Goal: Transaction & Acquisition: Obtain resource

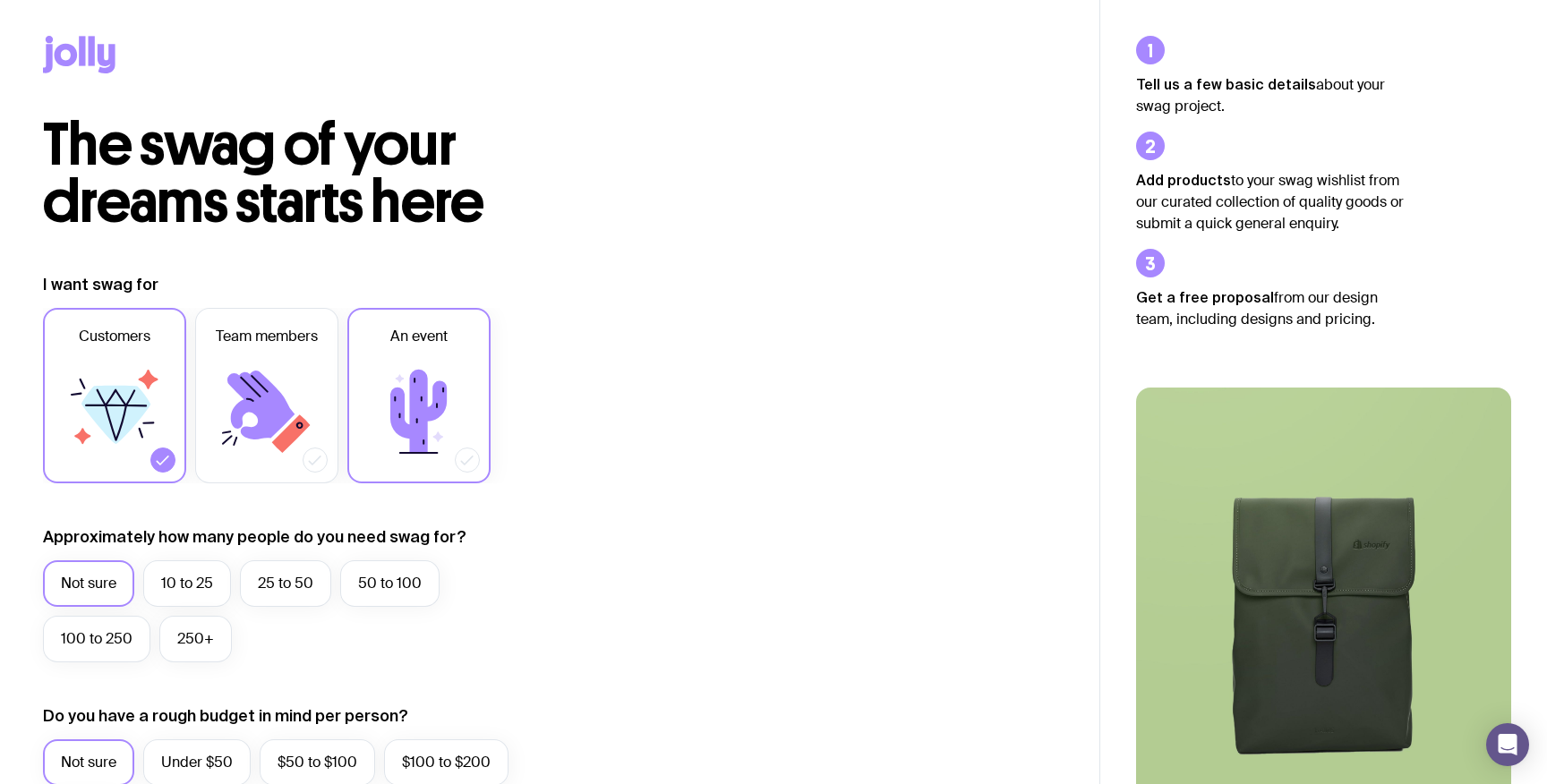
click at [420, 374] on icon at bounding box center [418, 412] width 57 height 84
click at [0, 0] on input "An event" at bounding box center [0, 0] width 0 height 0
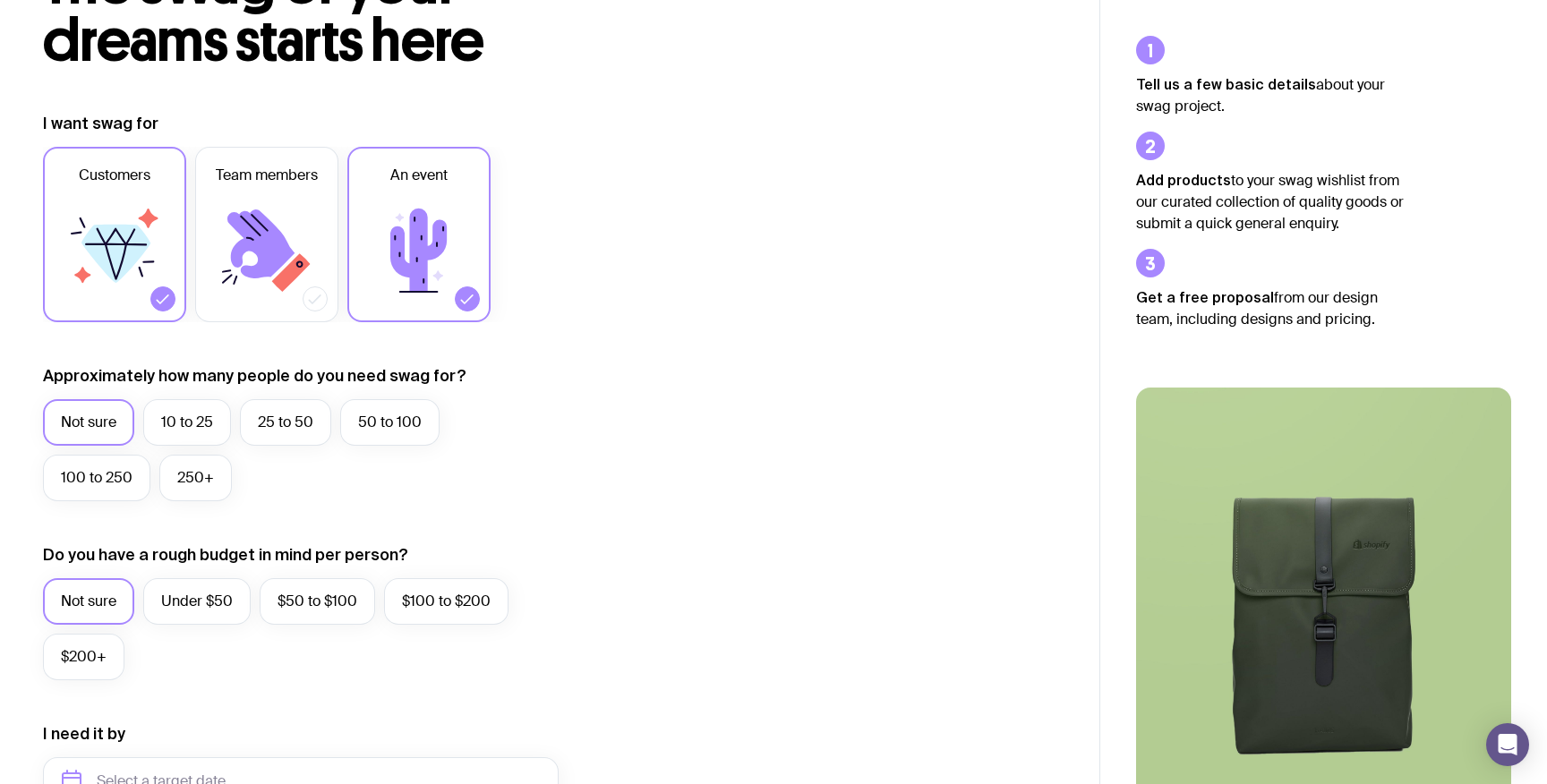
scroll to position [173, 0]
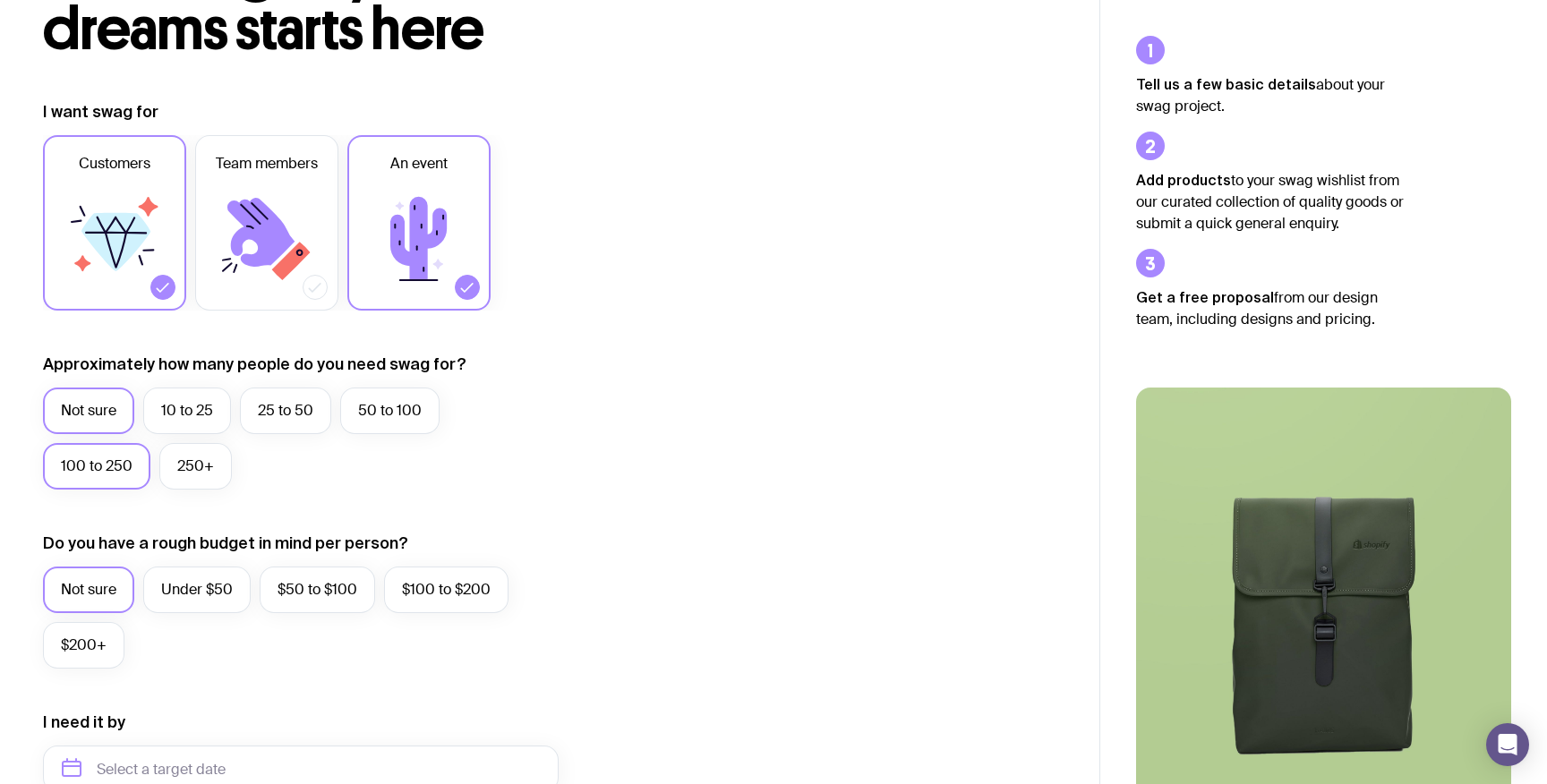
click at [127, 464] on label "100 to 250" at bounding box center [97, 466] width 108 height 46
click at [0, 0] on input "100 to 250" at bounding box center [0, 0] width 0 height 0
click at [166, 464] on label "250+" at bounding box center [195, 466] width 72 height 46
click at [0, 0] on input "250+" at bounding box center [0, 0] width 0 height 0
click at [162, 271] on icon at bounding box center [115, 239] width 108 height 108
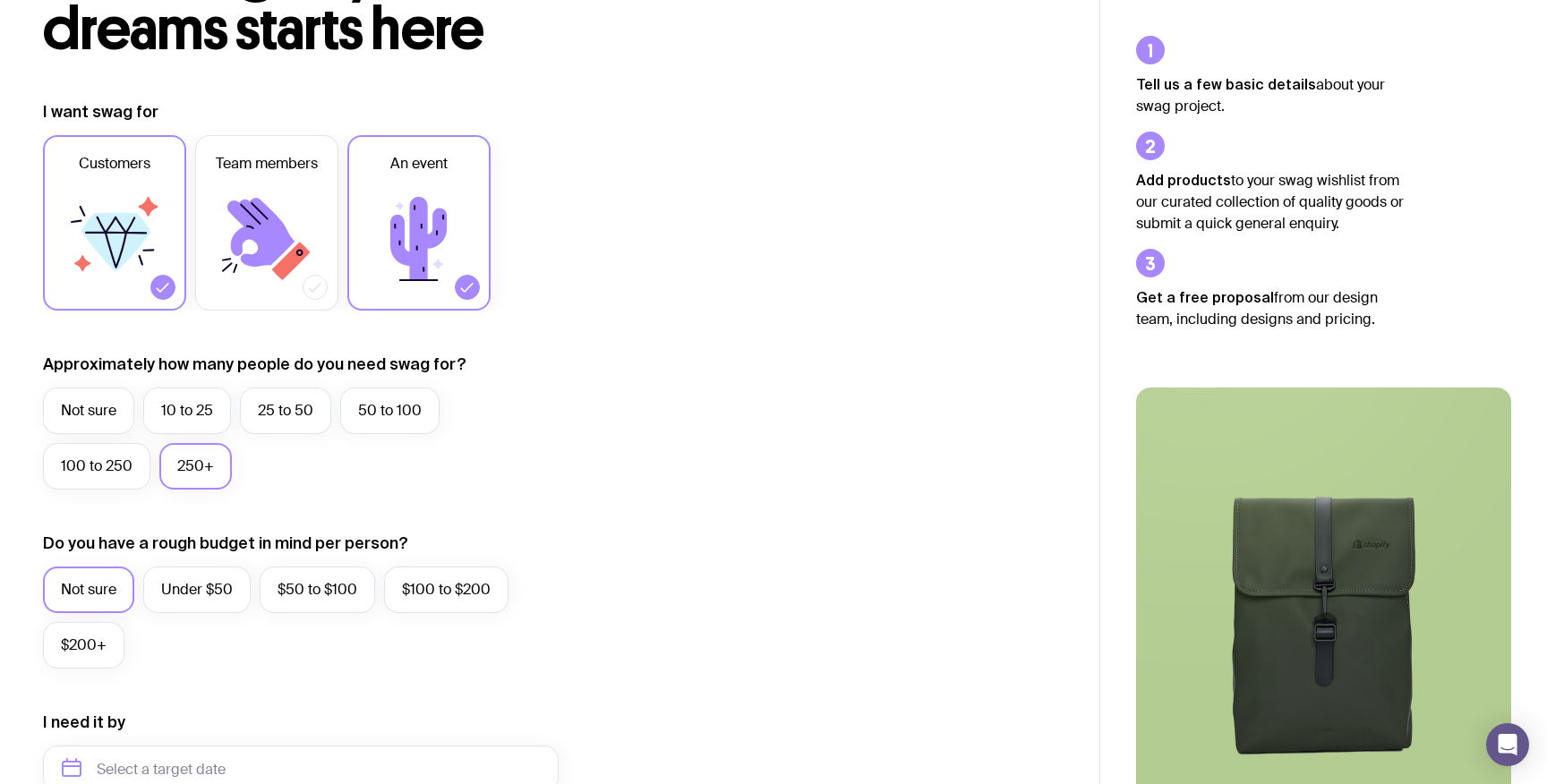
click at [0, 0] on input "Customers" at bounding box center [0, 0] width 0 height 0
click at [265, 273] on icon at bounding box center [267, 239] width 108 height 108
click at [0, 0] on input "Team members" at bounding box center [0, 0] width 0 height 0
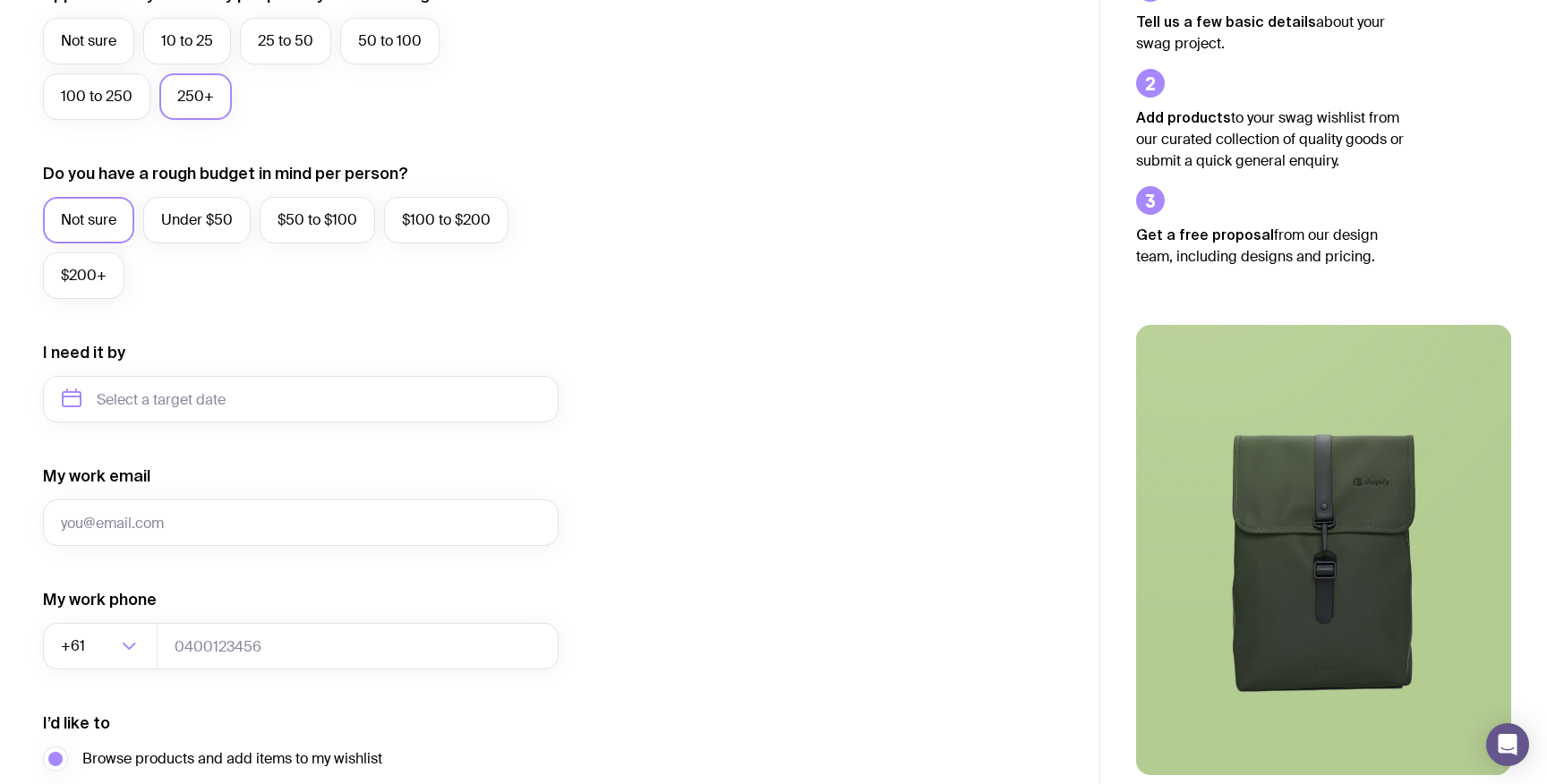
scroll to position [39, 0]
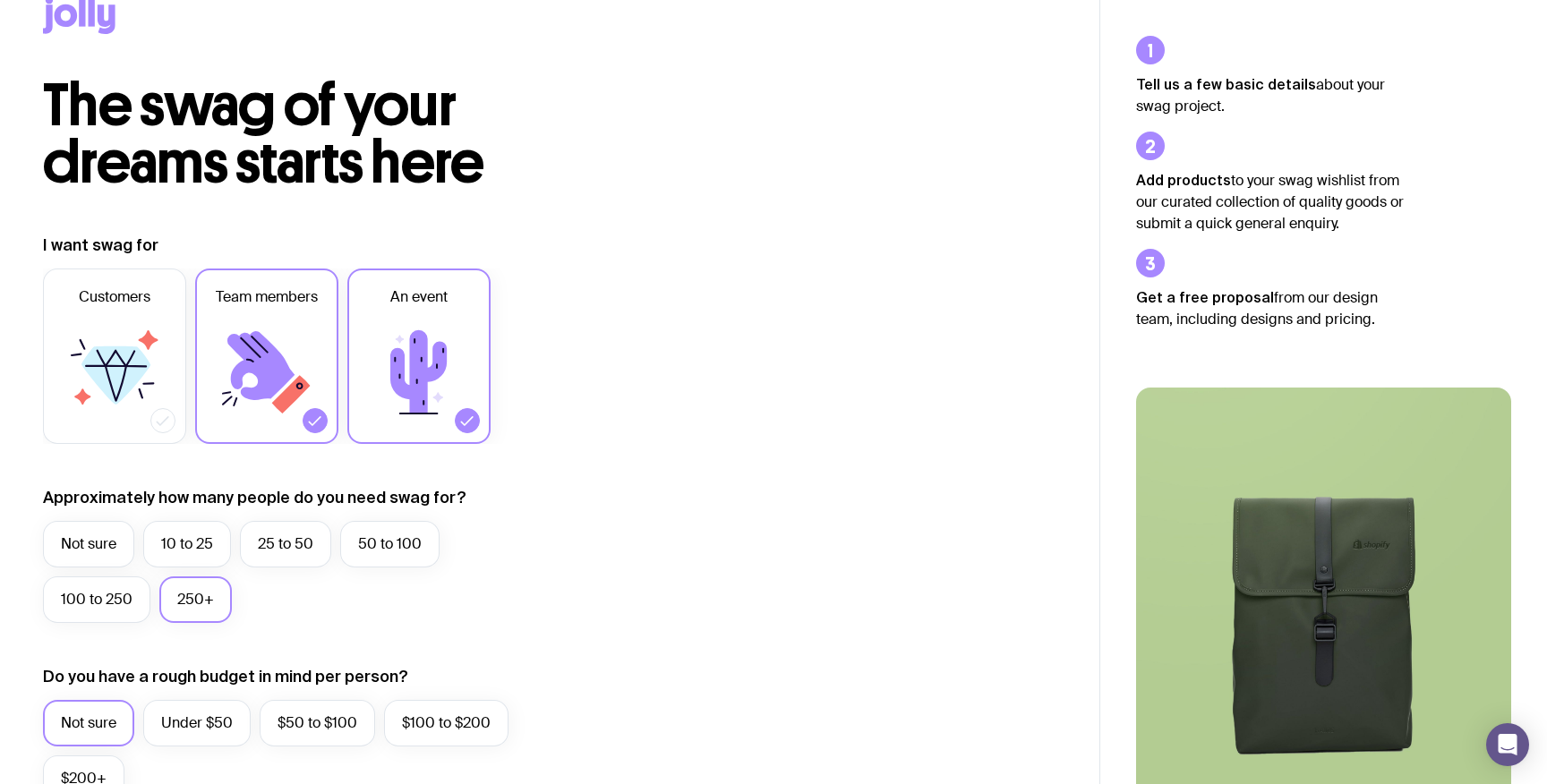
click at [412, 339] on icon at bounding box center [418, 372] width 57 height 84
click at [0, 0] on input "An event" at bounding box center [0, 0] width 0 height 0
click at [400, 350] on icon at bounding box center [418, 372] width 57 height 84
click at [0, 0] on input "An event" at bounding box center [0, 0] width 0 height 0
click at [285, 363] on icon at bounding box center [261, 365] width 67 height 69
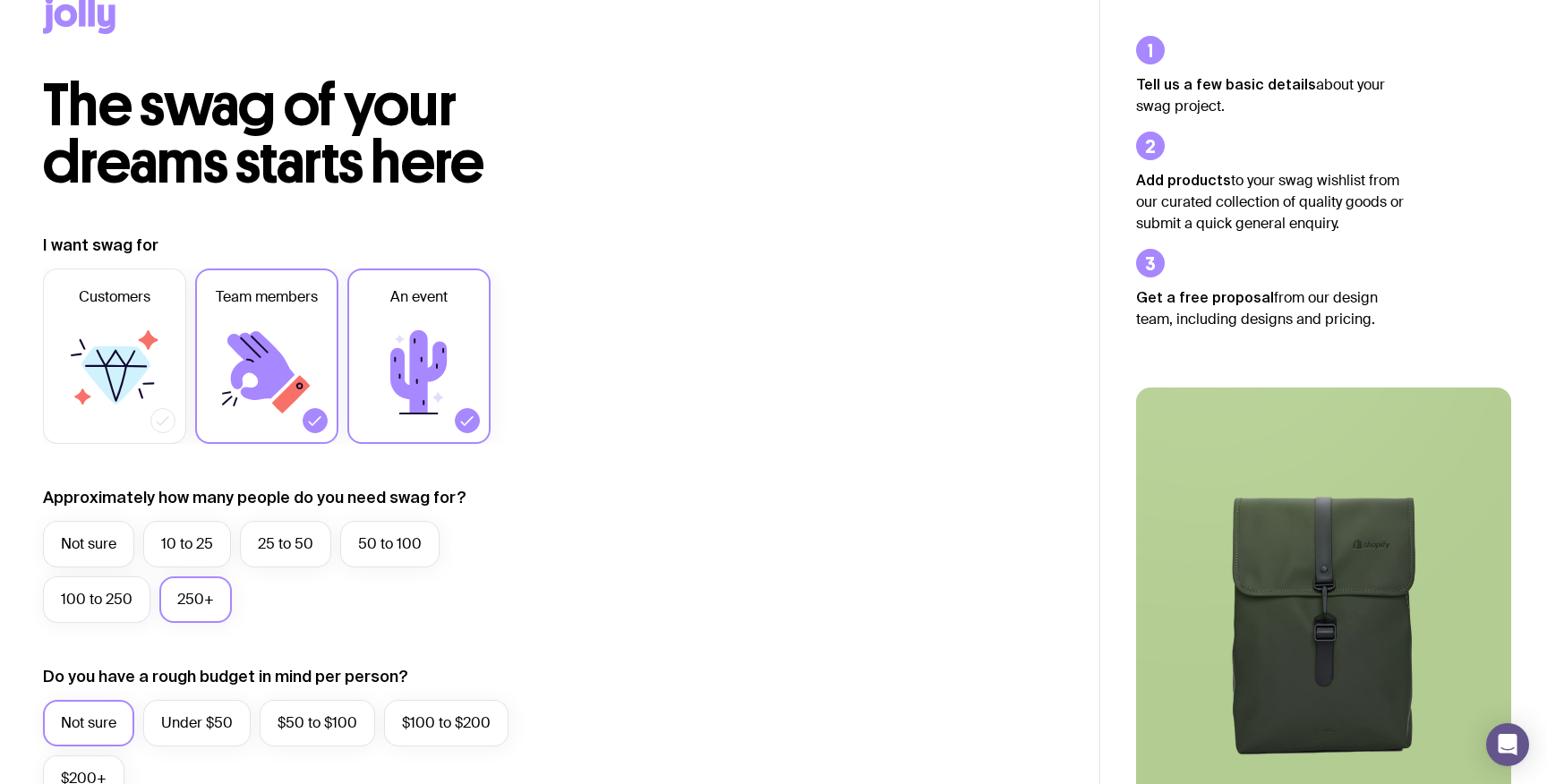
click at [0, 0] on input "Team members" at bounding box center [0, 0] width 0 height 0
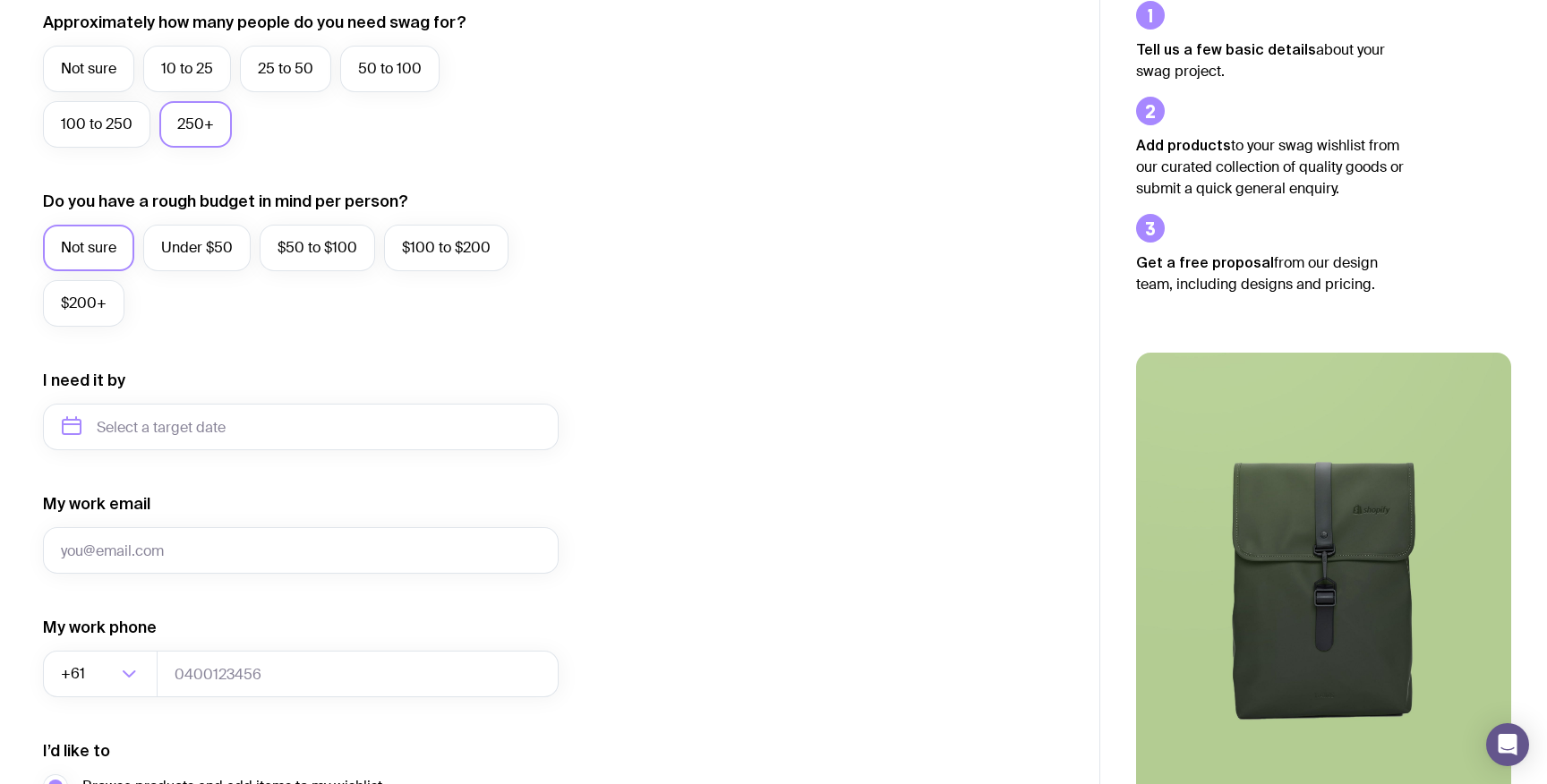
scroll to position [516, 0]
click at [232, 433] on input "text" at bounding box center [300, 425] width 516 height 46
click at [103, 646] on button "Oct" at bounding box center [85, 646] width 65 height 36
type input "October 2025"
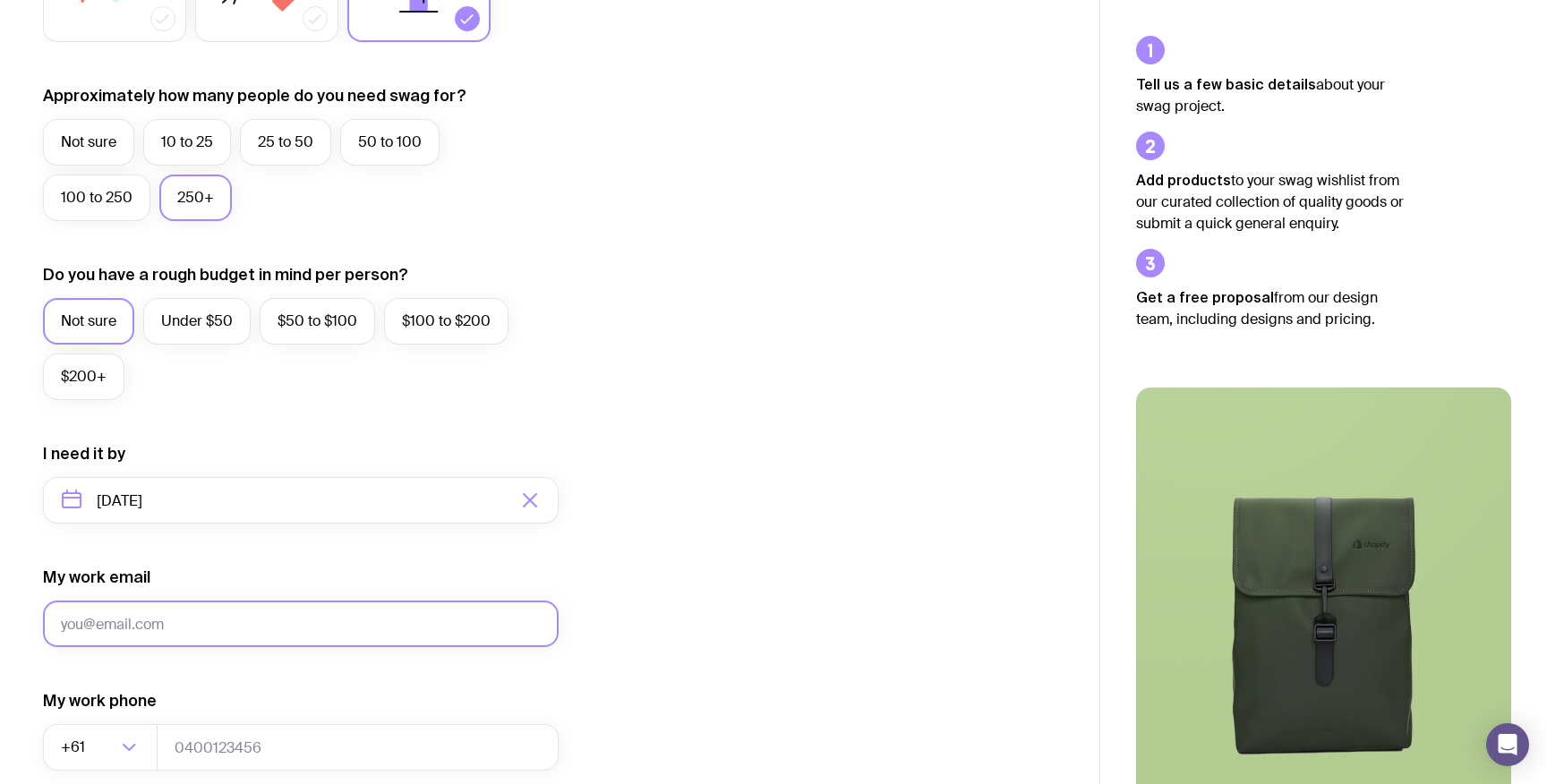
scroll to position [540, 0]
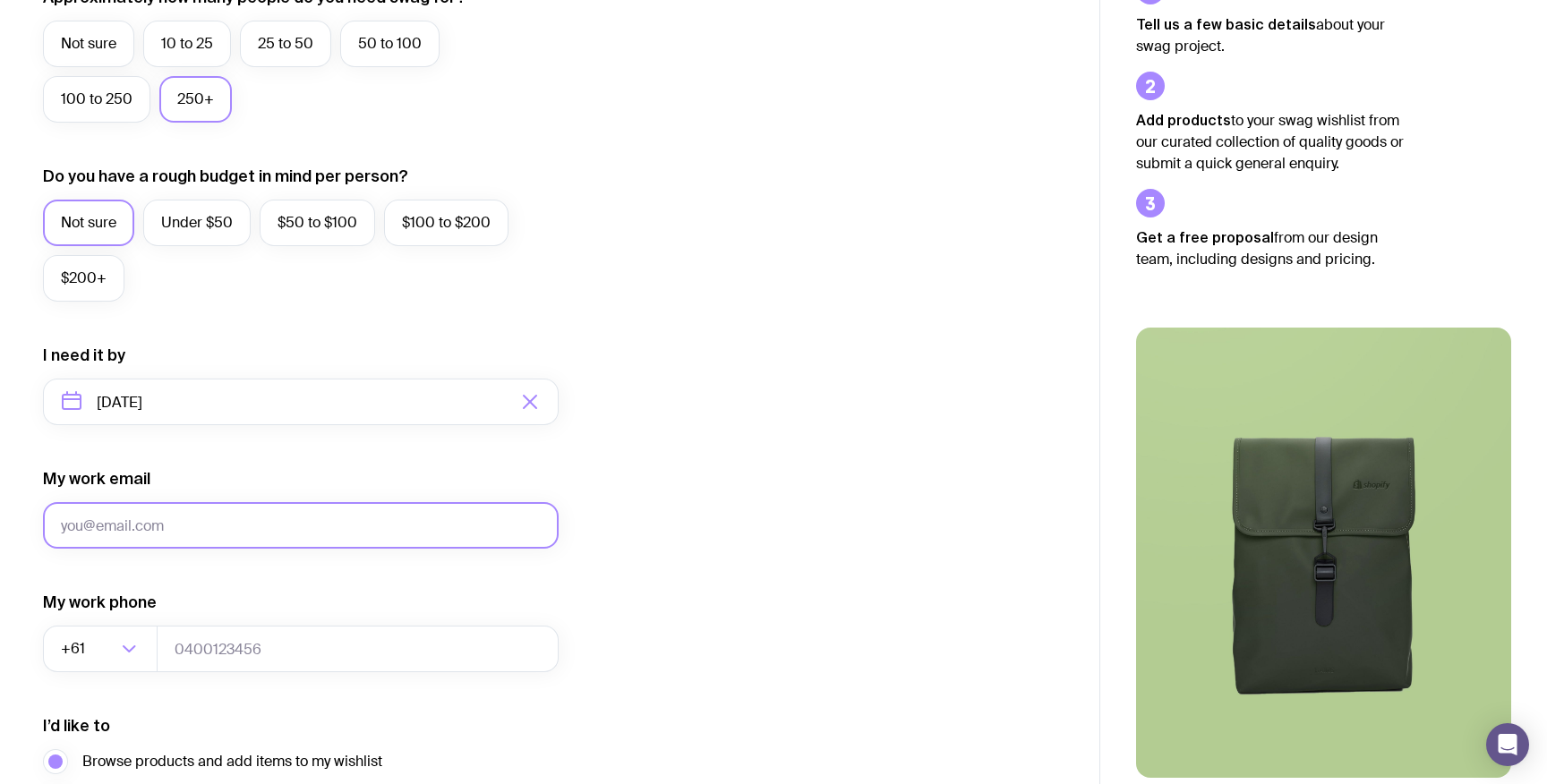
click at [174, 537] on input "My work email" at bounding box center [300, 525] width 516 height 46
type input "courtney.batchelor@omc.com"
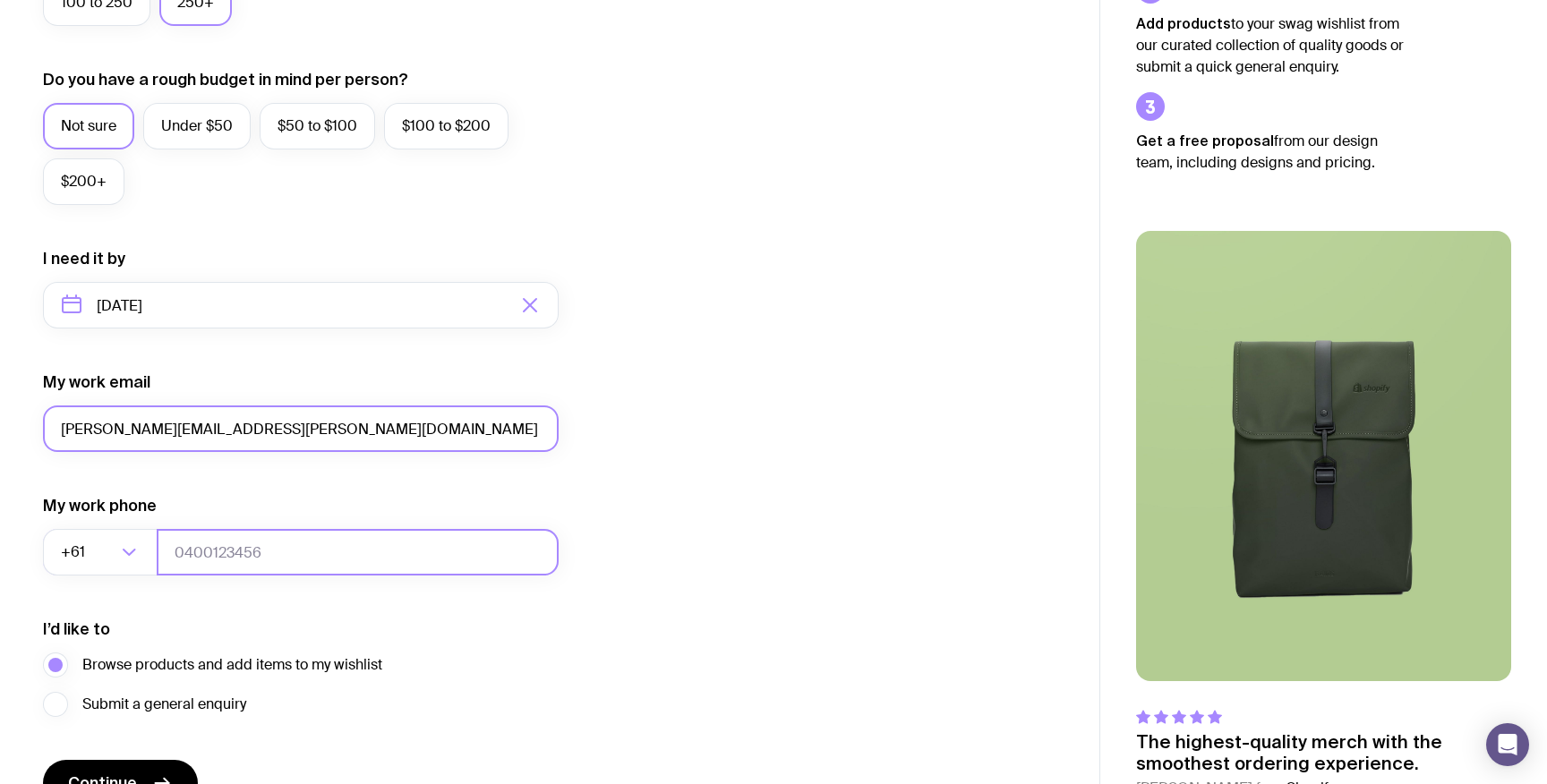
scroll to position [732, 0]
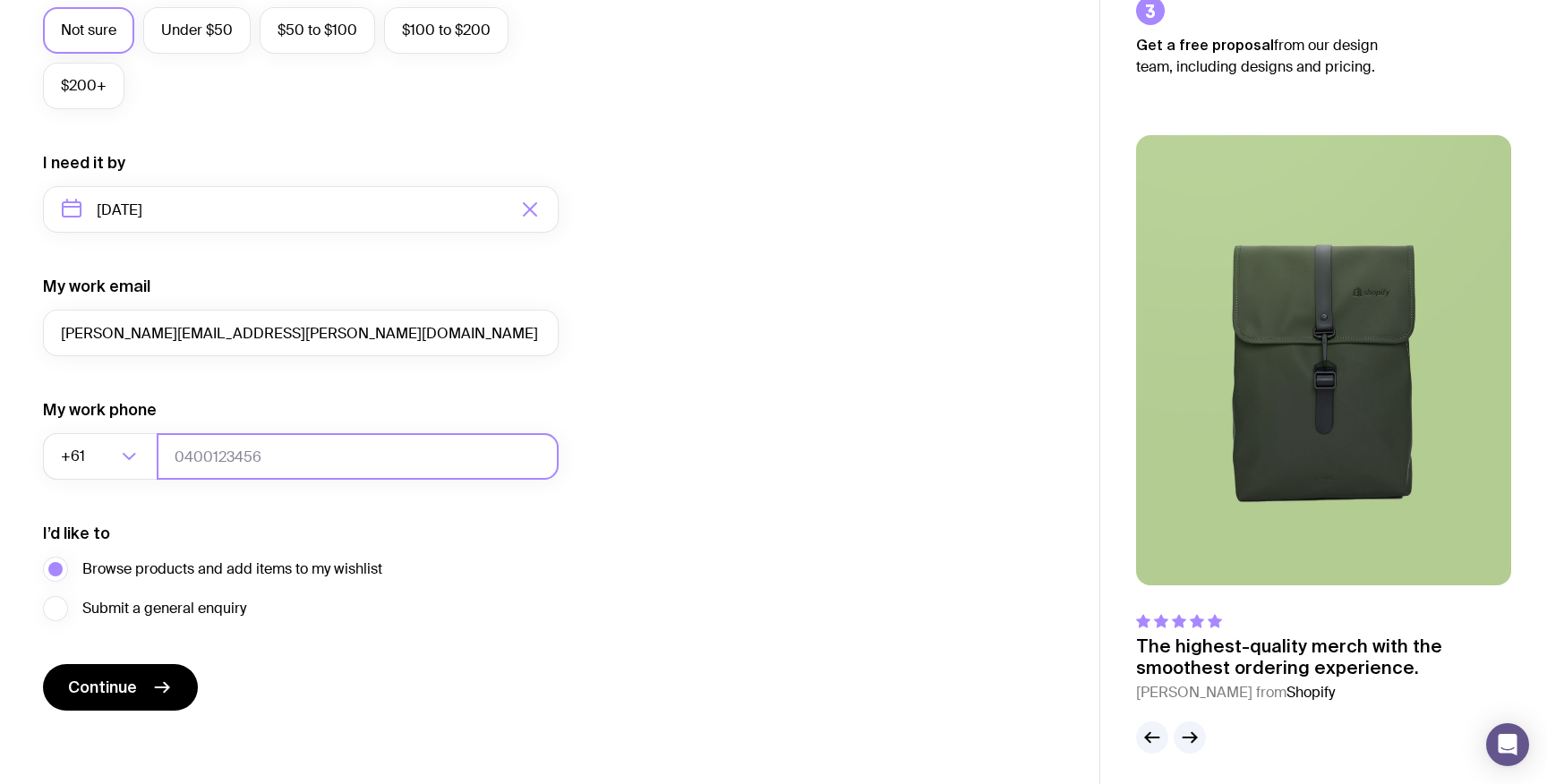
click at [206, 464] on input "tel" at bounding box center [358, 456] width 402 height 46
type input "432738448"
click at [144, 690] on button "Continue" at bounding box center [120, 687] width 155 height 46
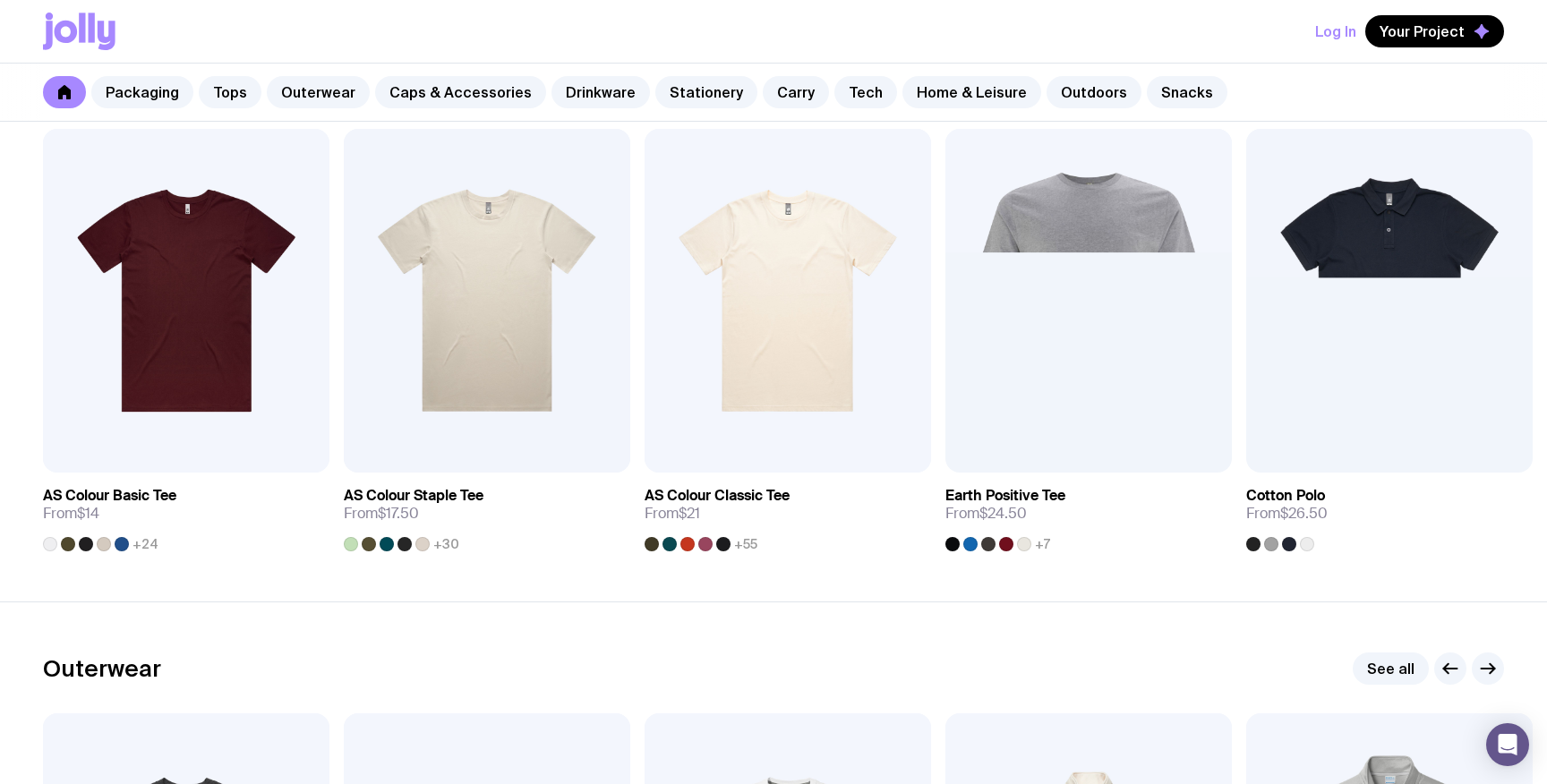
scroll to position [1232, 0]
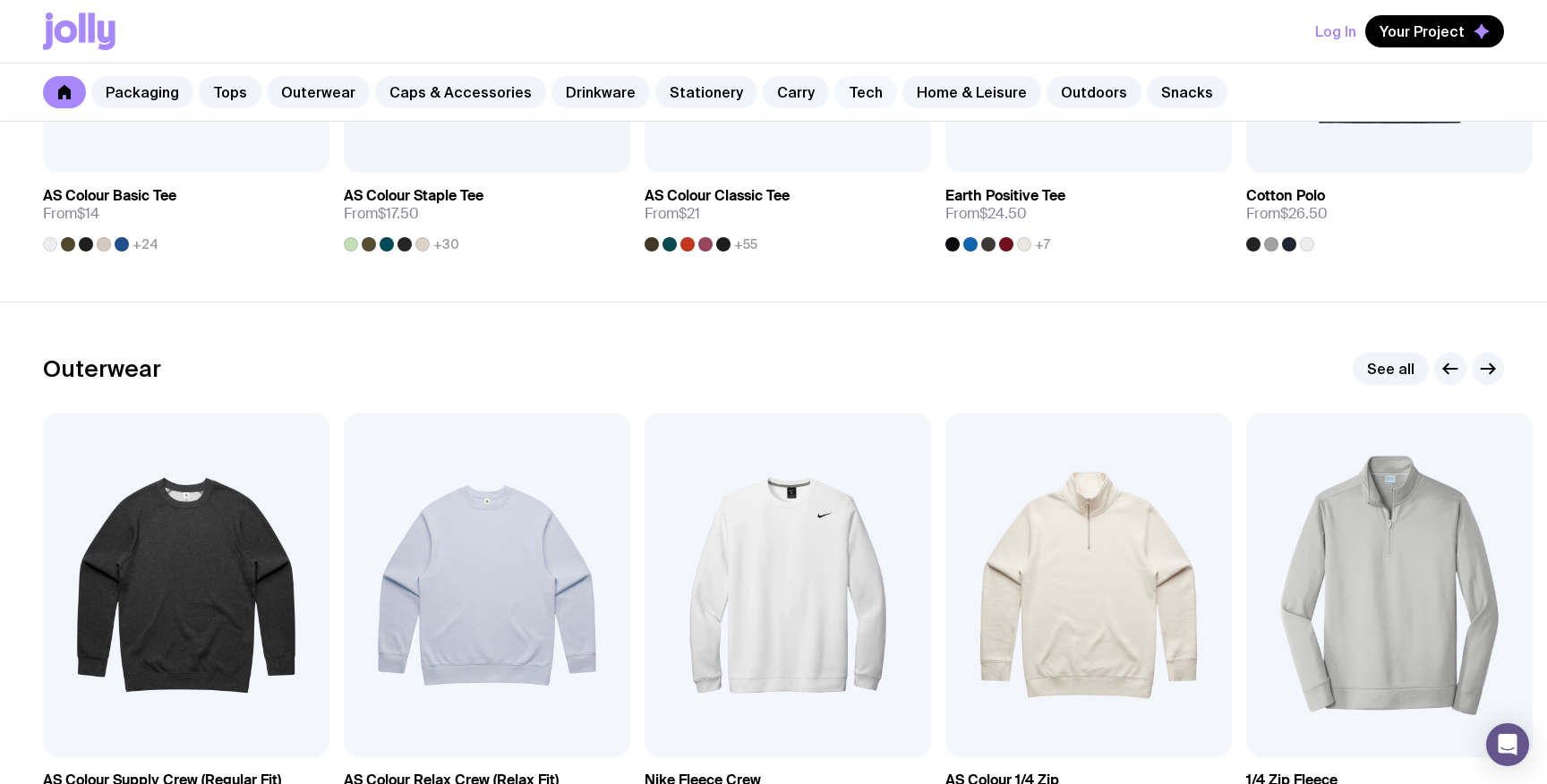
click at [834, 87] on link "Tech" at bounding box center [865, 92] width 62 height 33
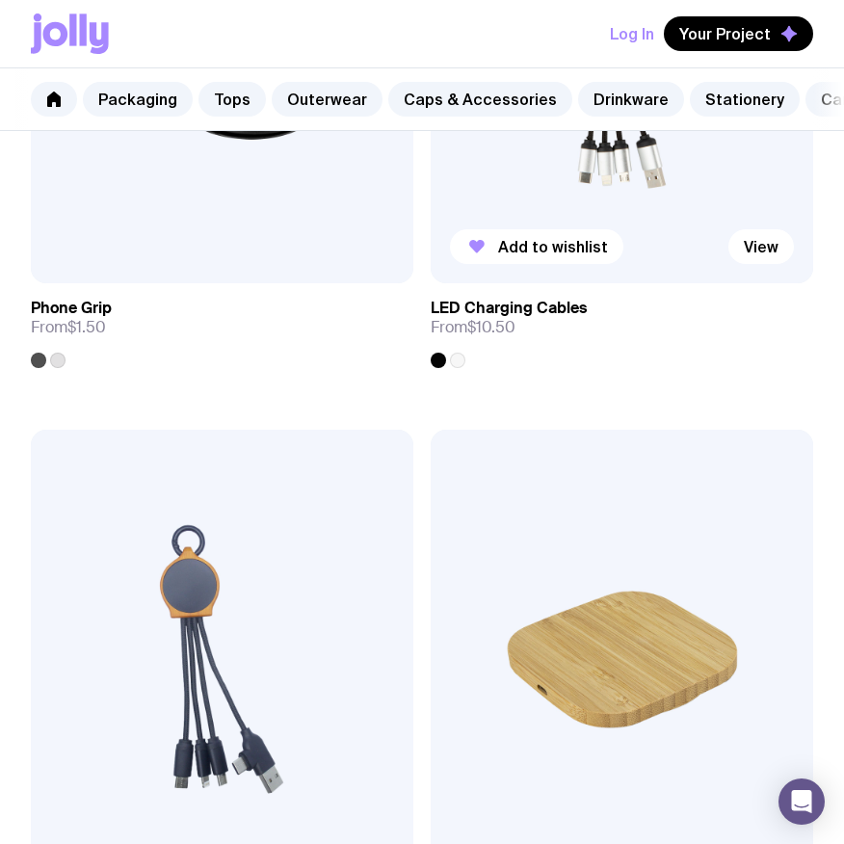
scroll to position [403, 0]
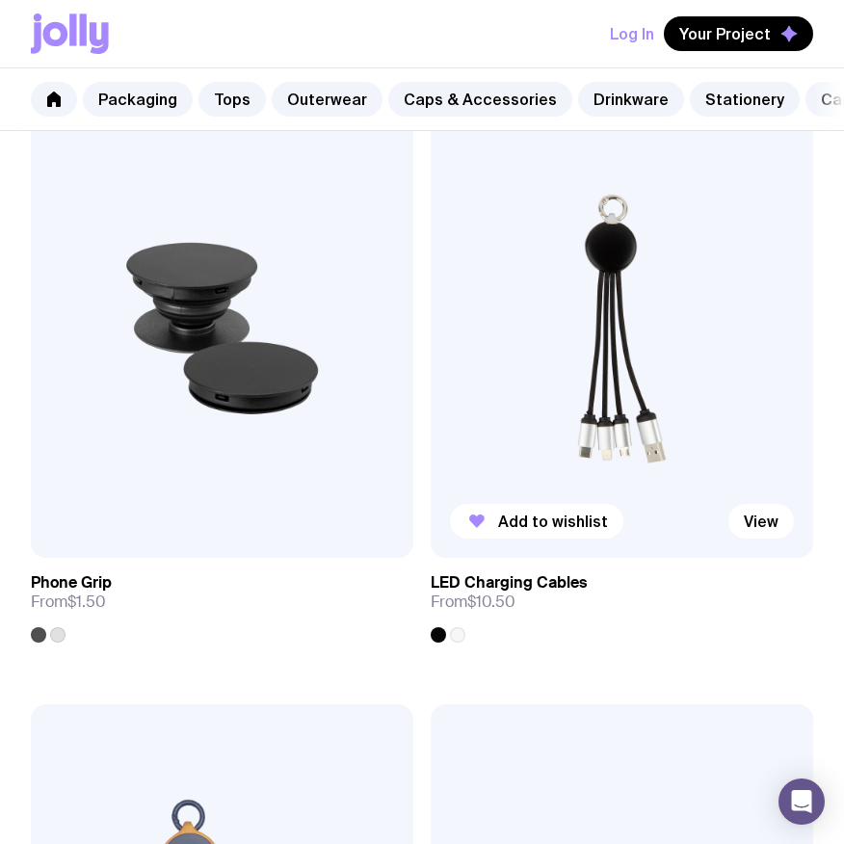
click at [587, 339] on img at bounding box center [622, 328] width 382 height 459
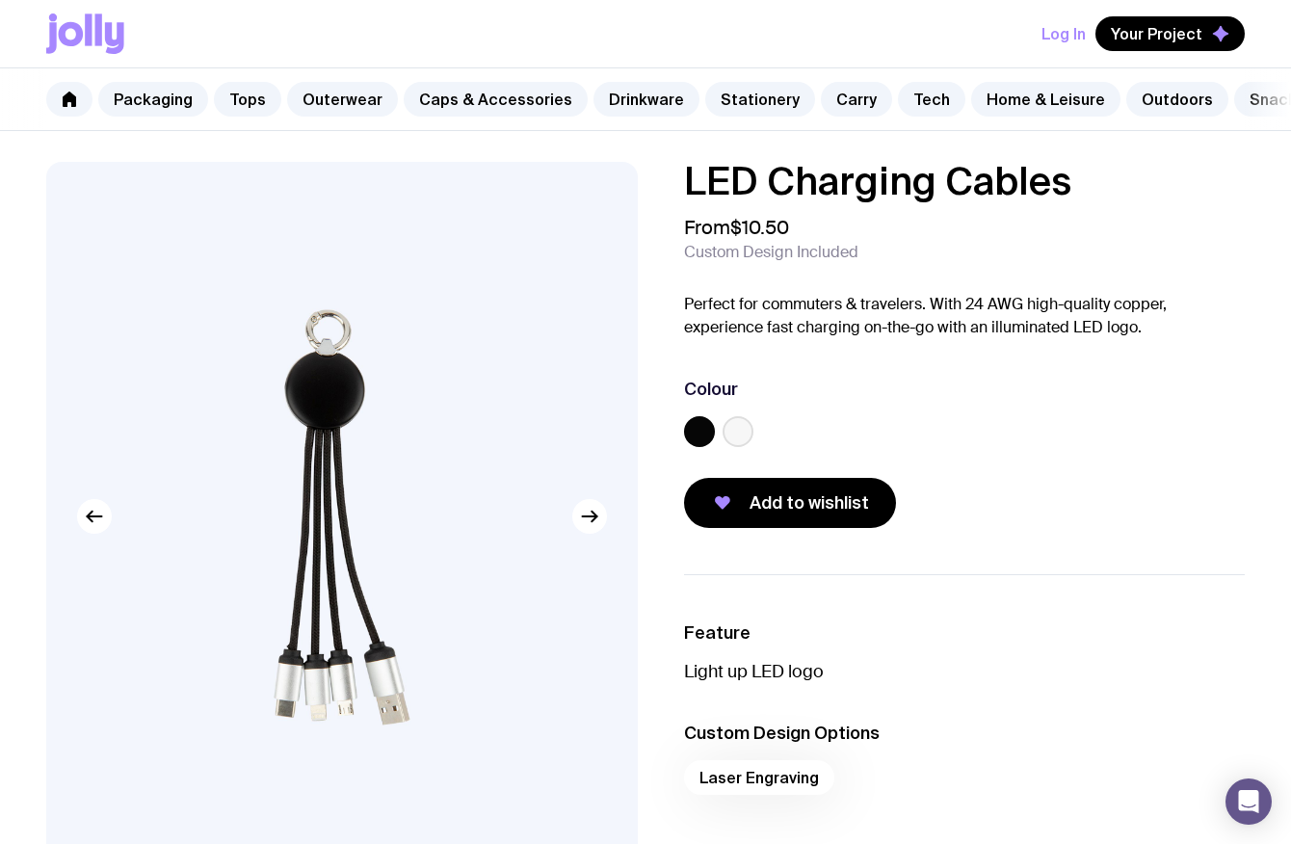
click at [697, 435] on label at bounding box center [699, 431] width 31 height 31
click at [0, 0] on input "radio" at bounding box center [0, 0] width 0 height 0
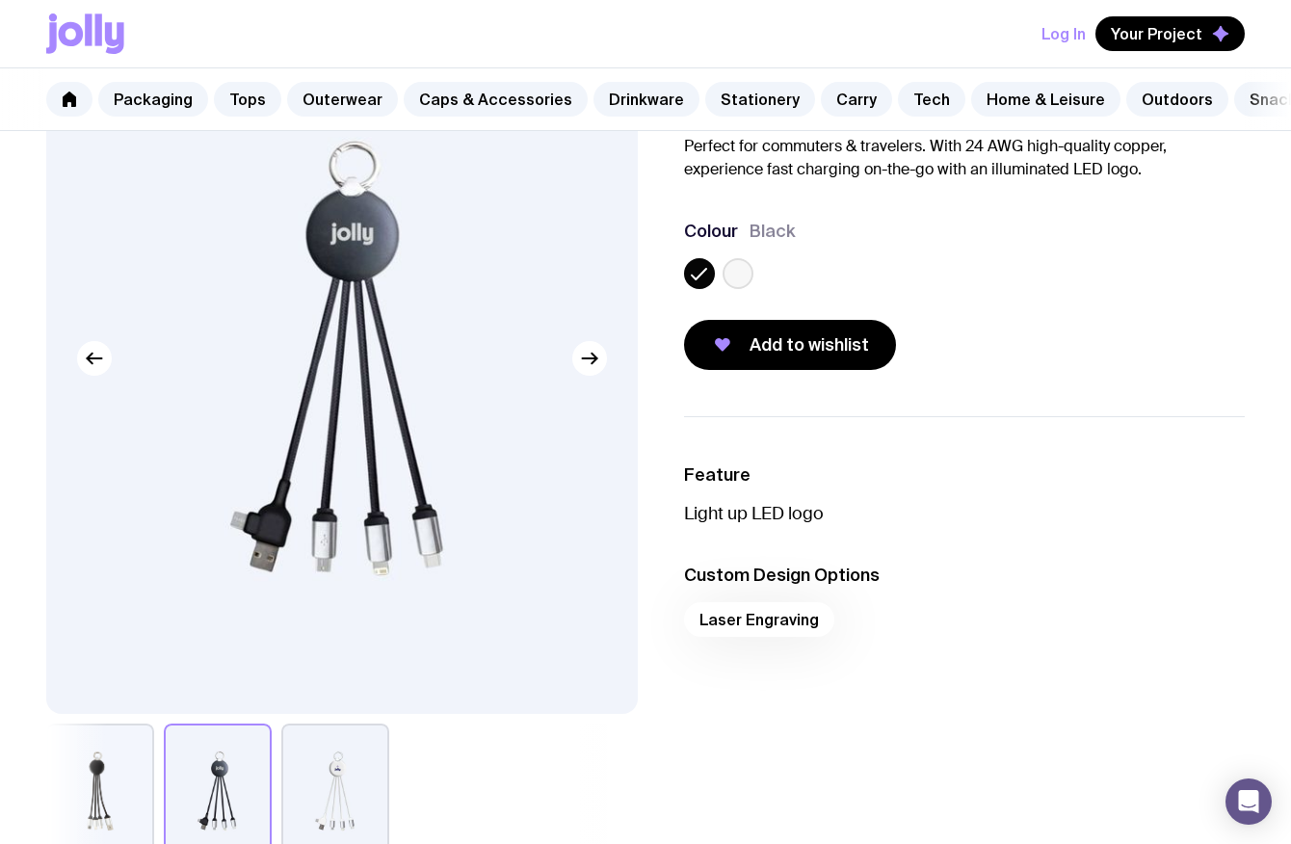
scroll to position [179, 0]
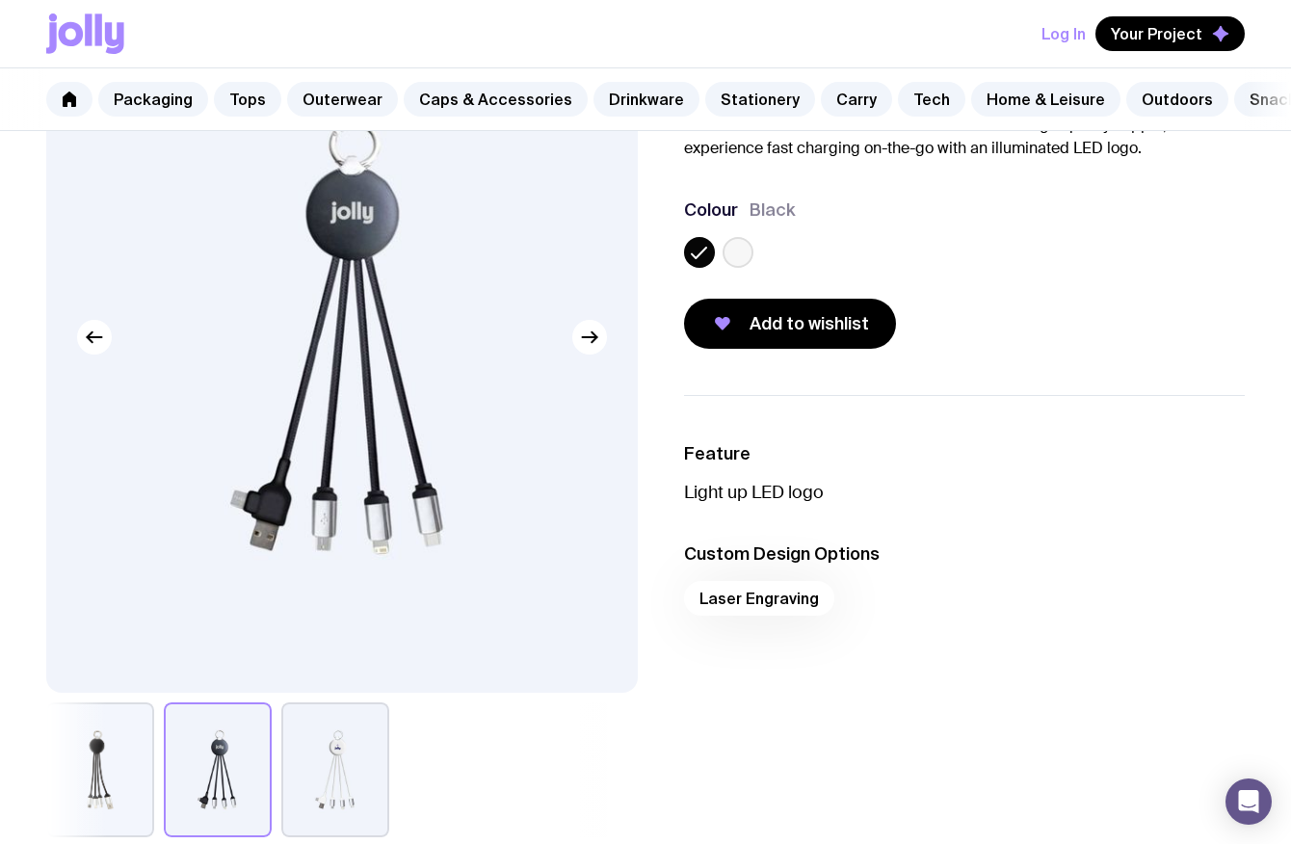
click at [764, 605] on div "Laser Engraving" at bounding box center [964, 604] width 561 height 46
click at [738, 593] on div "Laser Engraving" at bounding box center [964, 604] width 561 height 46
click at [800, 318] on span "Add to wishlist" at bounding box center [808, 323] width 119 height 23
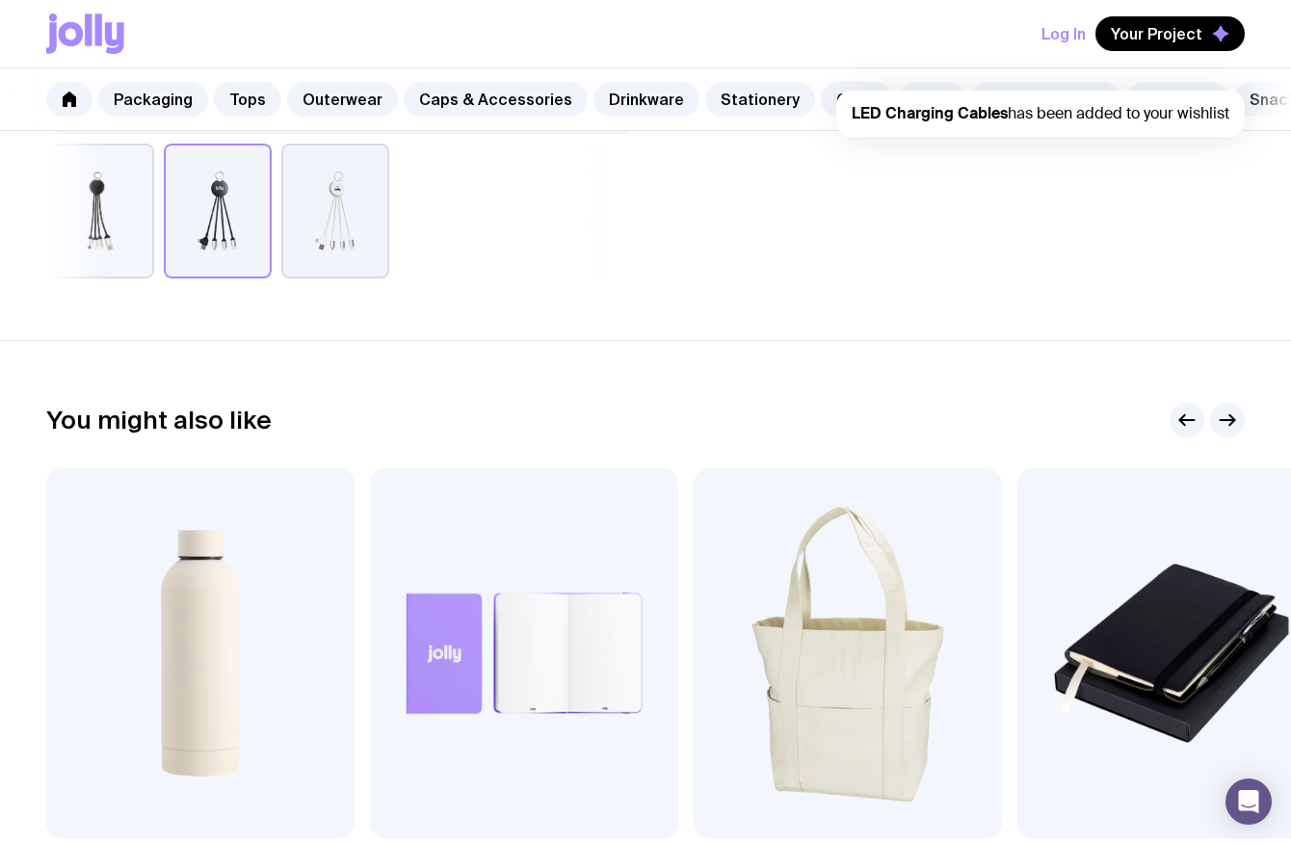
scroll to position [735, 0]
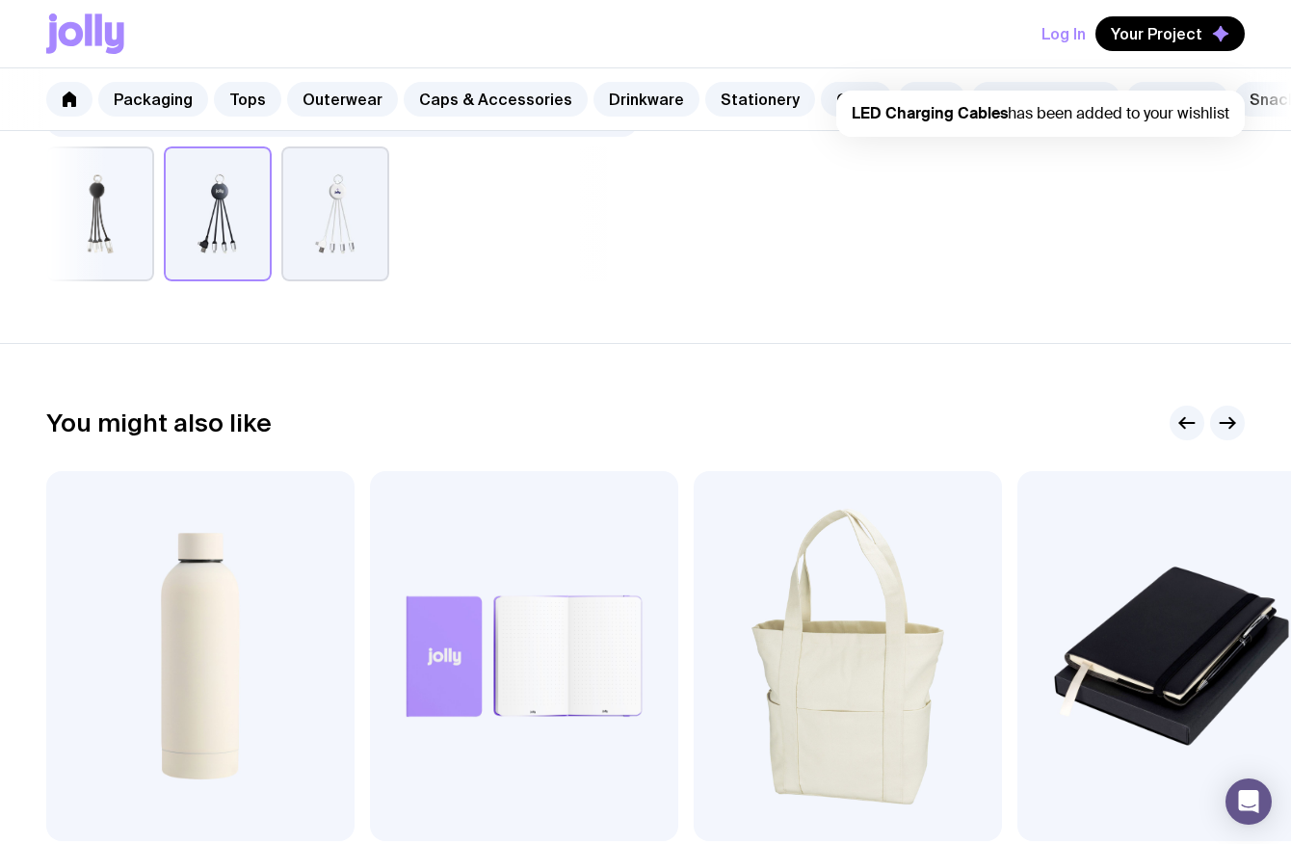
click at [337, 265] on button "button" at bounding box center [335, 213] width 108 height 135
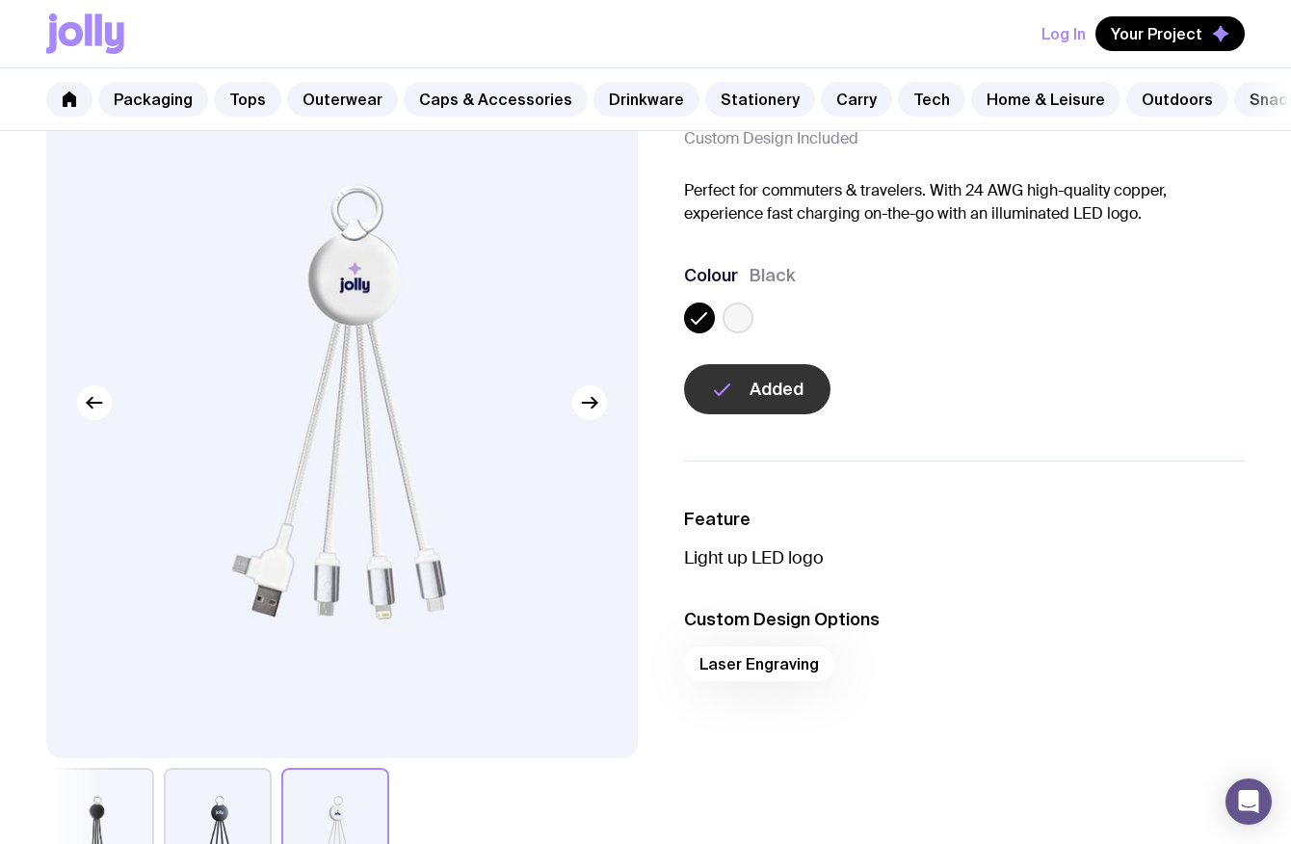
scroll to position [0, 0]
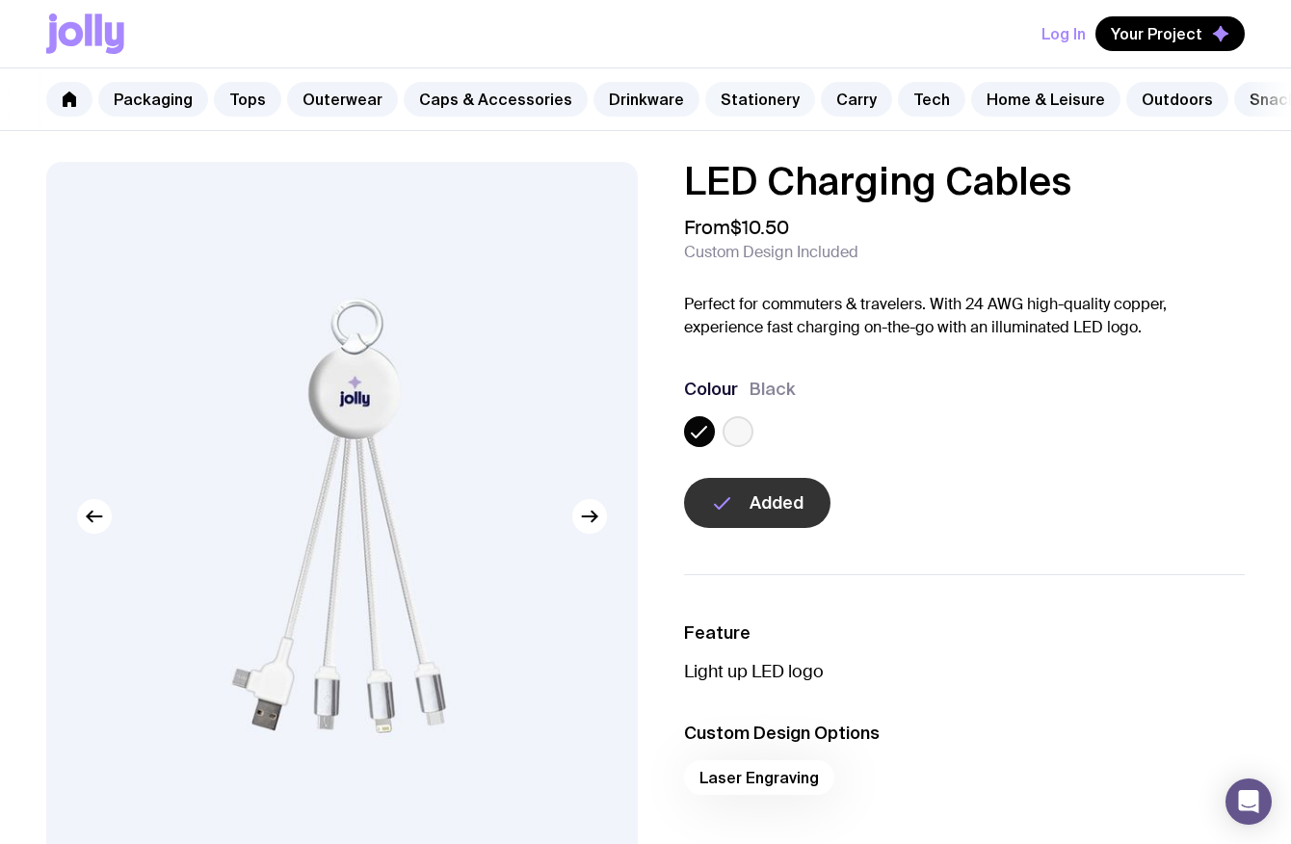
click at [731, 105] on link "Stationery" at bounding box center [760, 99] width 110 height 35
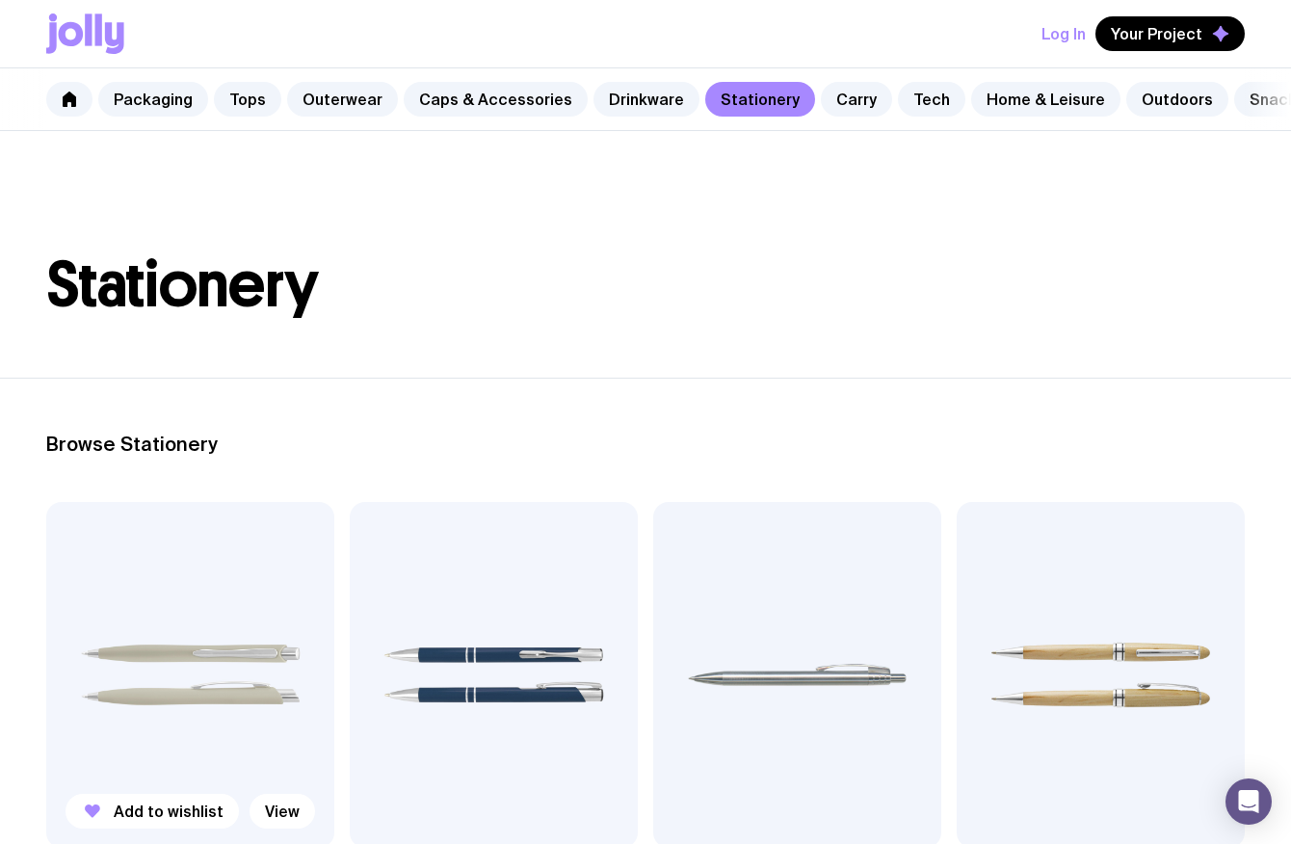
click at [172, 613] on img at bounding box center [190, 675] width 288 height 346
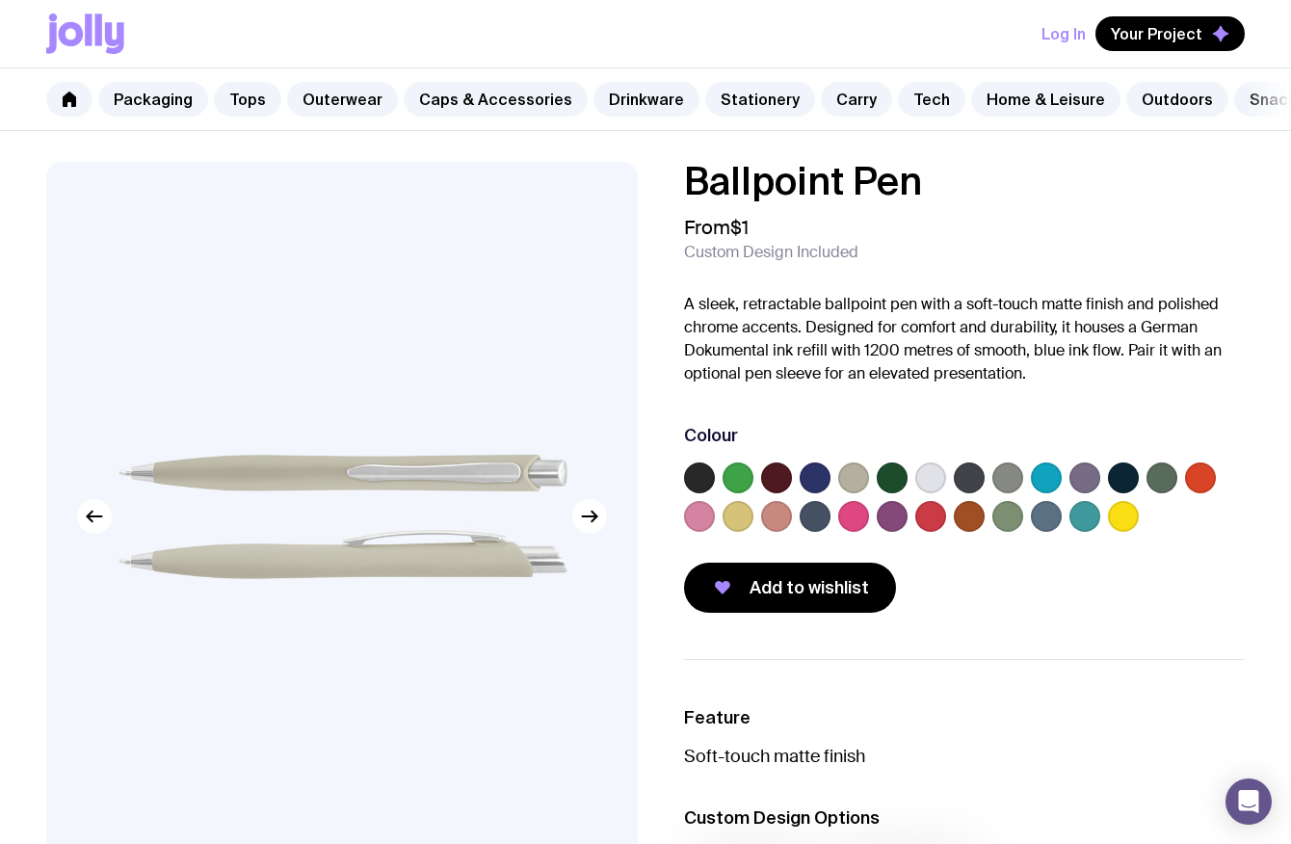
click at [706, 482] on label at bounding box center [699, 477] width 31 height 31
click at [0, 0] on input "radio" at bounding box center [0, 0] width 0 height 0
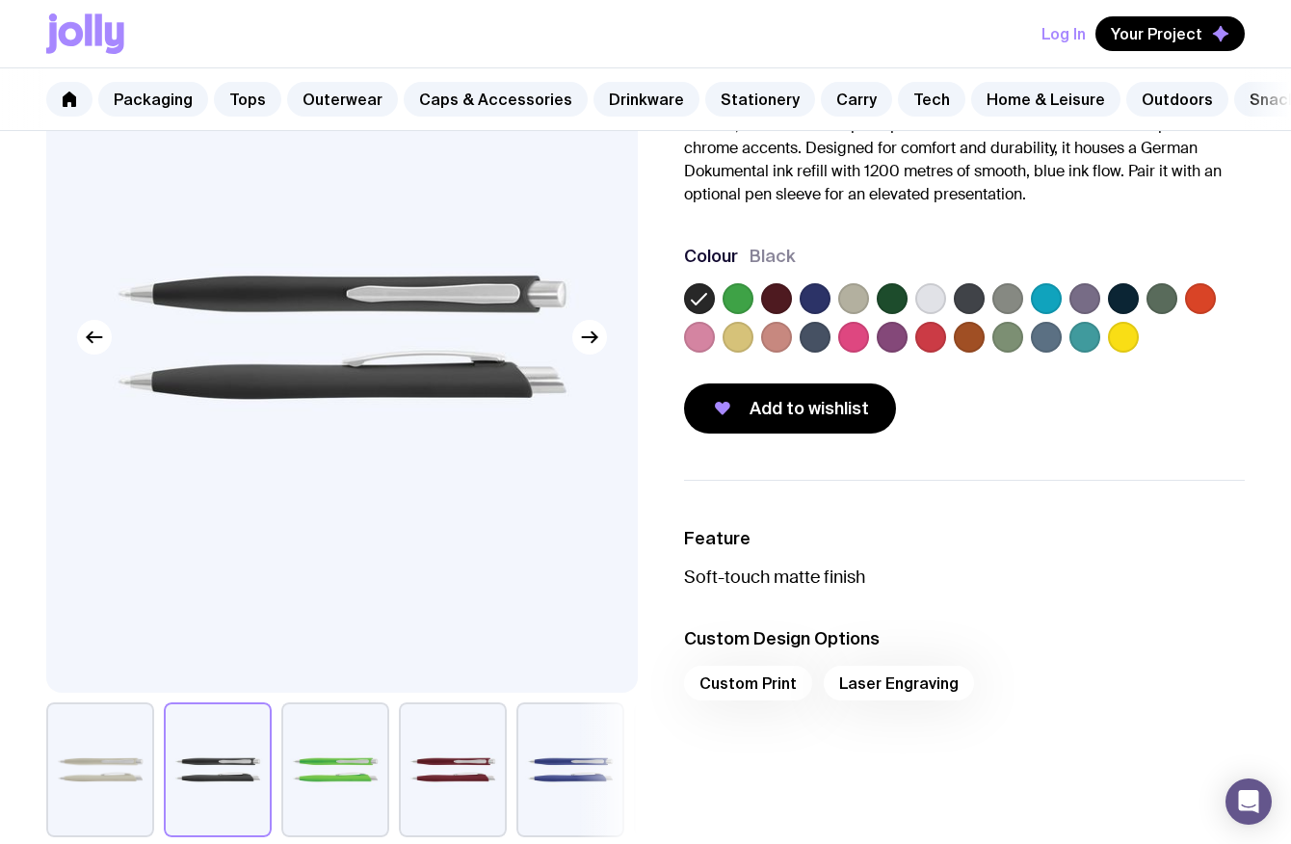
scroll to position [184, 0]
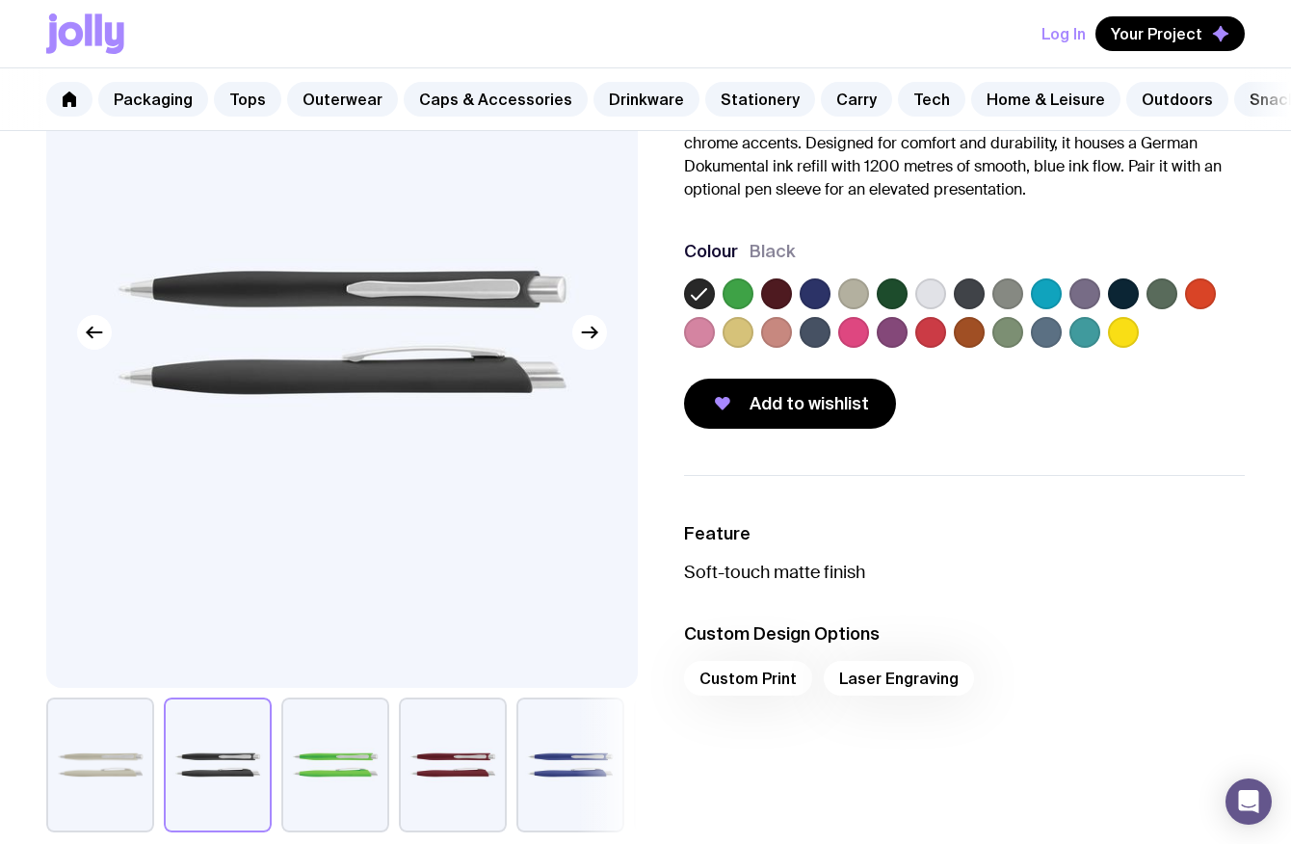
click at [866, 669] on div "Custom Print Laser Engraving" at bounding box center [964, 684] width 561 height 46
click at [800, 420] on button "Add to wishlist" at bounding box center [790, 404] width 212 height 50
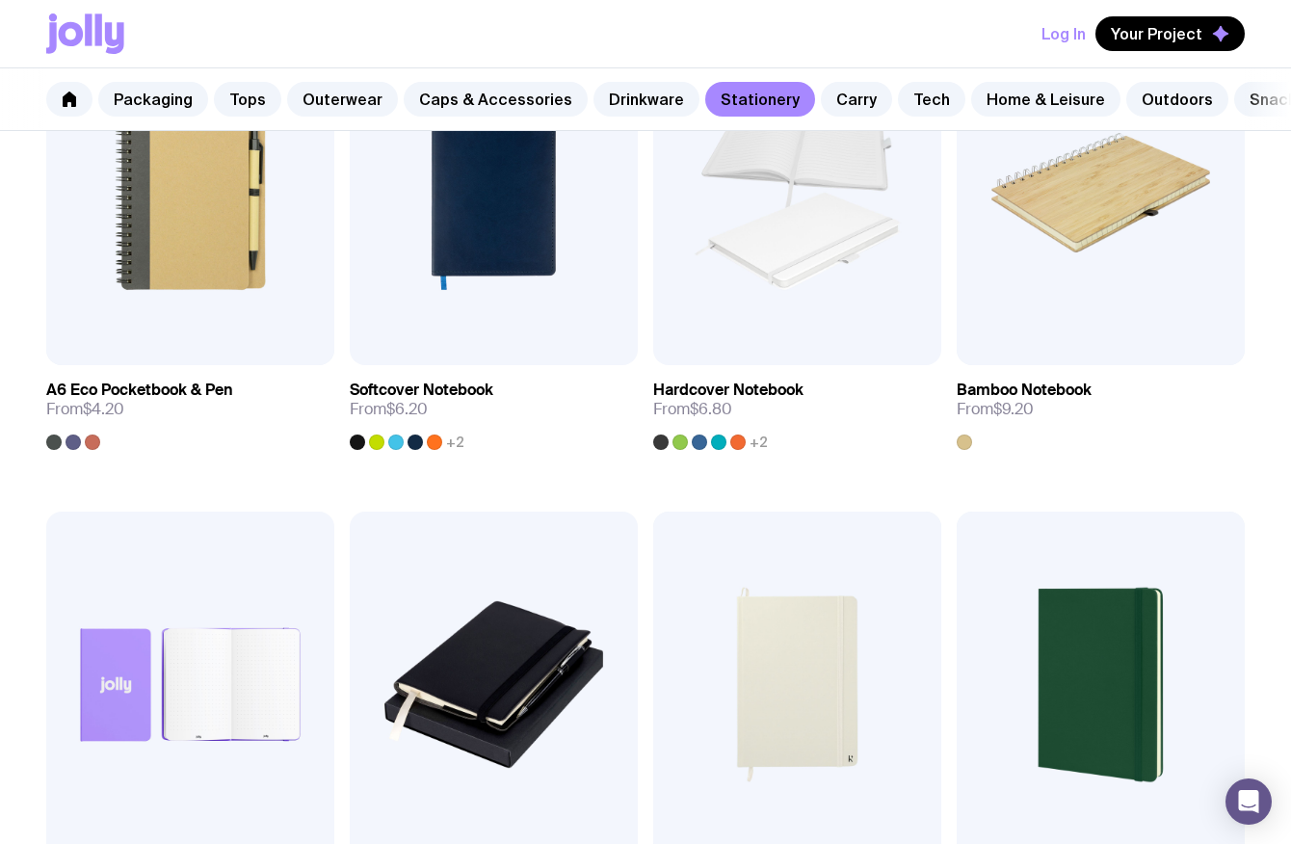
scroll to position [1458, 0]
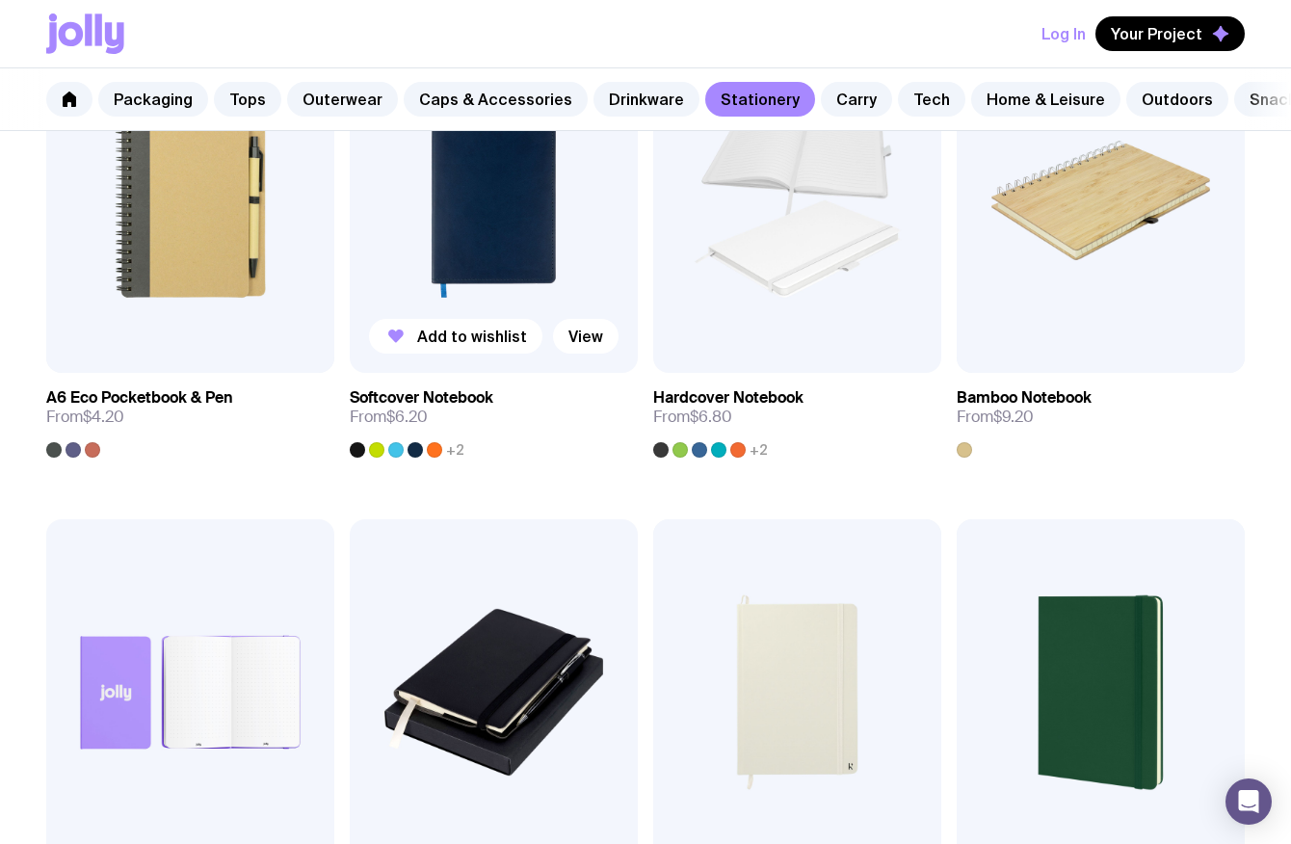
click at [526, 306] on img at bounding box center [494, 201] width 288 height 346
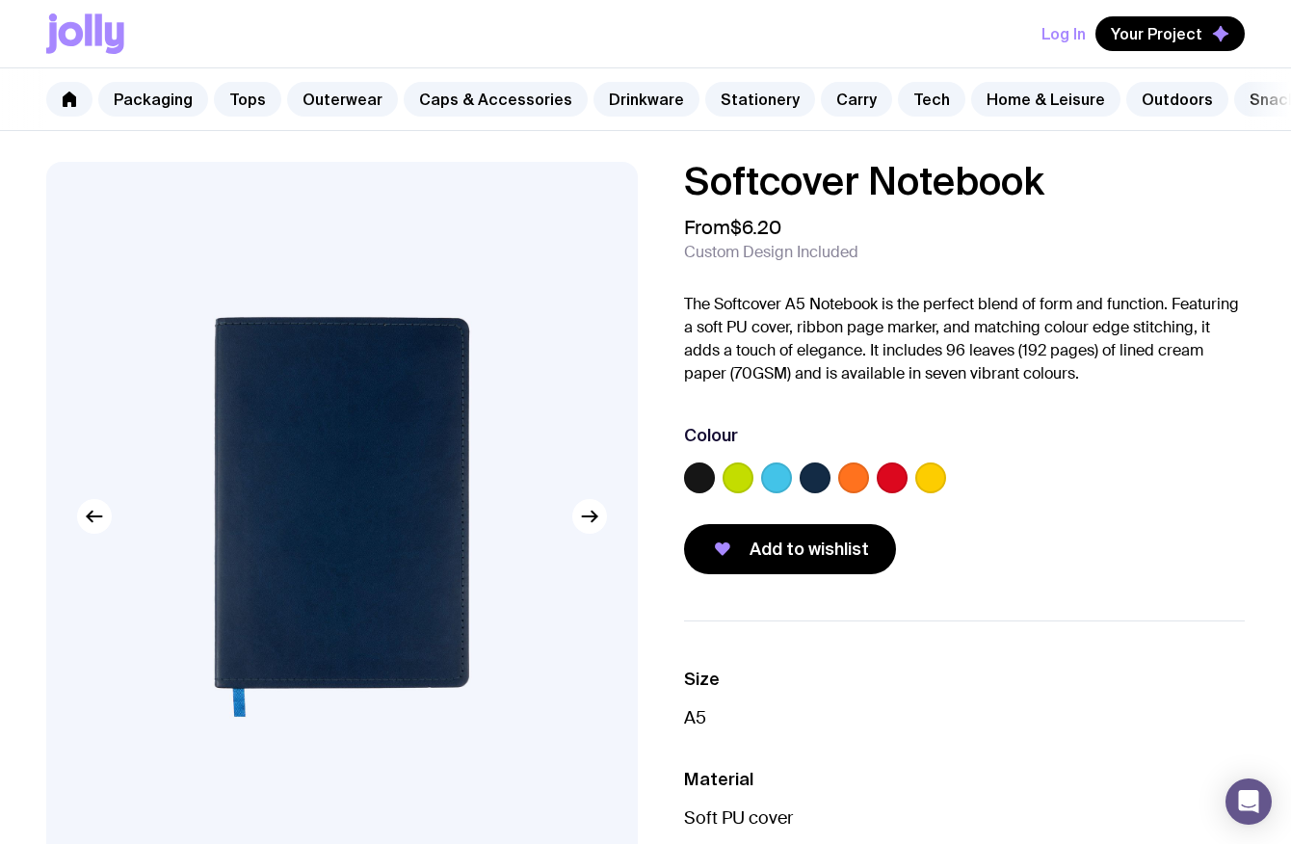
click at [702, 470] on label at bounding box center [699, 477] width 31 height 31
click at [0, 0] on input "radio" at bounding box center [0, 0] width 0 height 0
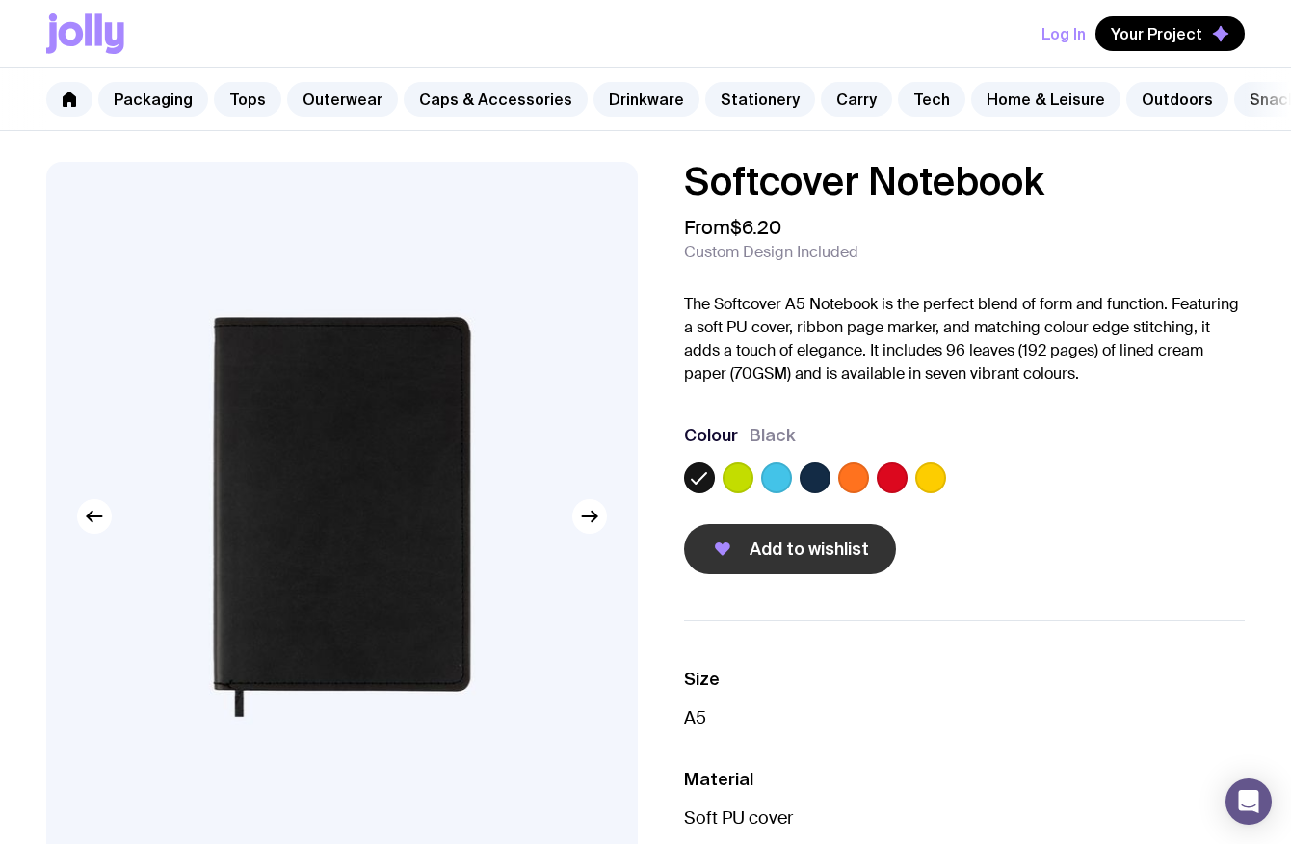
click at [772, 538] on span "Add to wishlist" at bounding box center [808, 549] width 119 height 23
click at [627, 100] on link "Drinkware" at bounding box center [646, 99] width 106 height 35
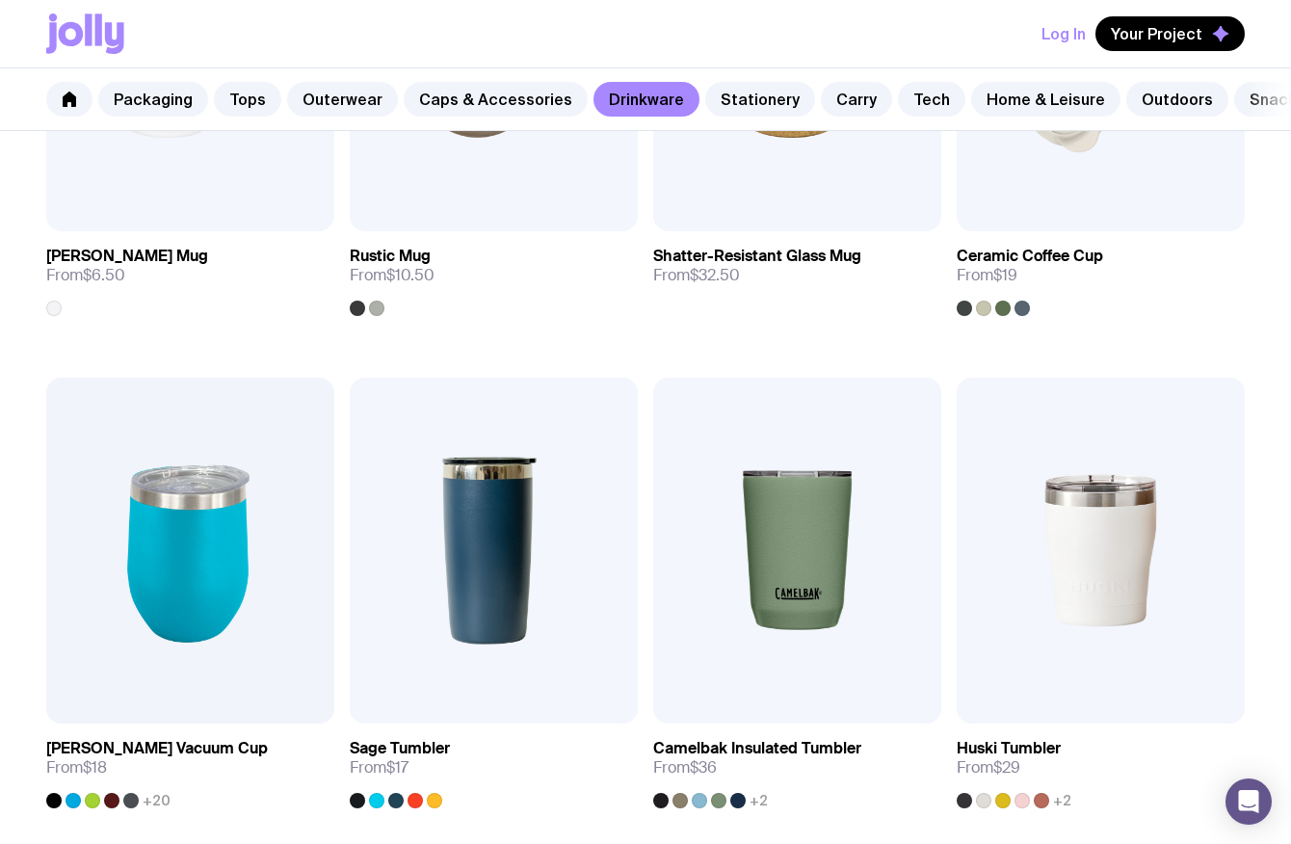
scroll to position [636, 0]
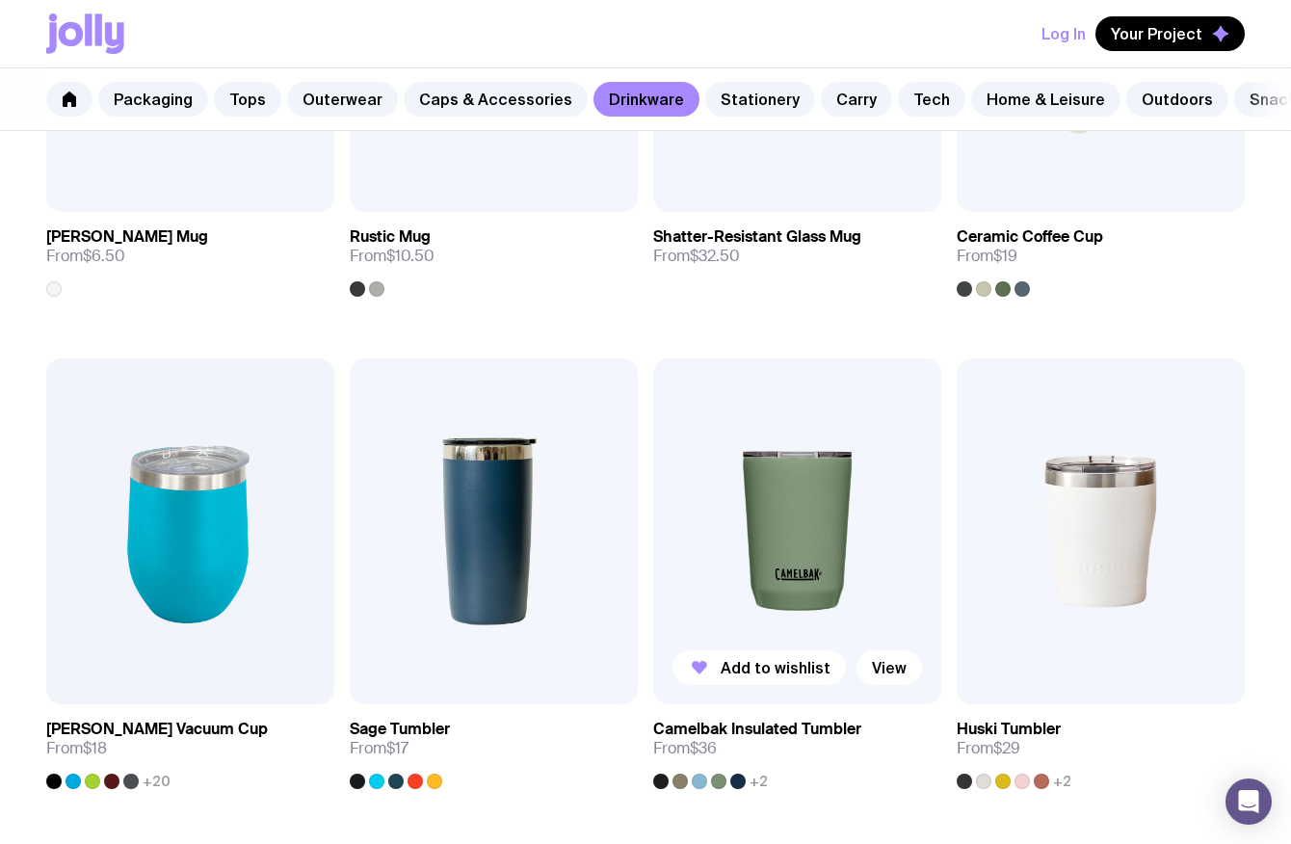
click at [857, 591] on img at bounding box center [797, 531] width 288 height 346
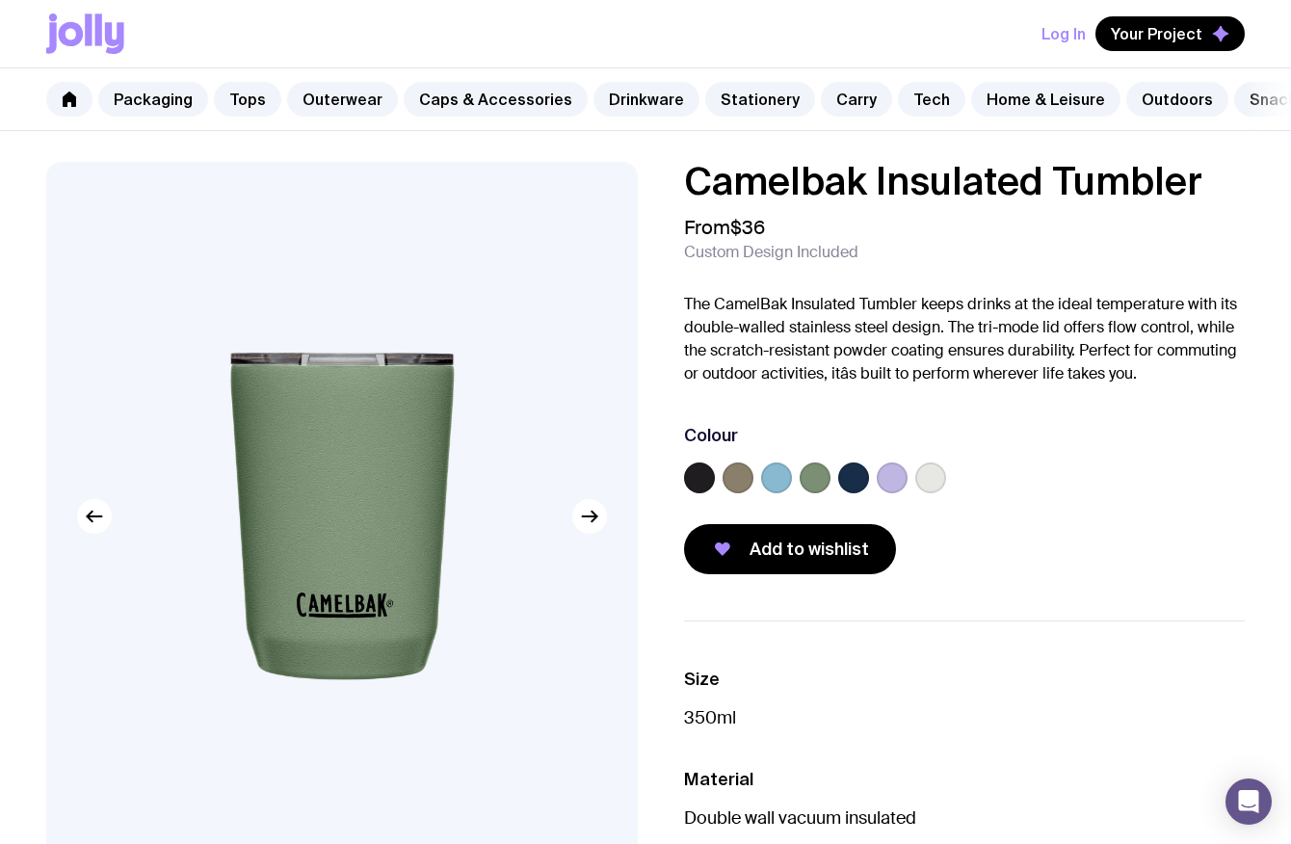
click at [703, 474] on label at bounding box center [699, 477] width 31 height 31
click at [0, 0] on input "radio" at bounding box center [0, 0] width 0 height 0
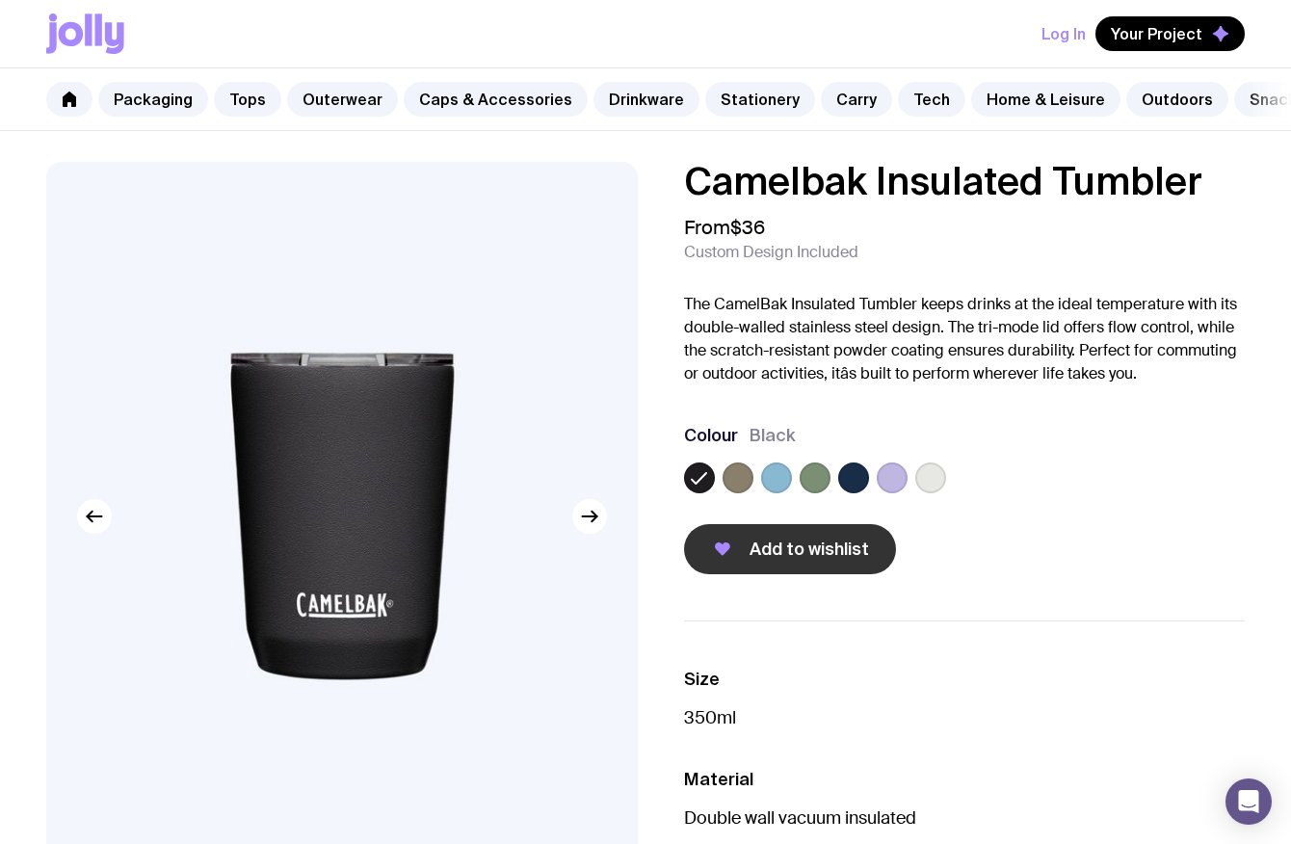
click at [805, 547] on span "Add to wishlist" at bounding box center [808, 549] width 119 height 23
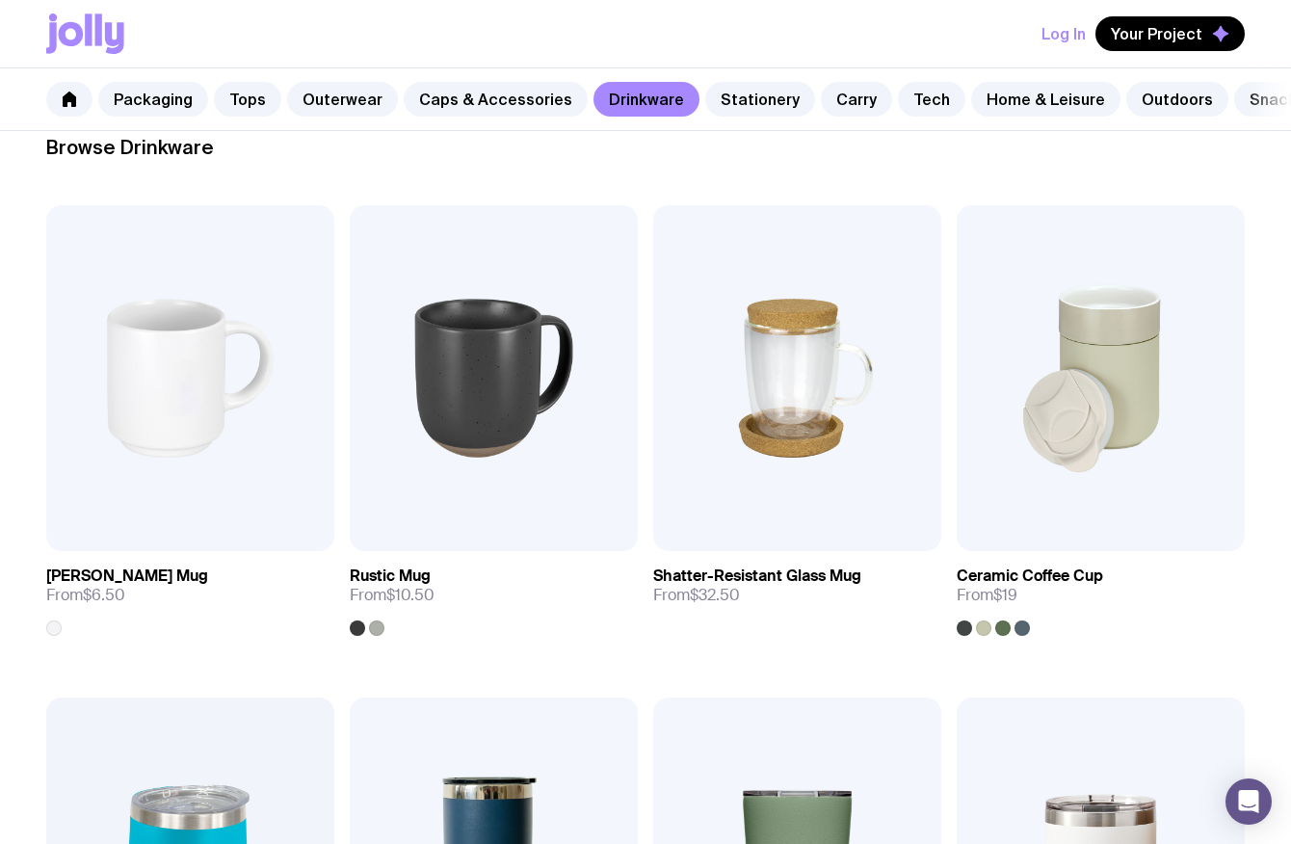
scroll to position [291, 0]
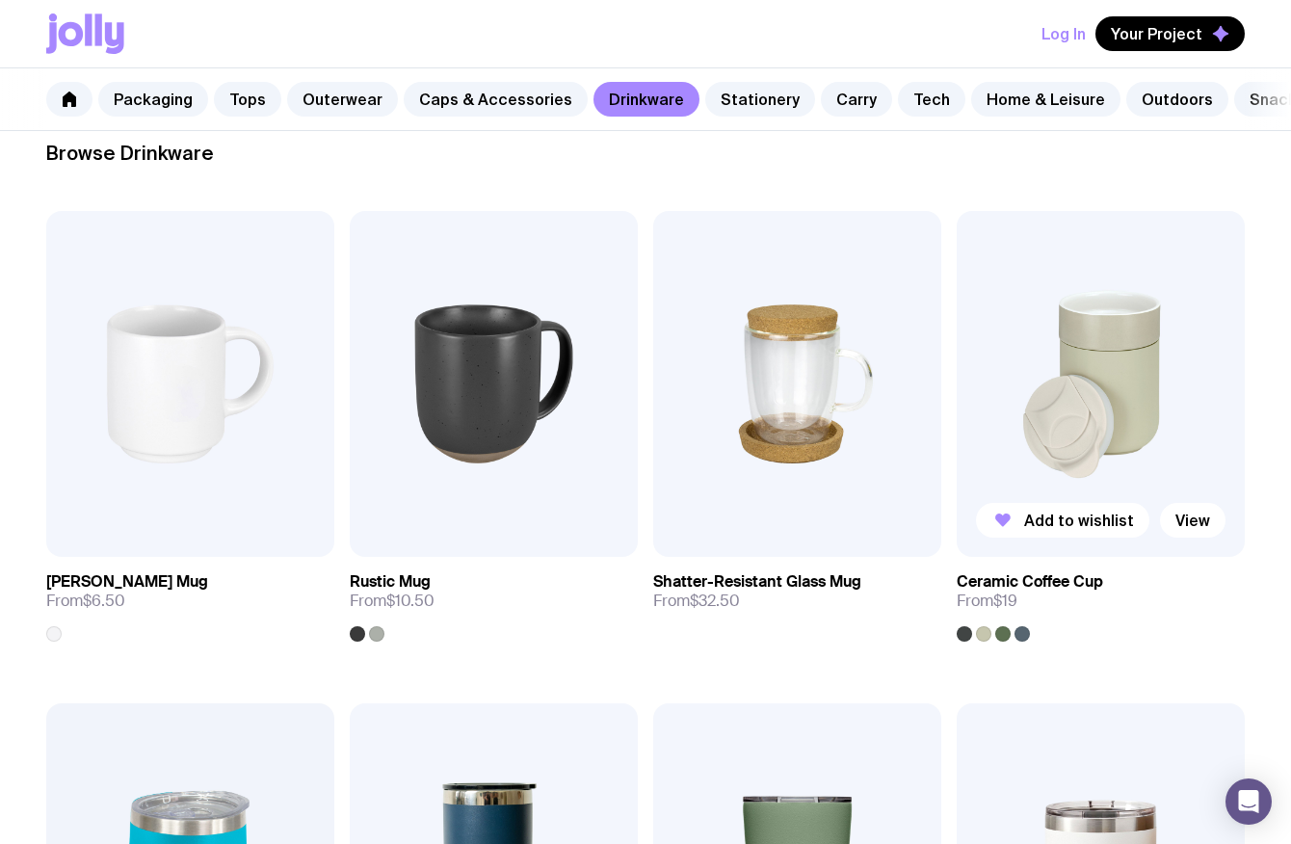
click at [1082, 389] on img at bounding box center [1101, 384] width 288 height 346
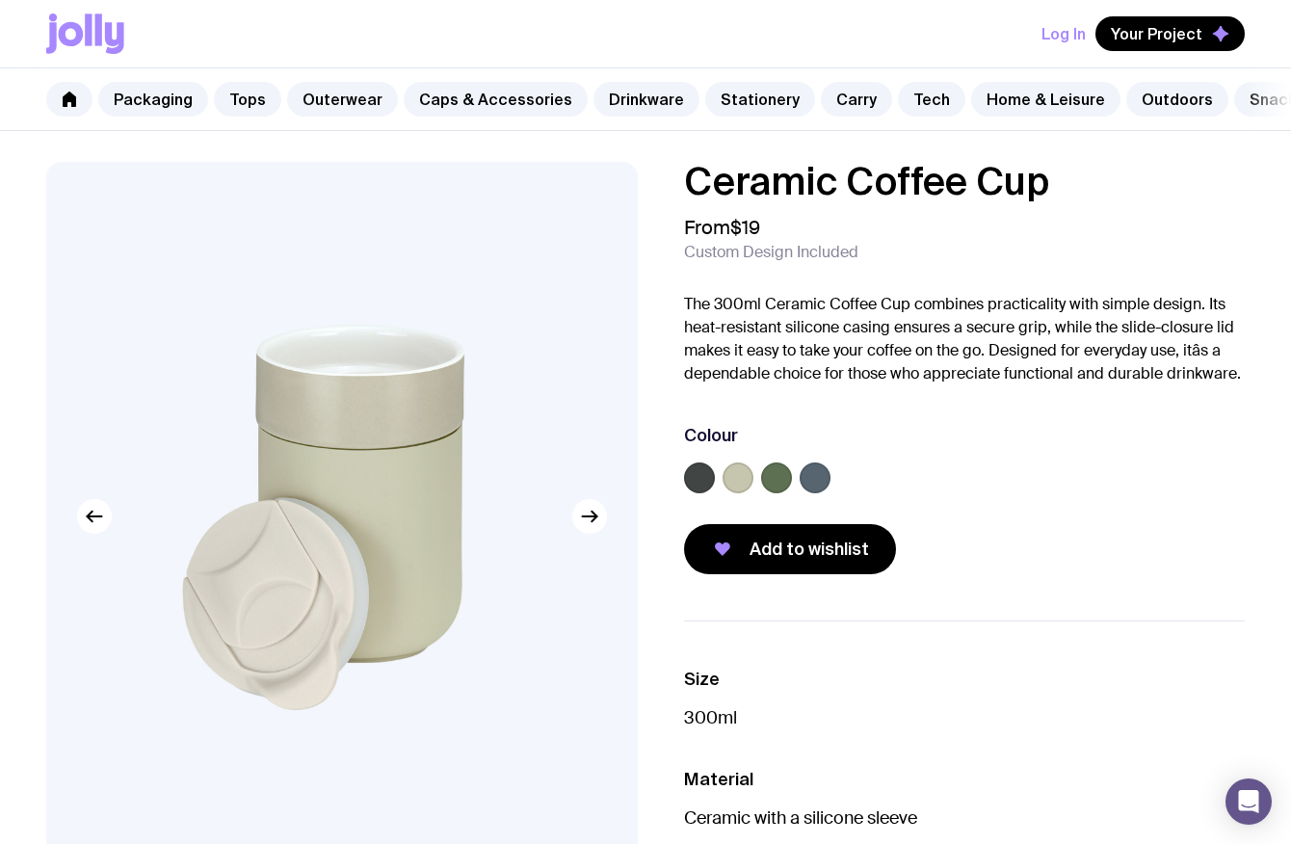
click at [703, 482] on label at bounding box center [699, 477] width 31 height 31
click at [0, 0] on input "radio" at bounding box center [0, 0] width 0 height 0
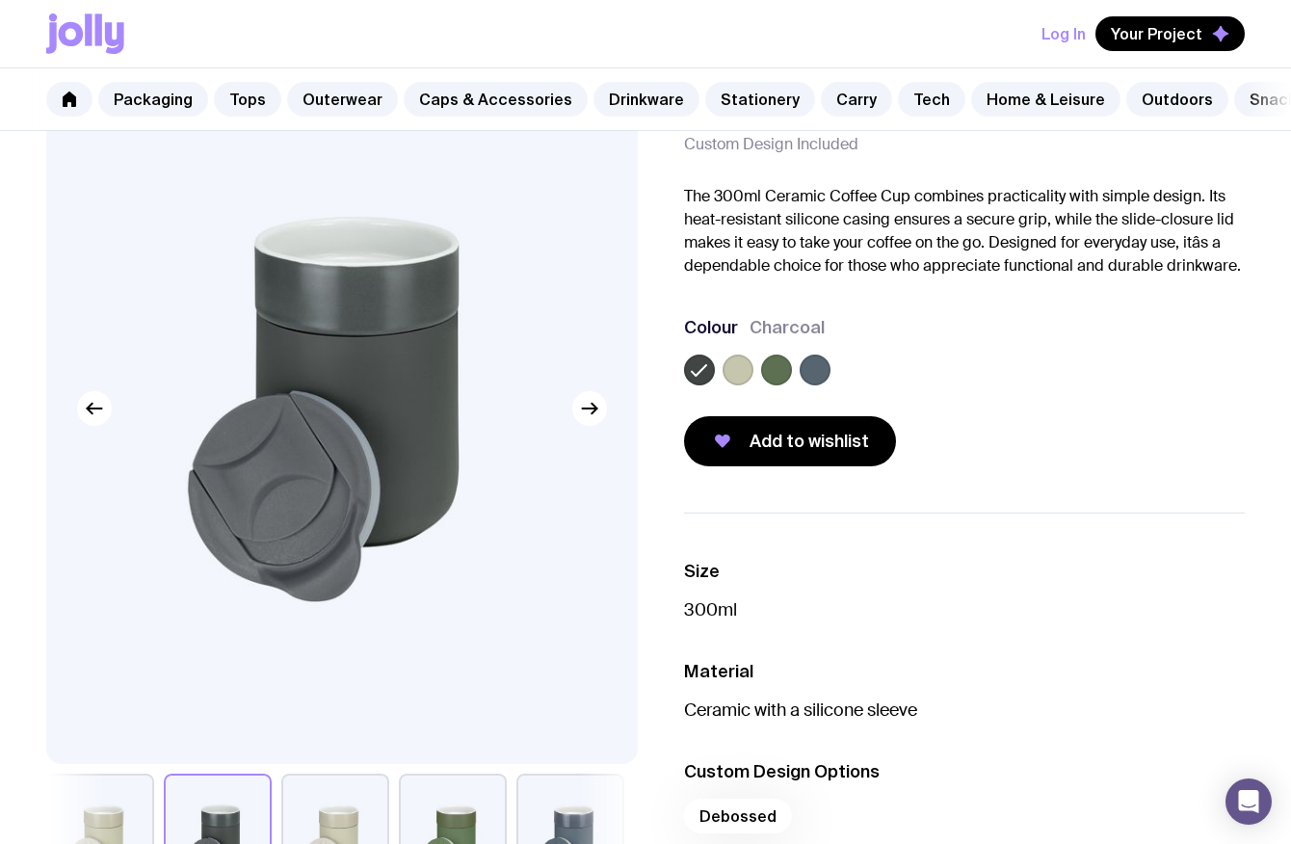
scroll to position [77, 0]
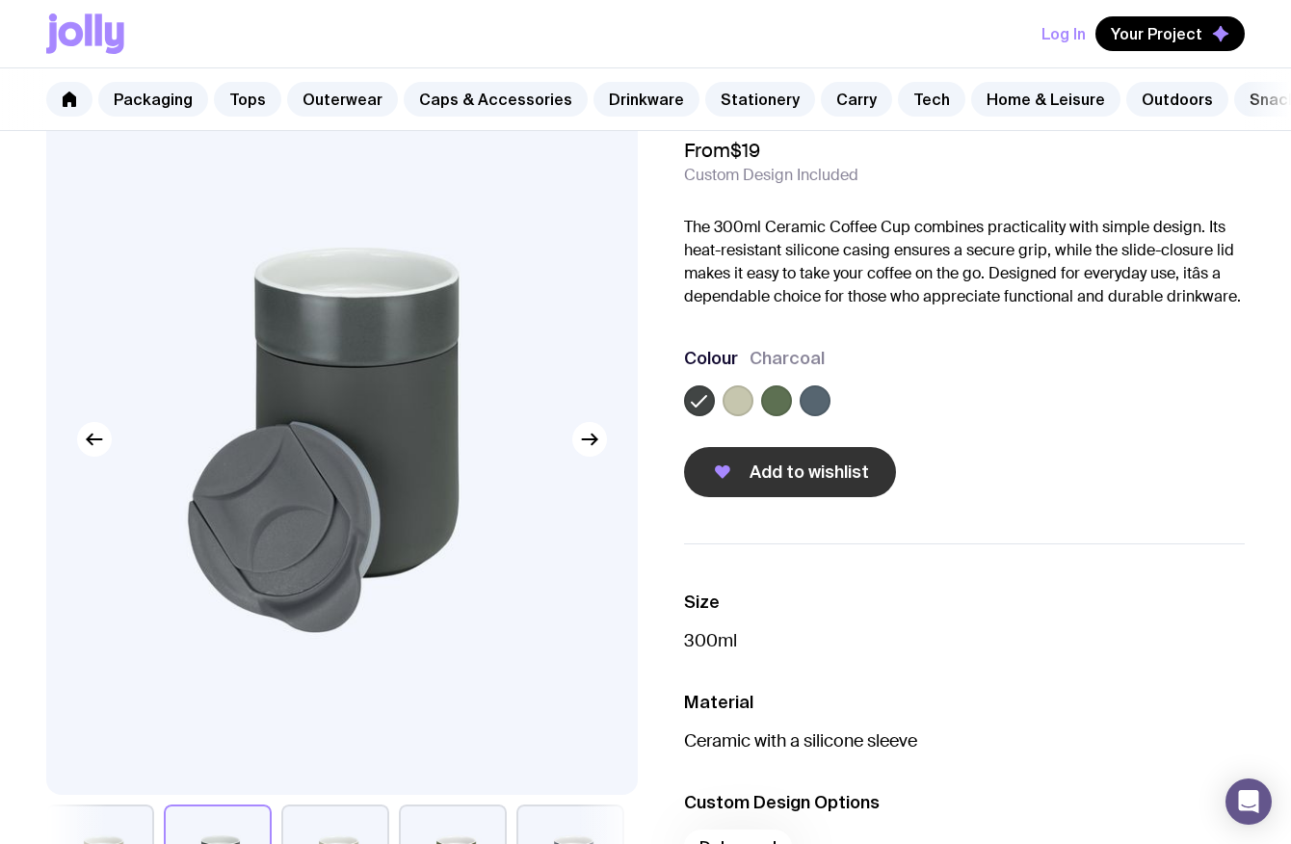
click at [786, 468] on span "Add to wishlist" at bounding box center [808, 471] width 119 height 23
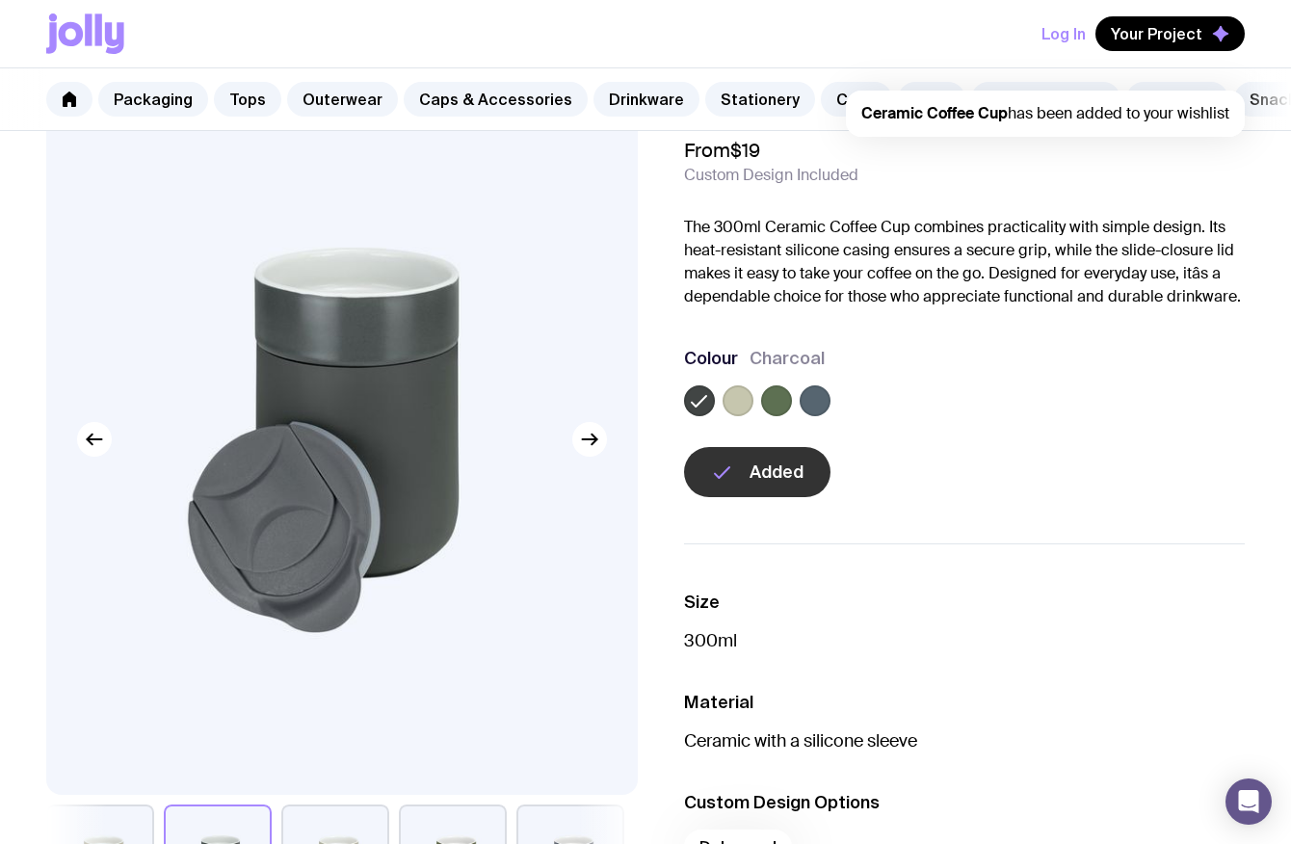
scroll to position [291, 0]
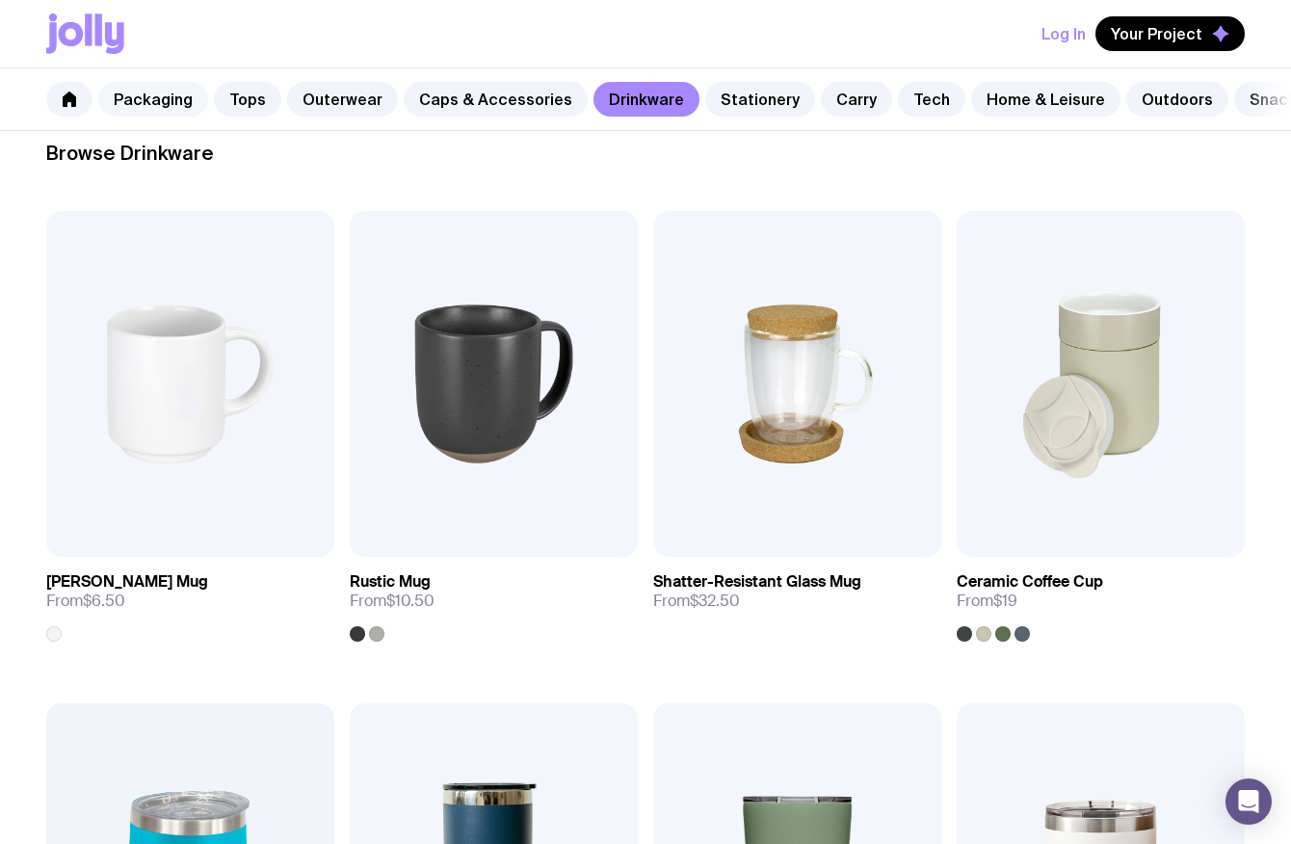
click at [160, 97] on link "Packaging" at bounding box center [153, 99] width 110 height 35
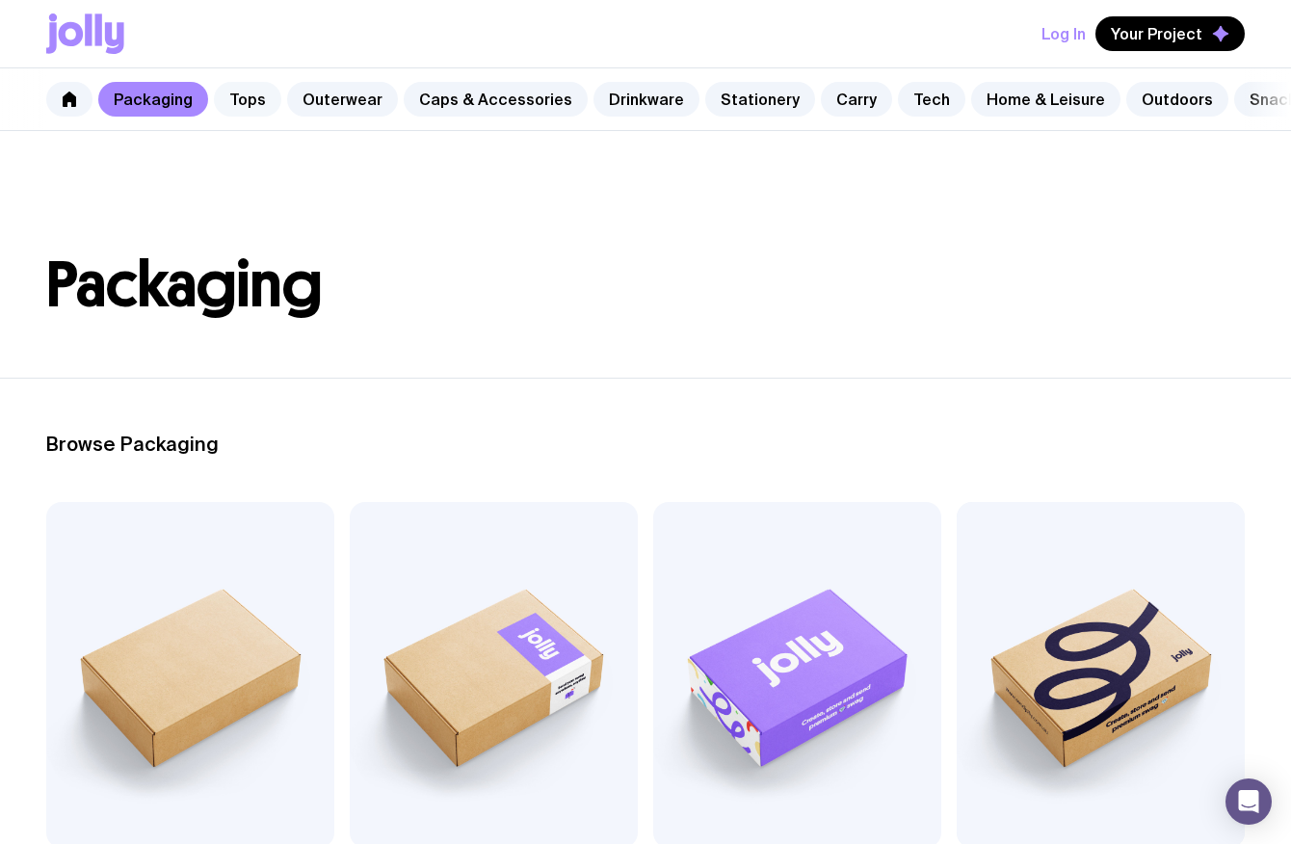
click at [239, 108] on link "Tops" at bounding box center [247, 99] width 67 height 35
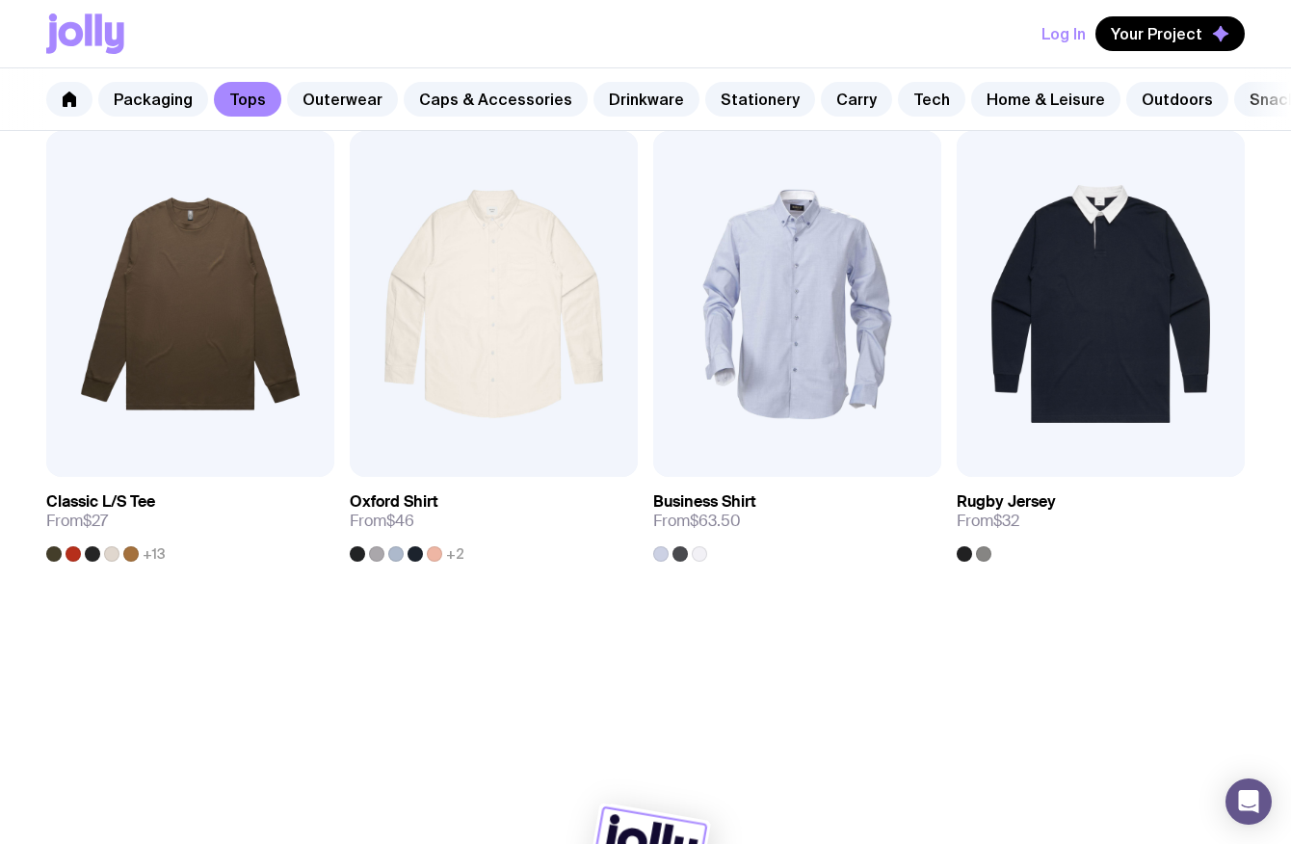
scroll to position [1892, 0]
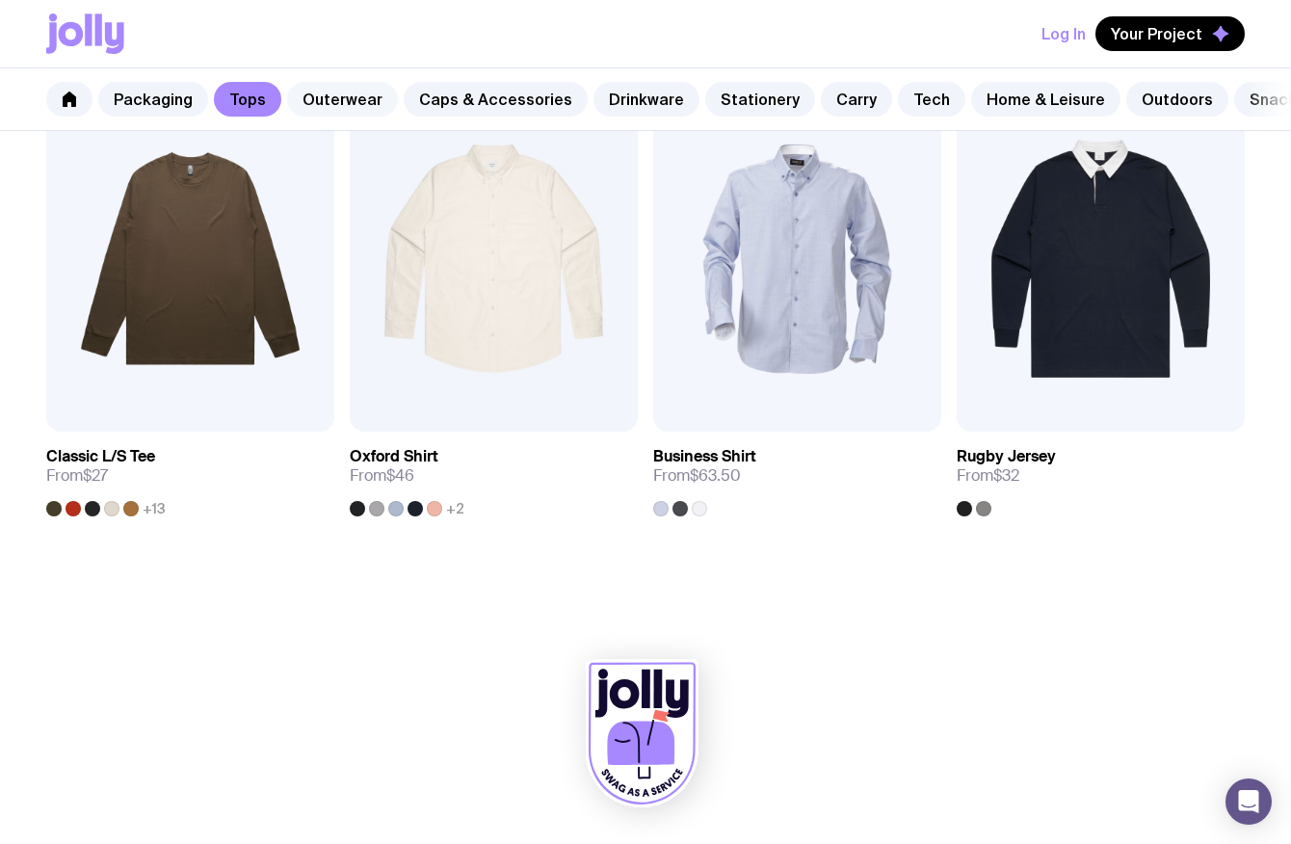
click at [329, 95] on link "Outerwear" at bounding box center [342, 99] width 111 height 35
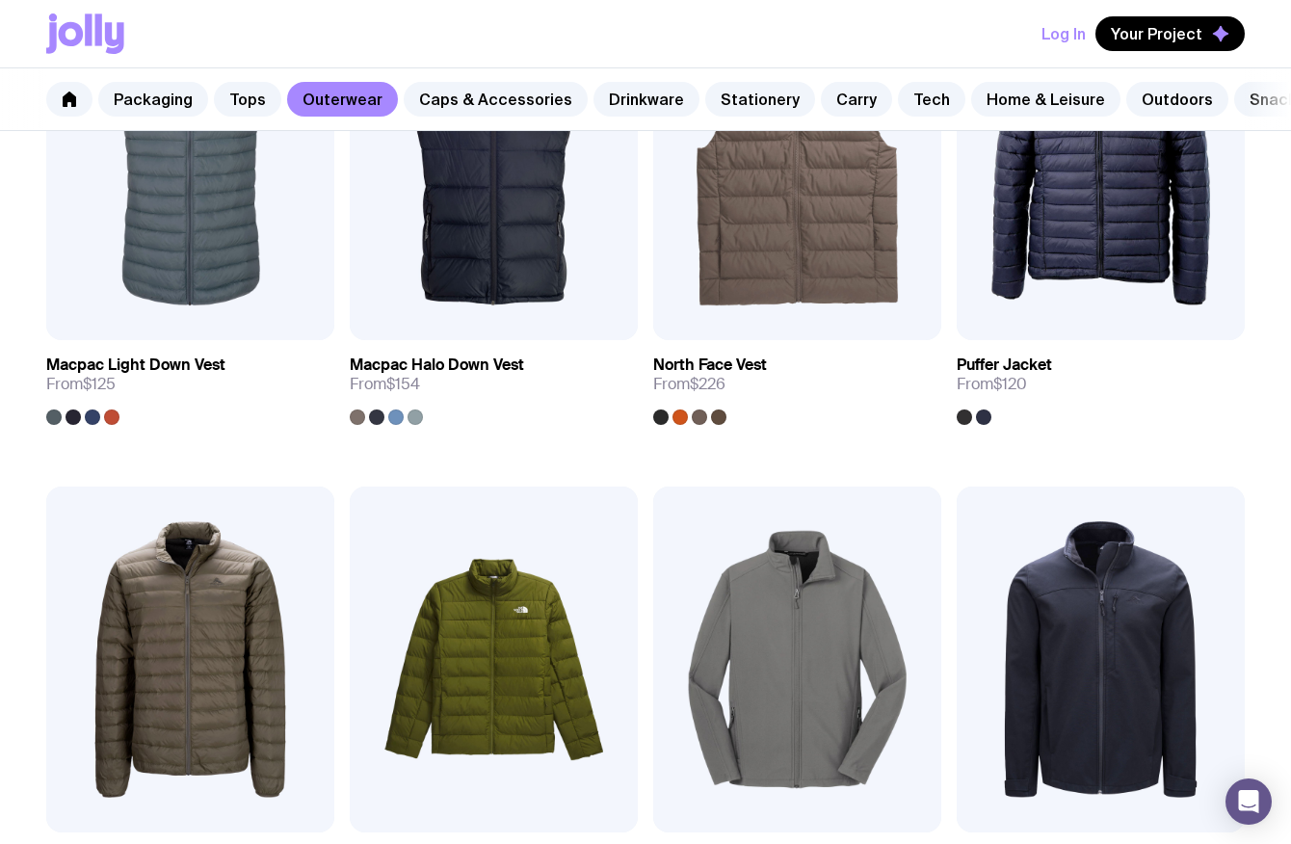
scroll to position [1778, 0]
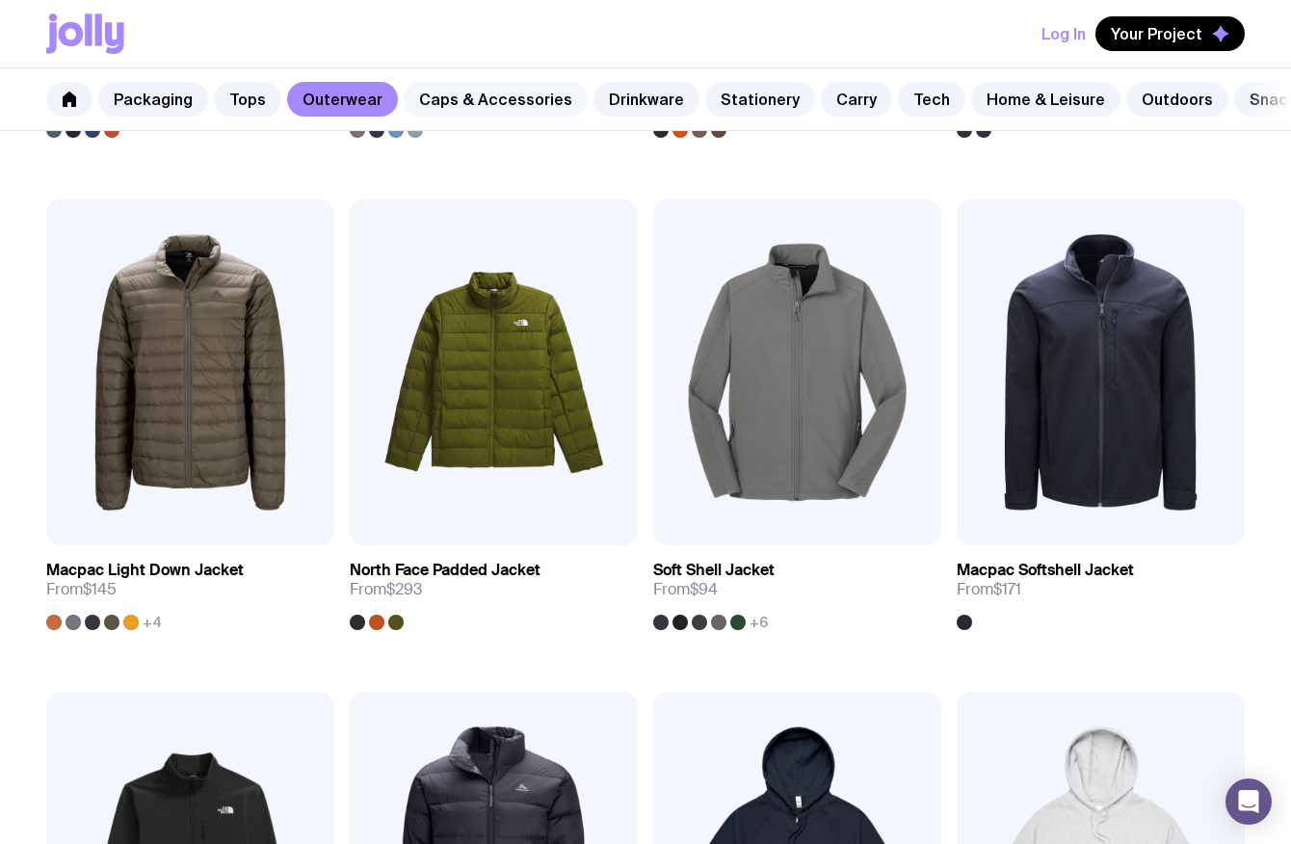
click at [478, 108] on link "Caps & Accessories" at bounding box center [496, 99] width 184 height 35
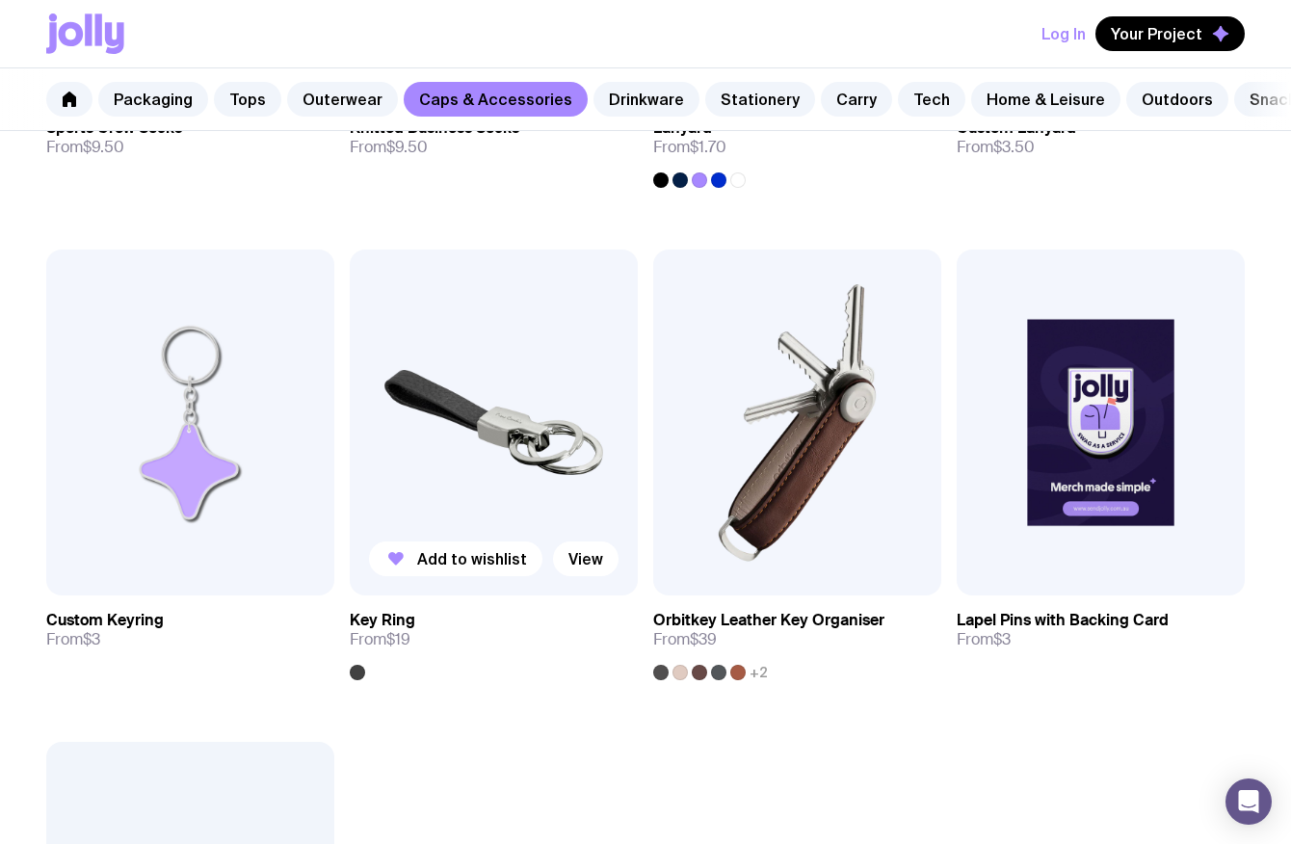
scroll to position [2692, 0]
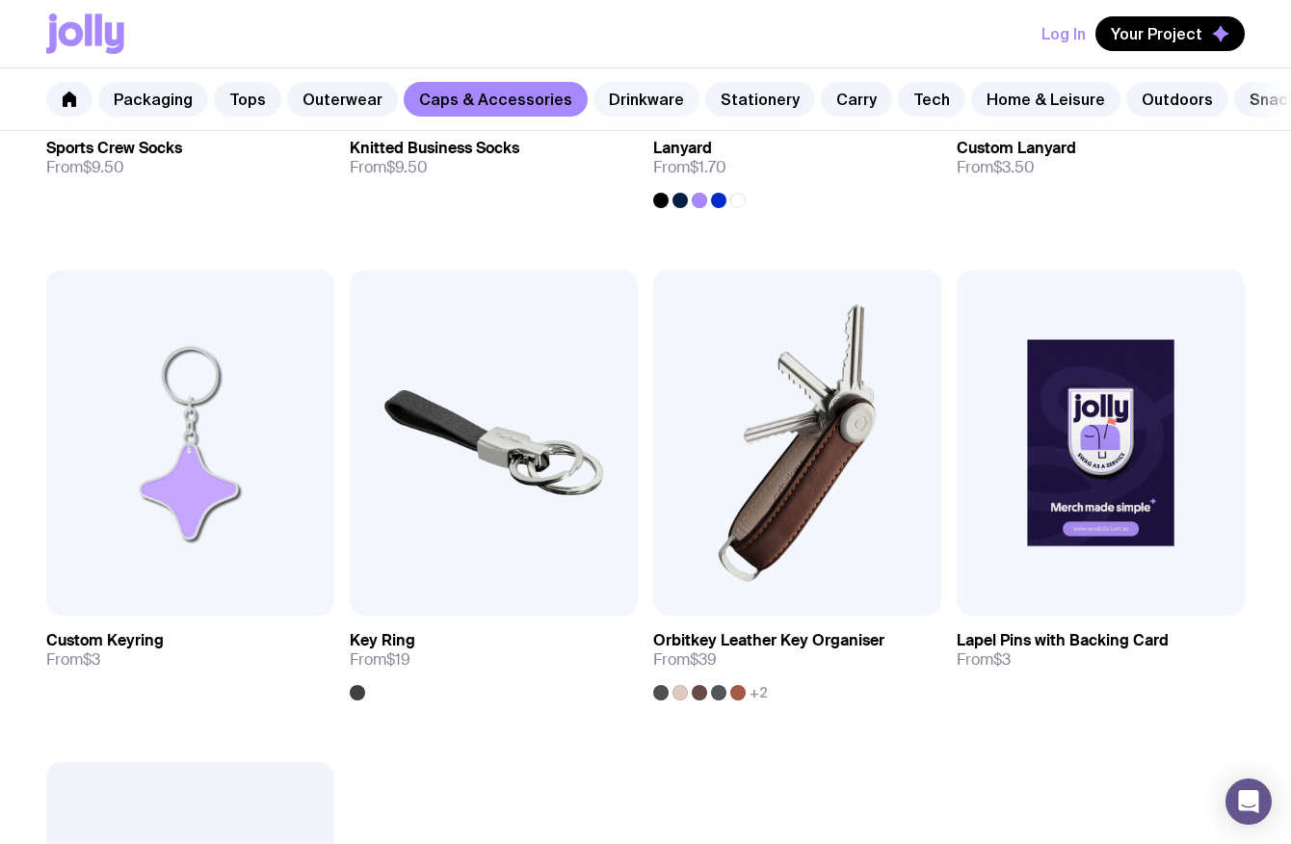
click at [636, 104] on link "Drinkware" at bounding box center [646, 99] width 106 height 35
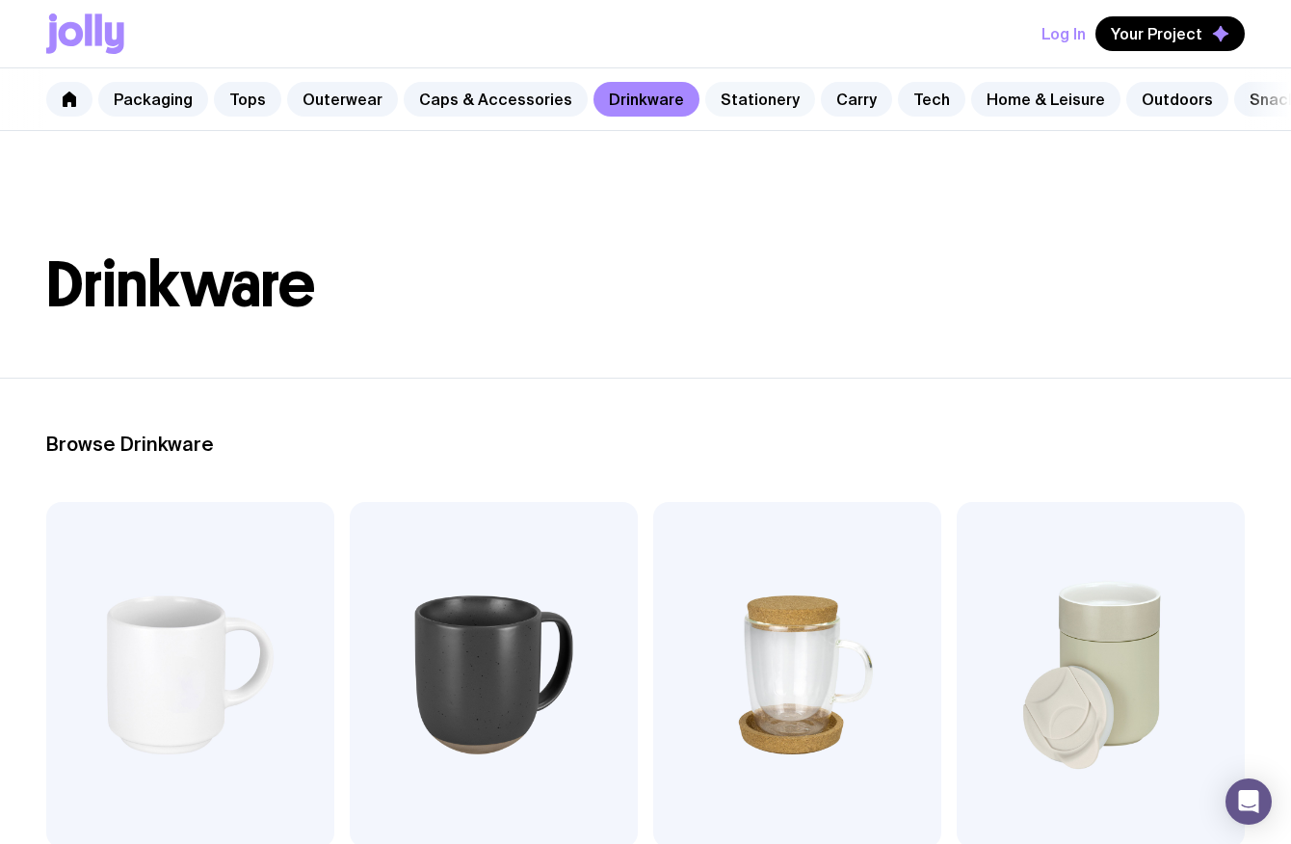
click at [739, 99] on link "Stationery" at bounding box center [760, 99] width 110 height 35
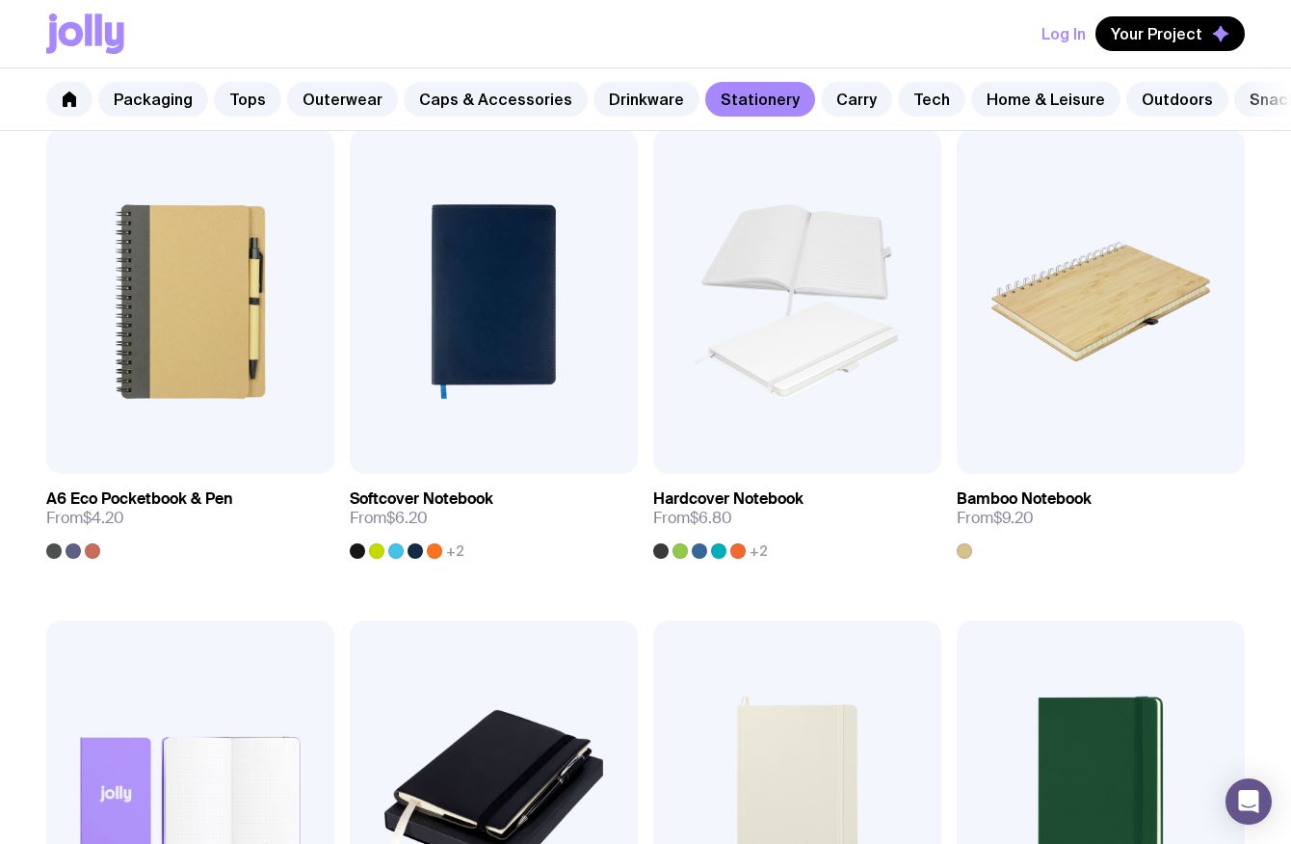
scroll to position [597, 0]
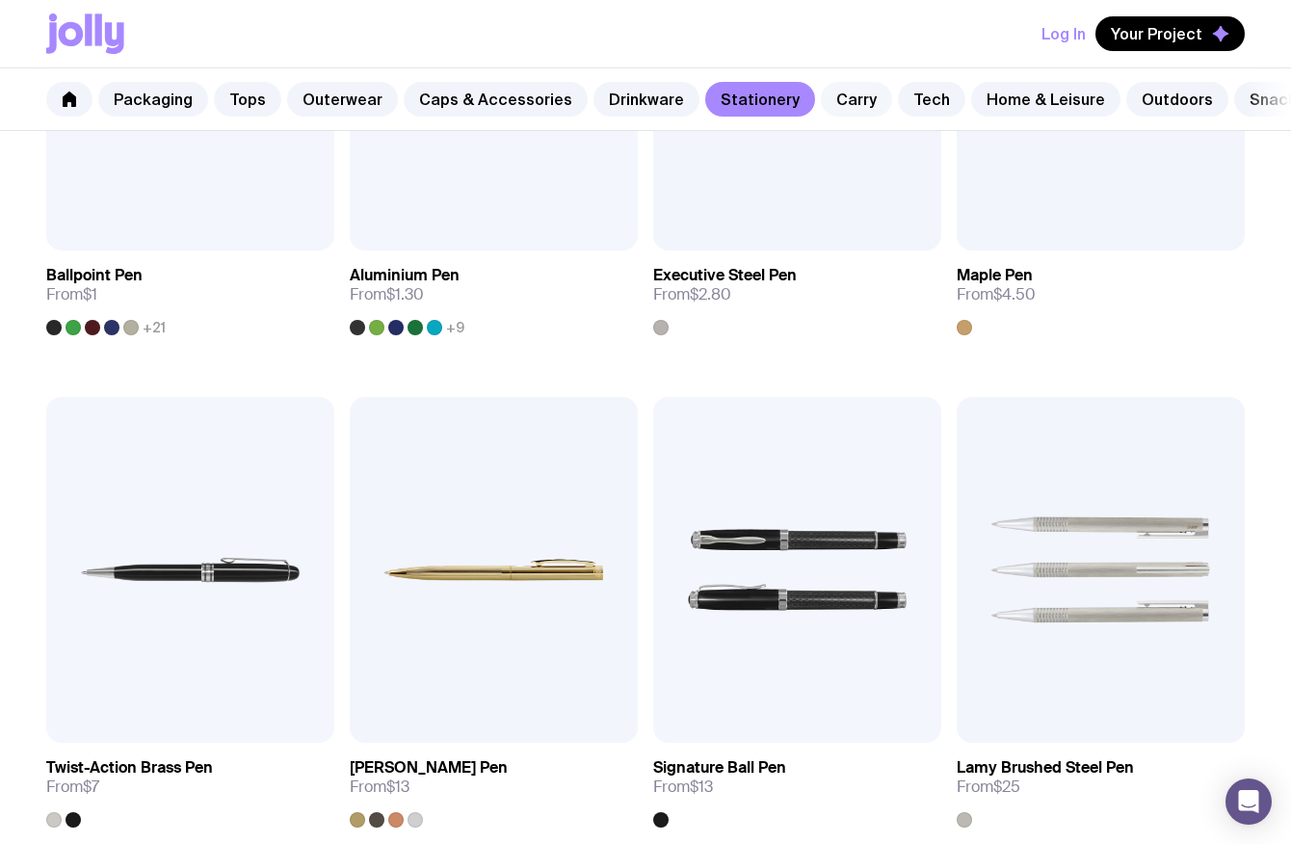
click at [821, 113] on link "Carry" at bounding box center [856, 99] width 71 height 35
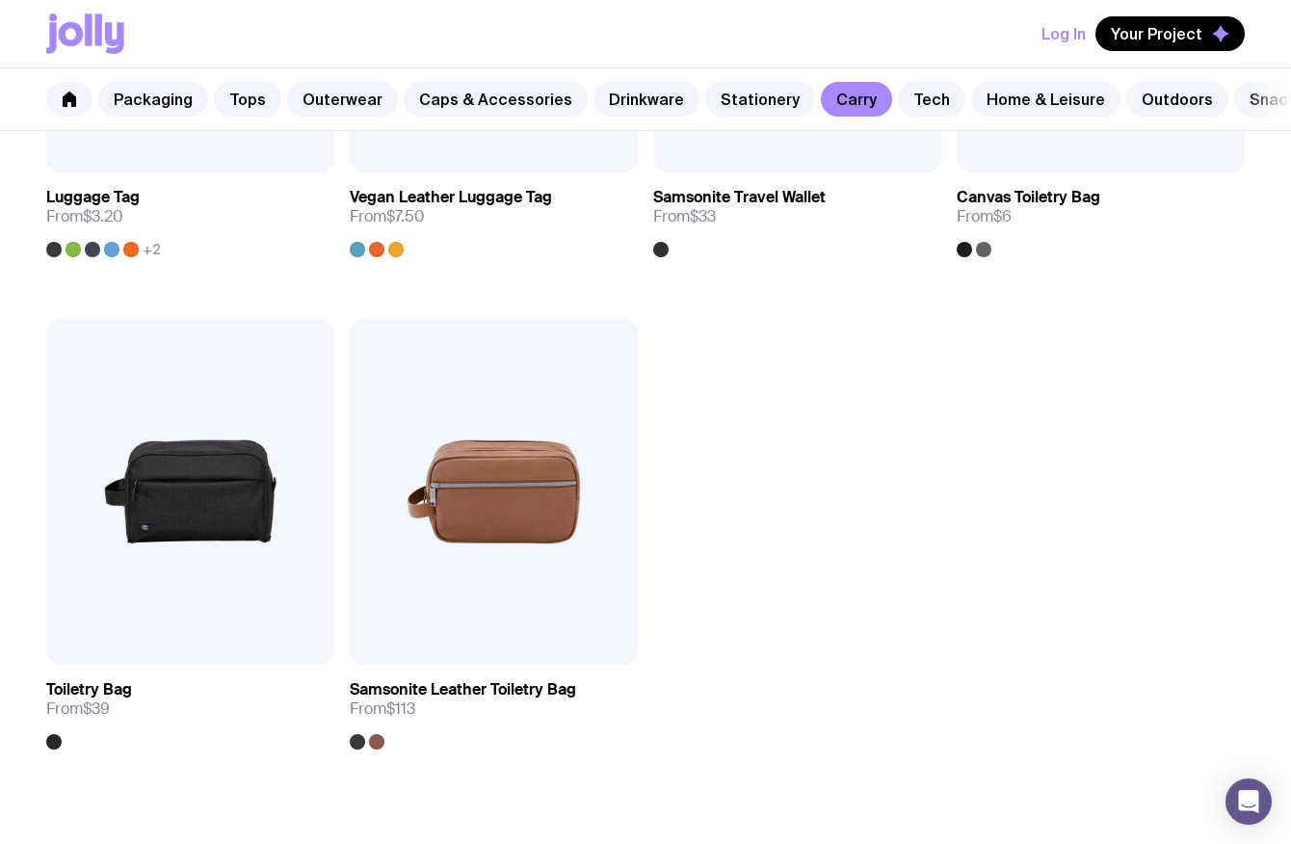
scroll to position [4352, 0]
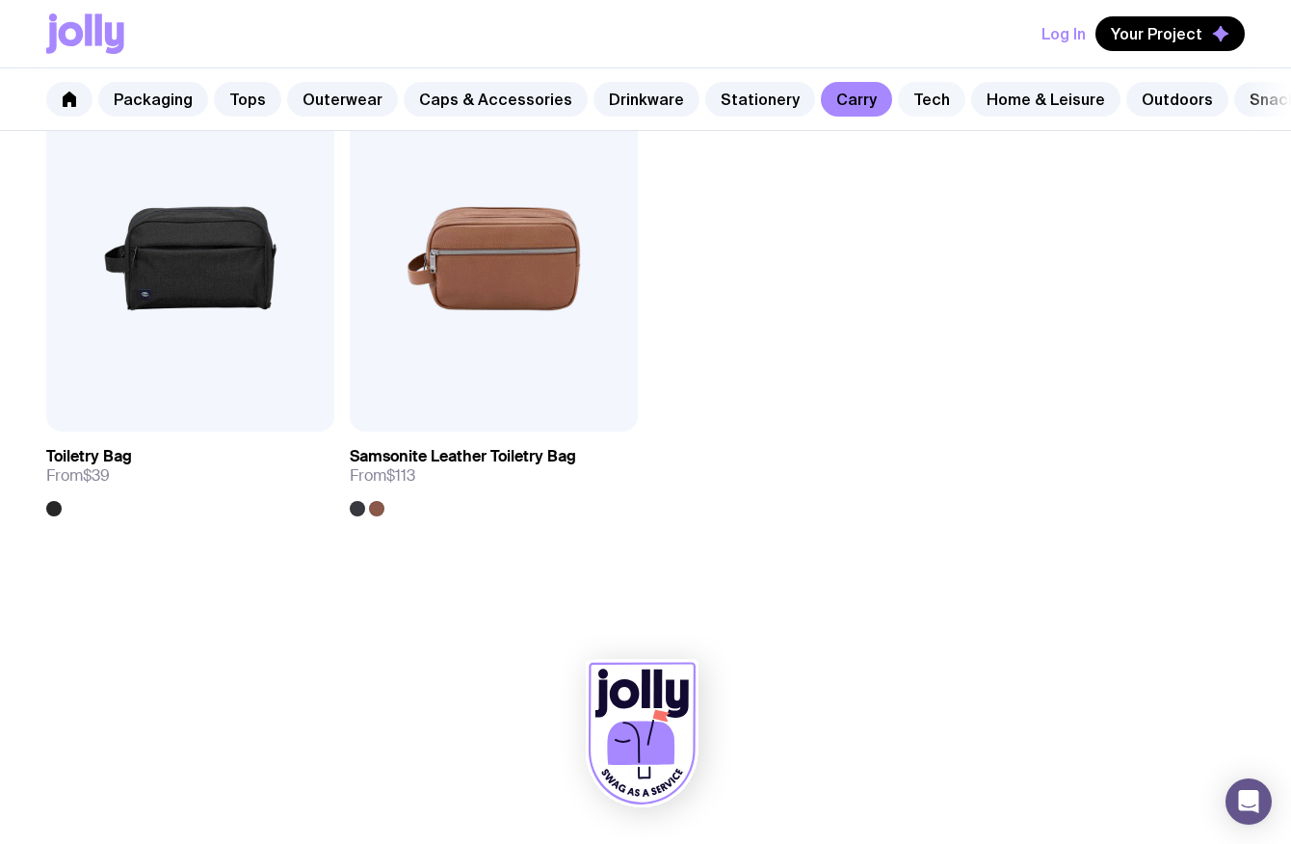
click at [903, 103] on link "Tech" at bounding box center [931, 99] width 67 height 35
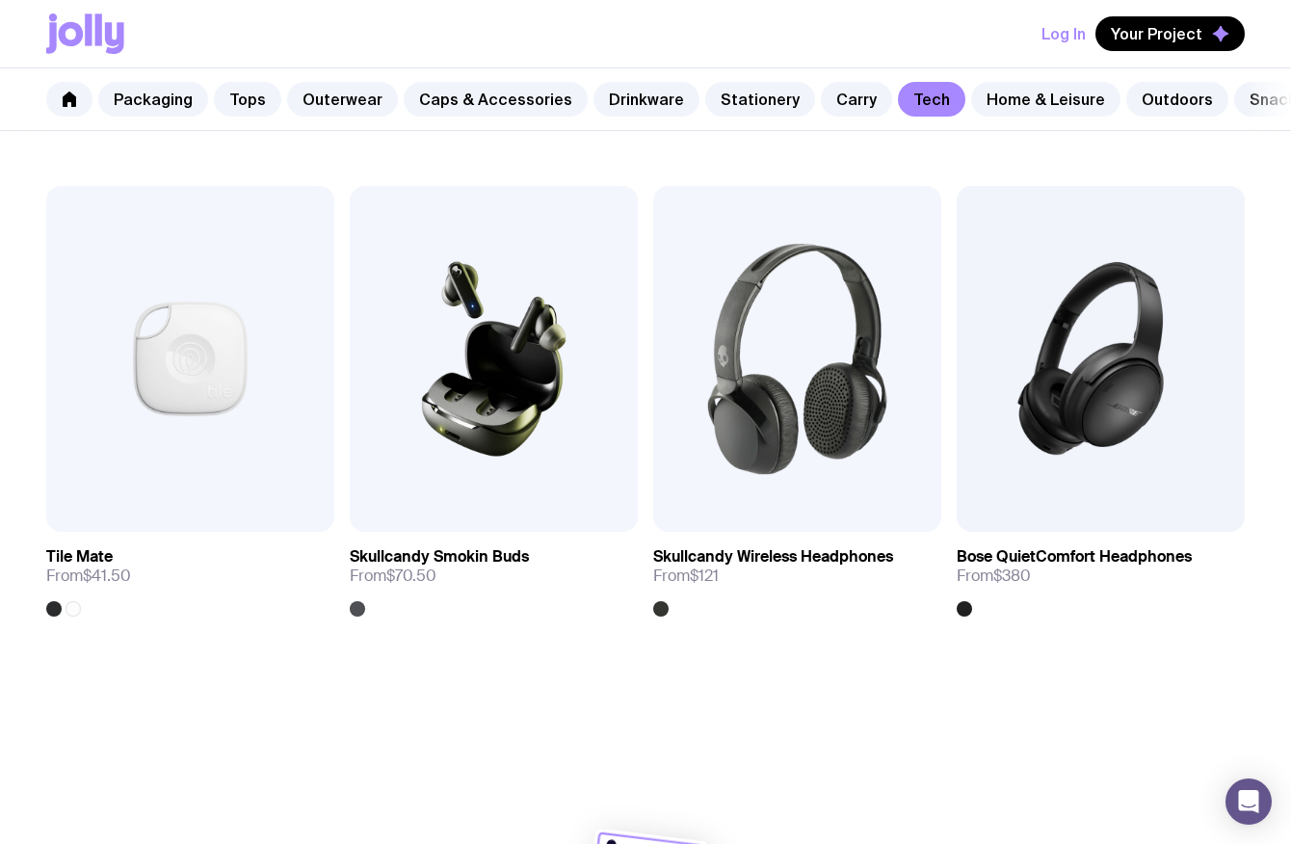
scroll to position [3368, 0]
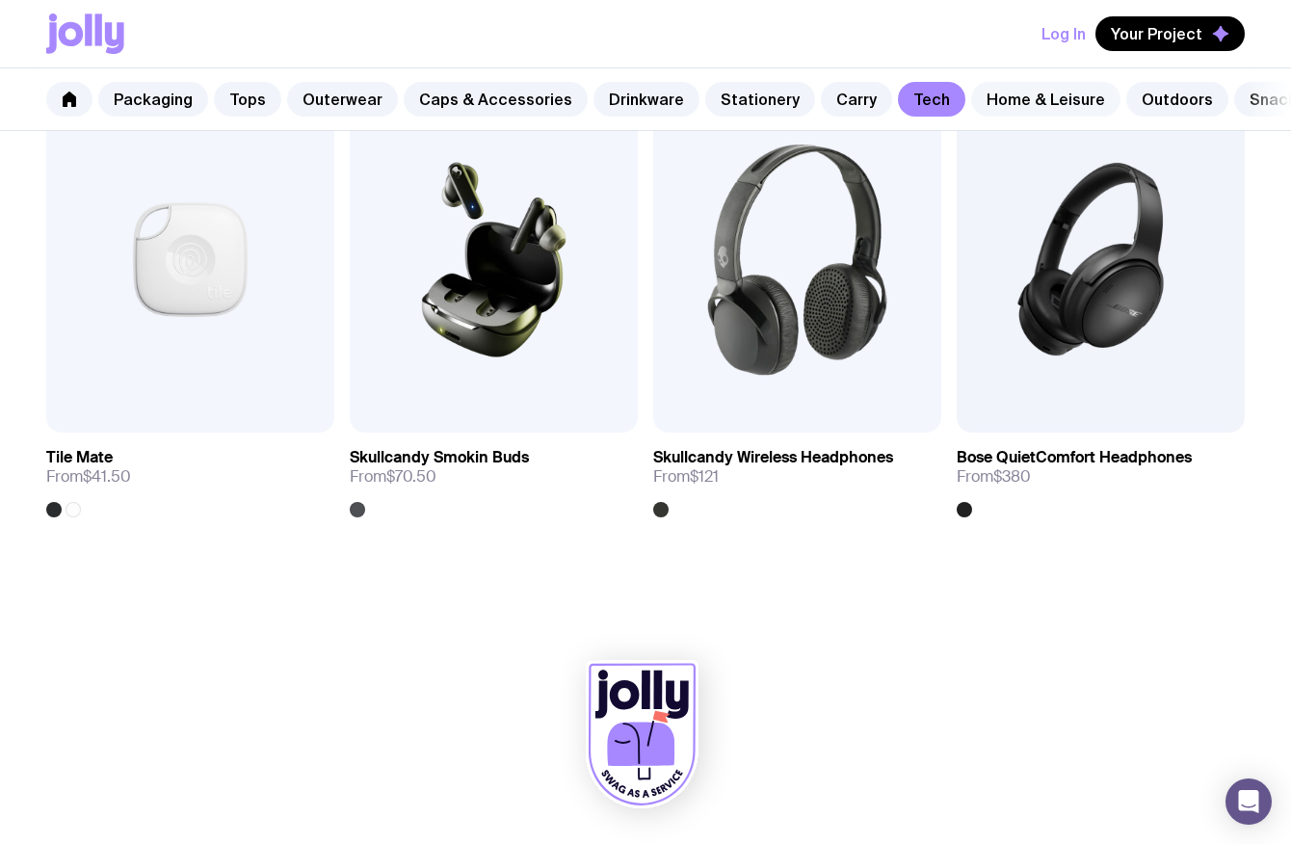
click at [981, 112] on link "Home & Leisure" at bounding box center [1045, 99] width 149 height 35
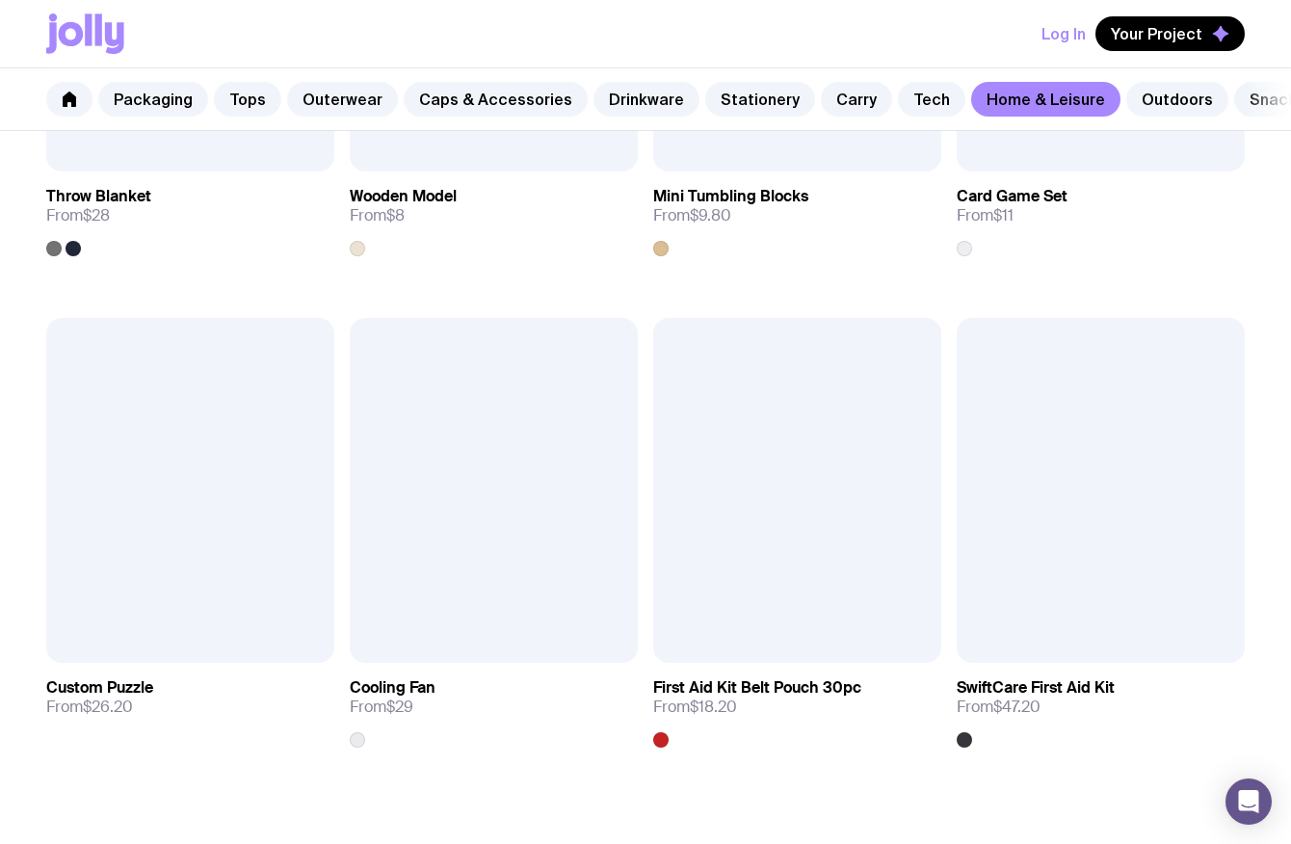
scroll to position [3860, 0]
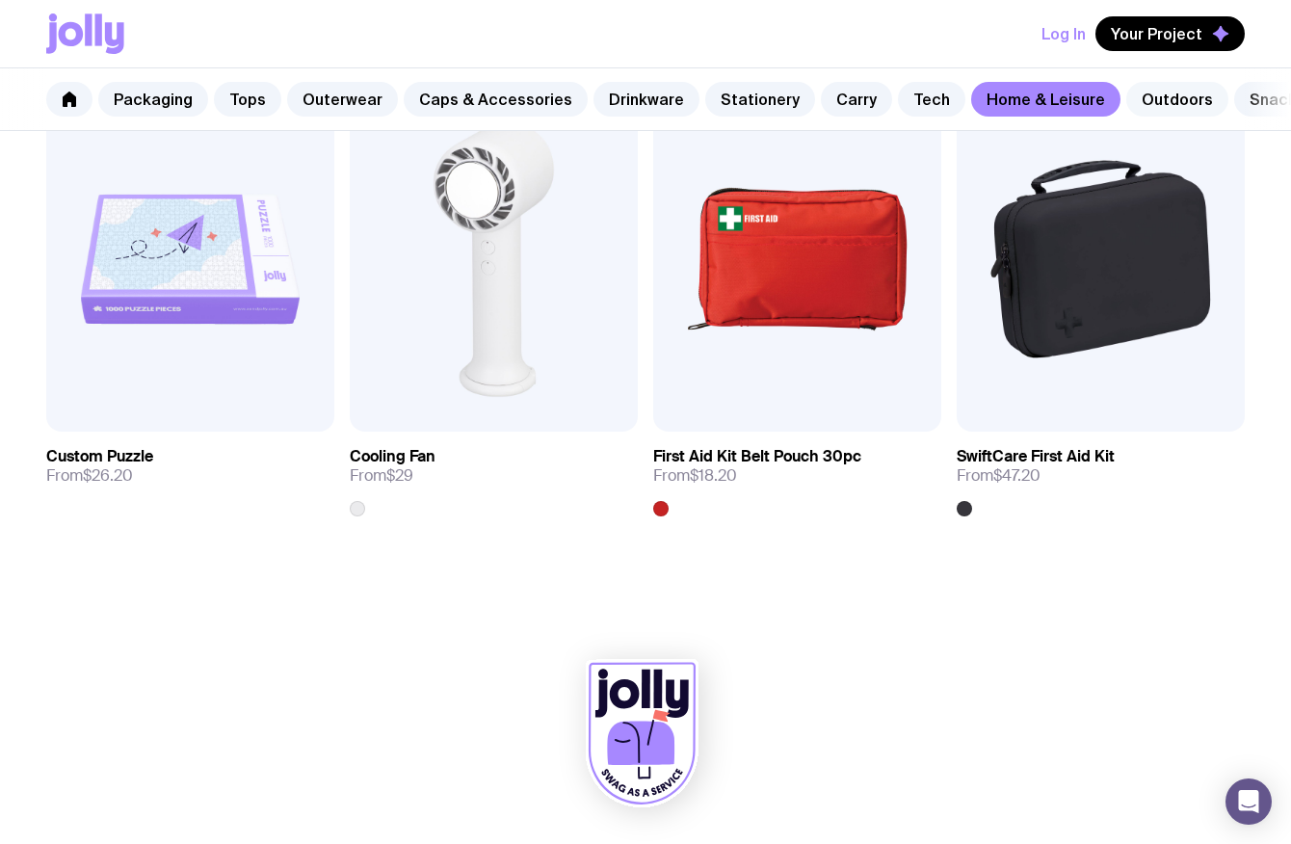
click at [1126, 99] on link "Outdoors" at bounding box center [1177, 99] width 102 height 35
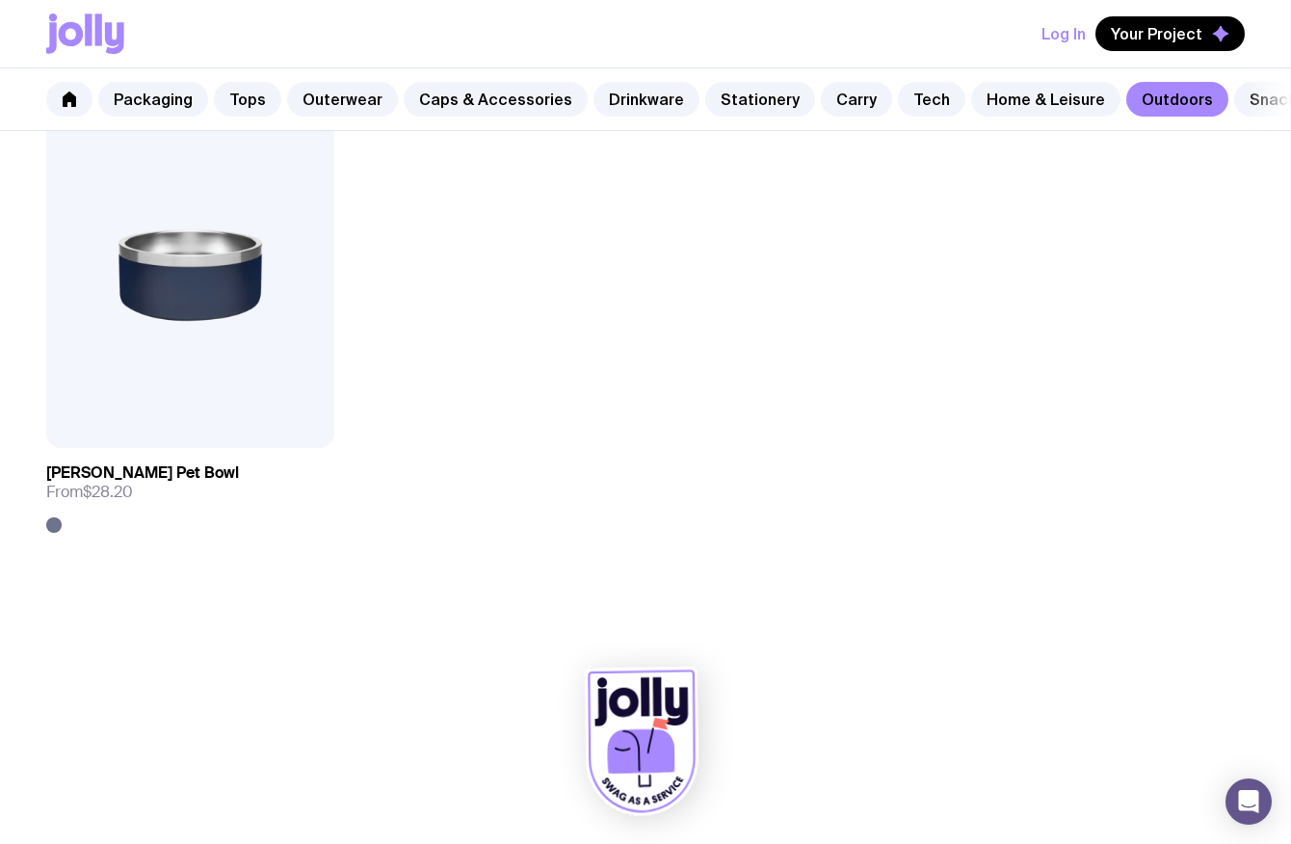
scroll to position [2876, 0]
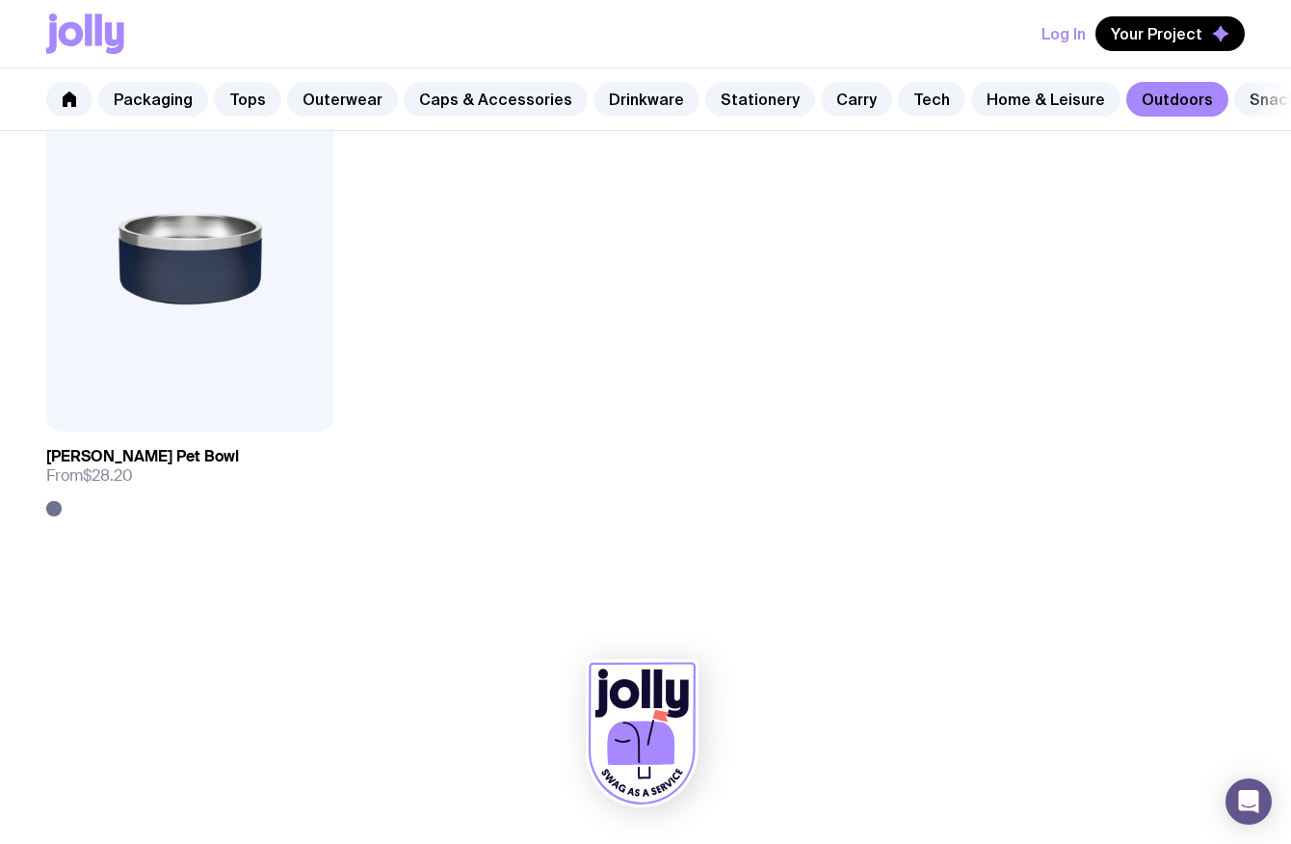
click at [1248, 95] on nav "Packaging Tops Outerwear Caps & Accessories Drinkware Stationery Carry Tech Hom…" at bounding box center [645, 99] width 1291 height 63
click at [1234, 95] on link "Snacks" at bounding box center [1277, 99] width 87 height 35
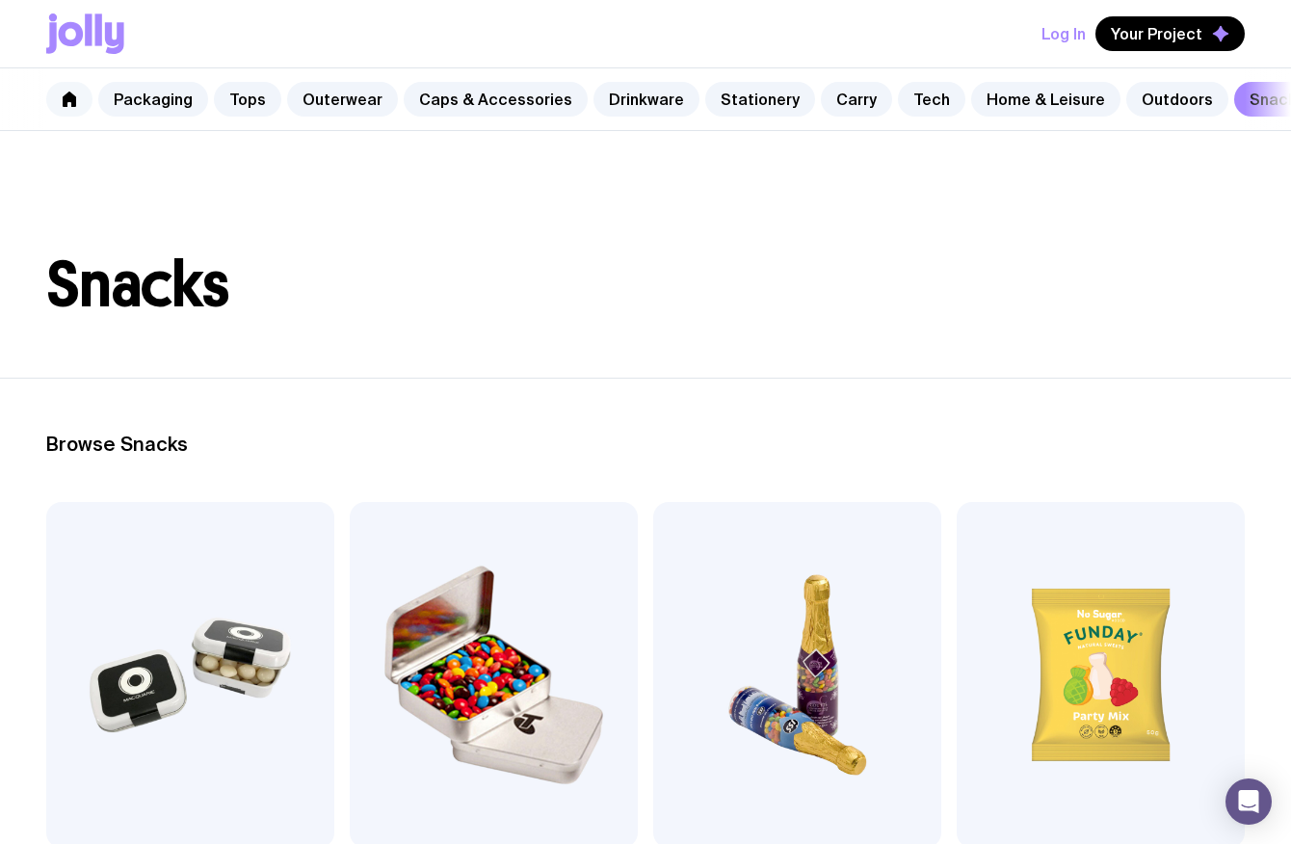
click at [68, 105] on icon at bounding box center [69, 99] width 15 height 15
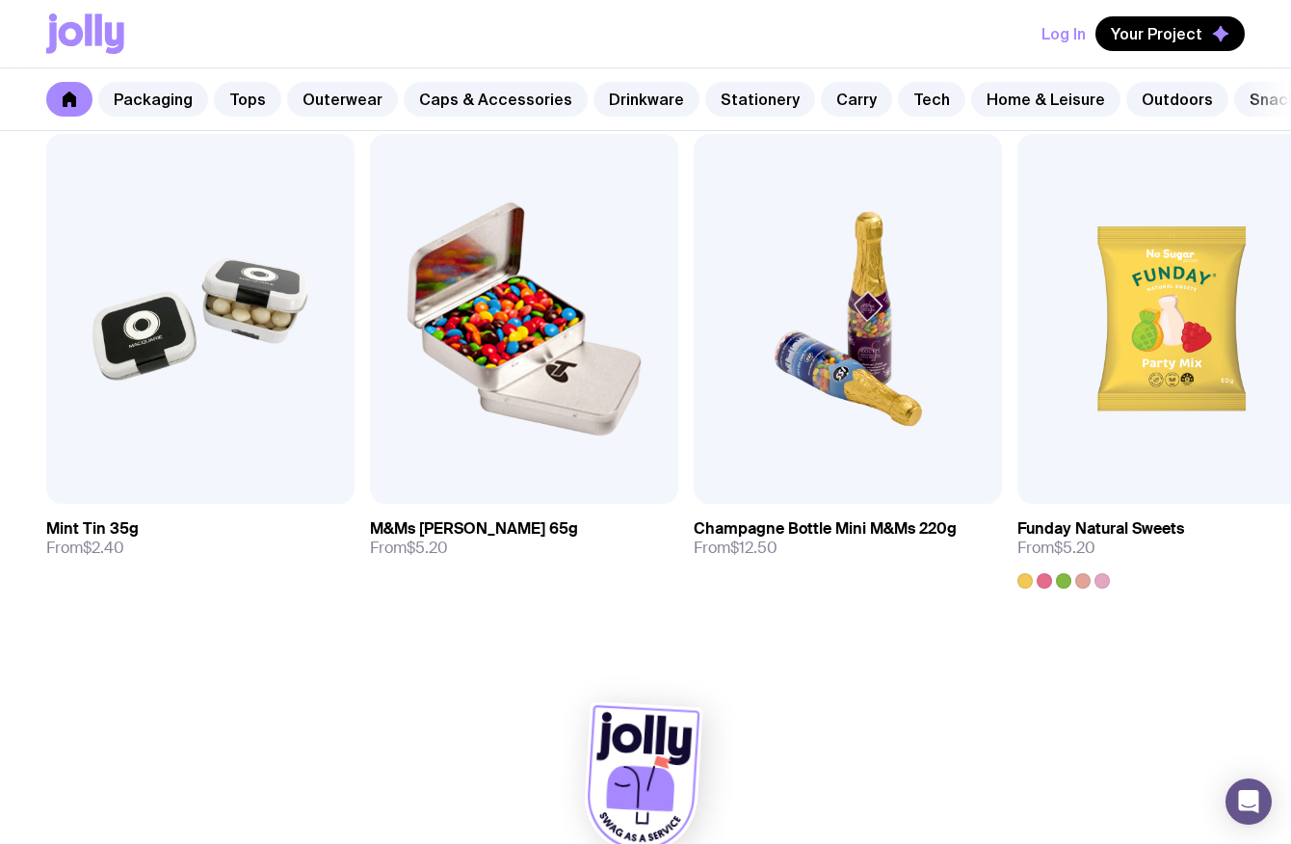
scroll to position [6680, 0]
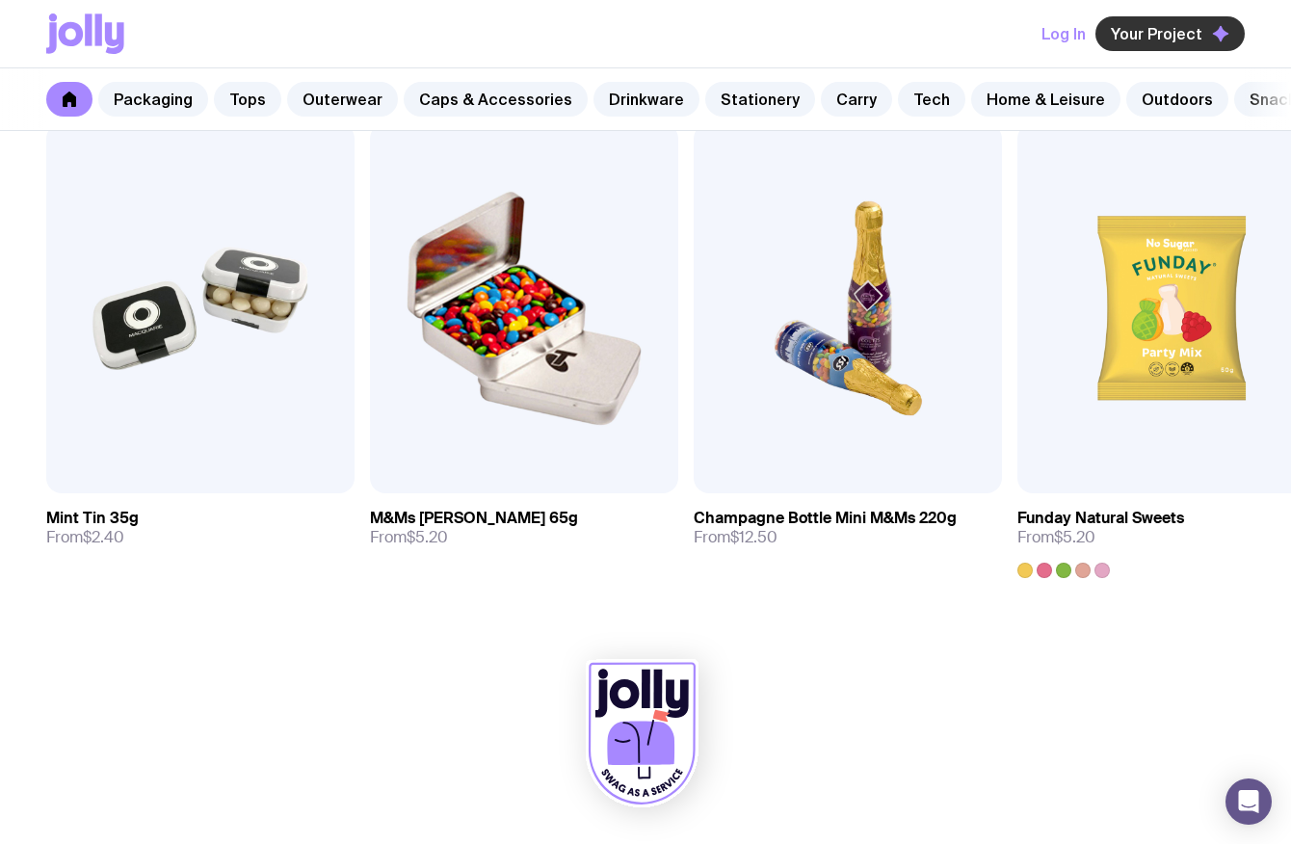
click at [1142, 37] on span "Your Project" at bounding box center [1157, 33] width 92 height 19
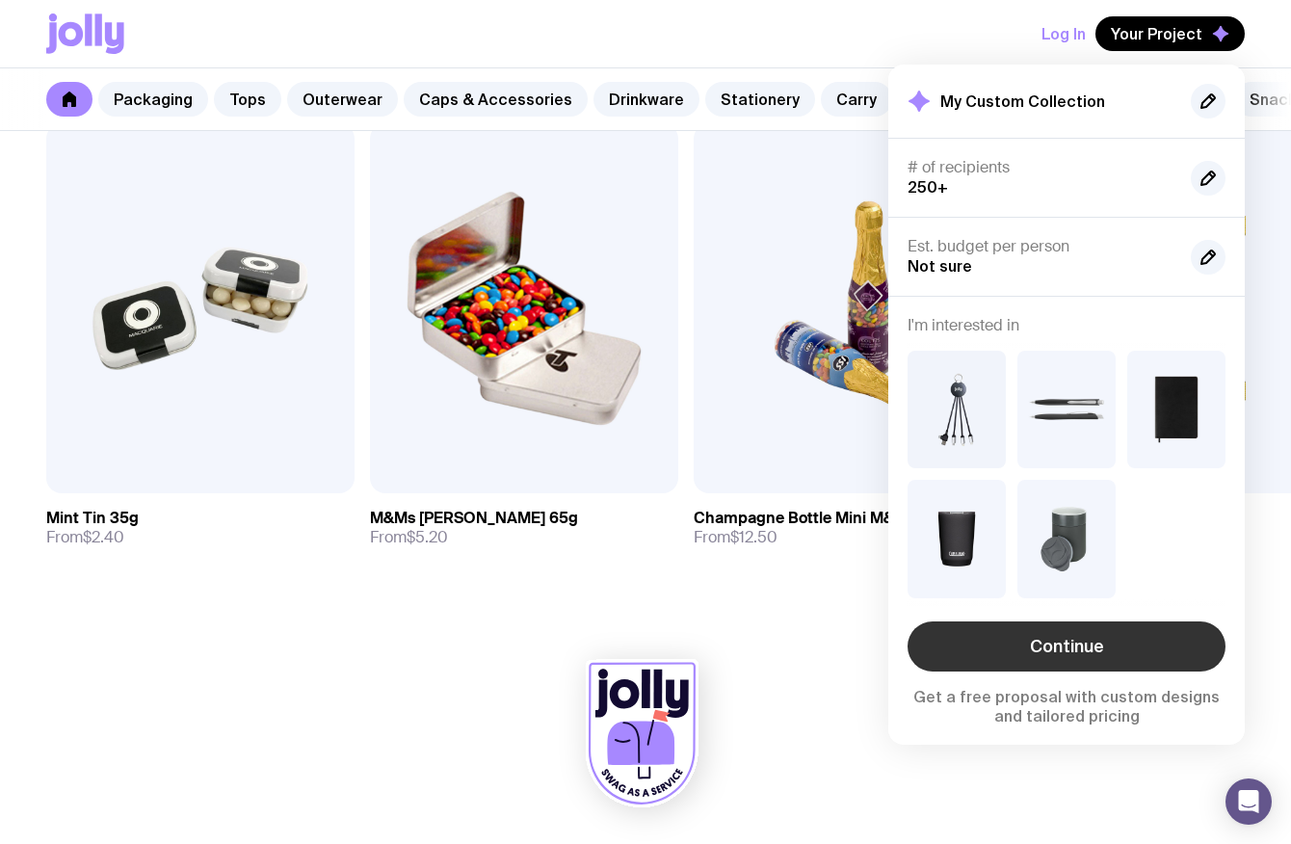
click at [1068, 643] on link "Continue" at bounding box center [1066, 646] width 318 height 50
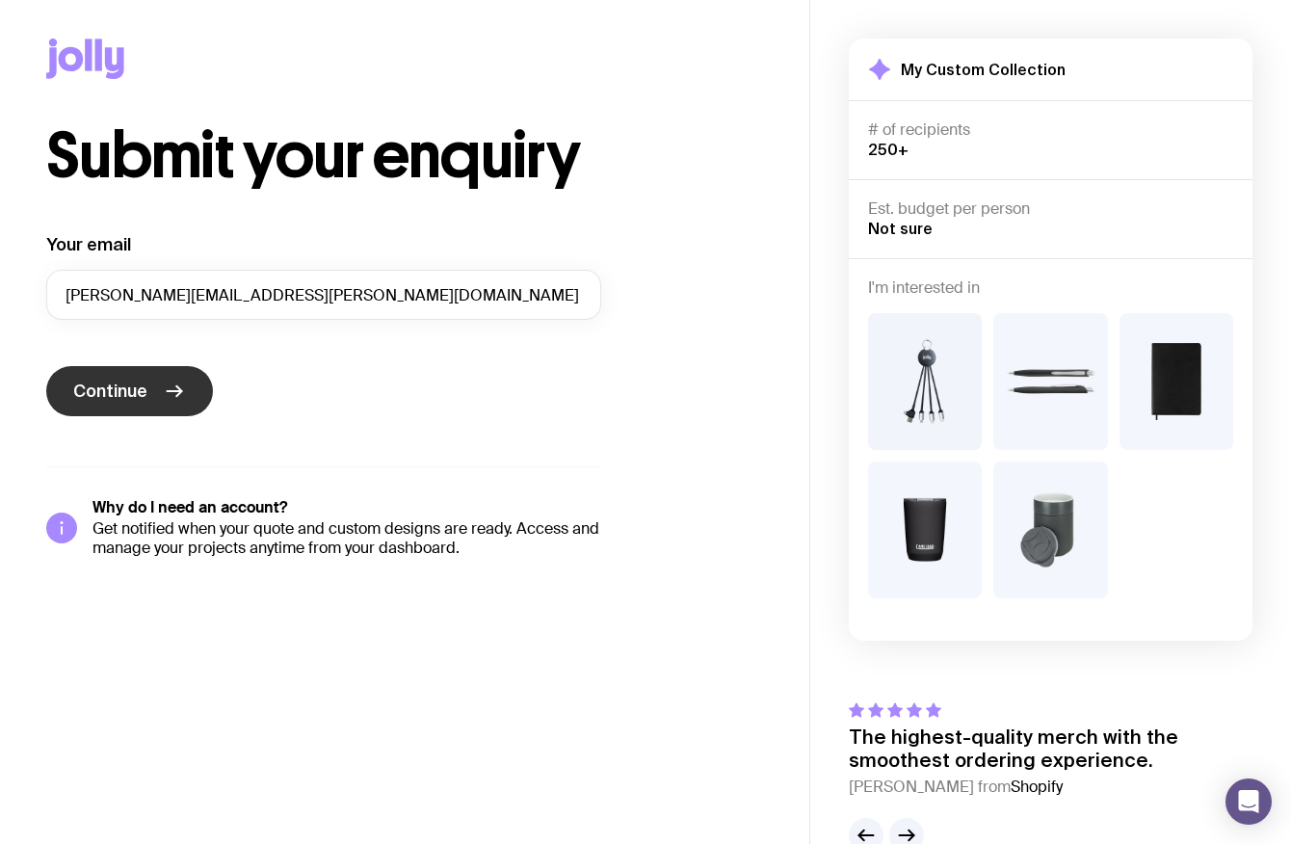
click at [149, 392] on button "Continue" at bounding box center [129, 391] width 167 height 50
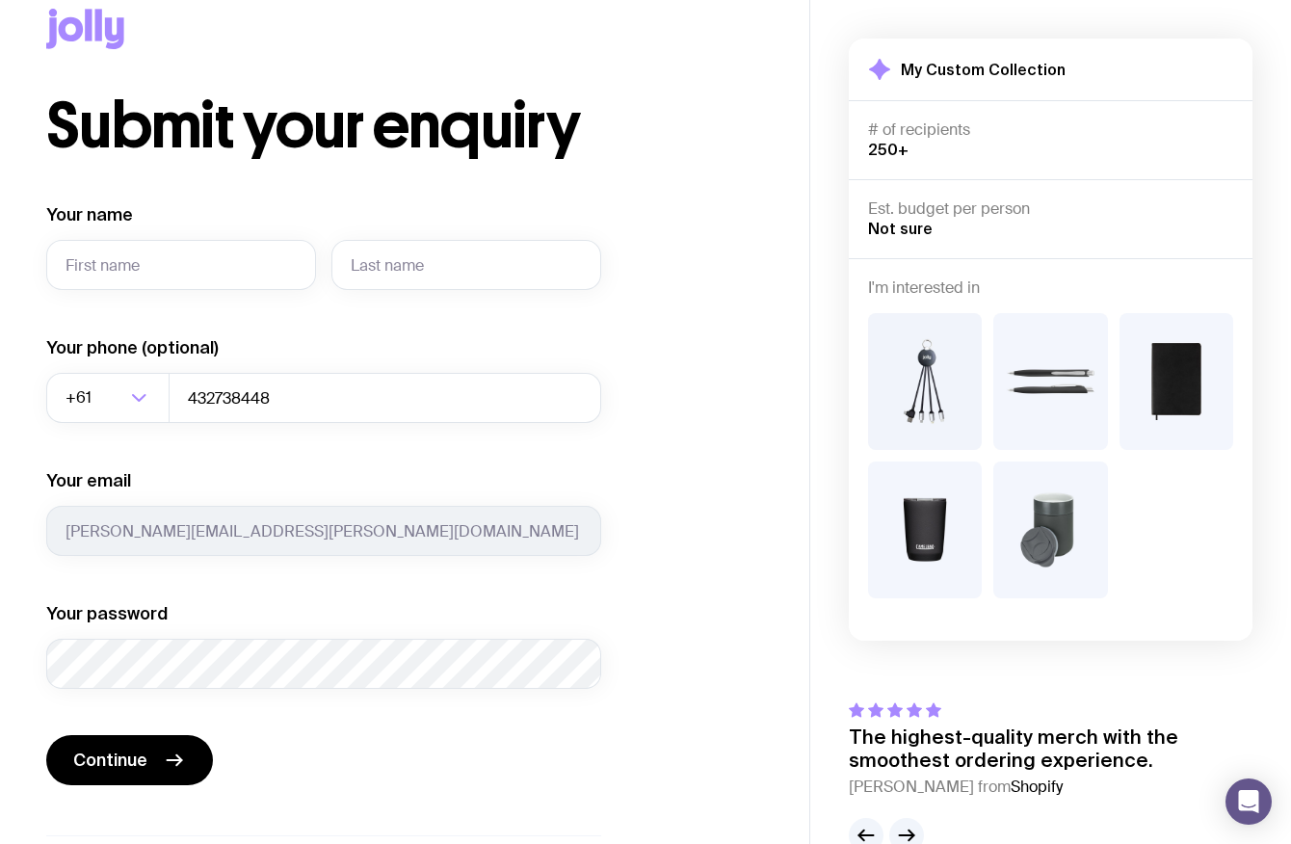
scroll to position [151, 0]
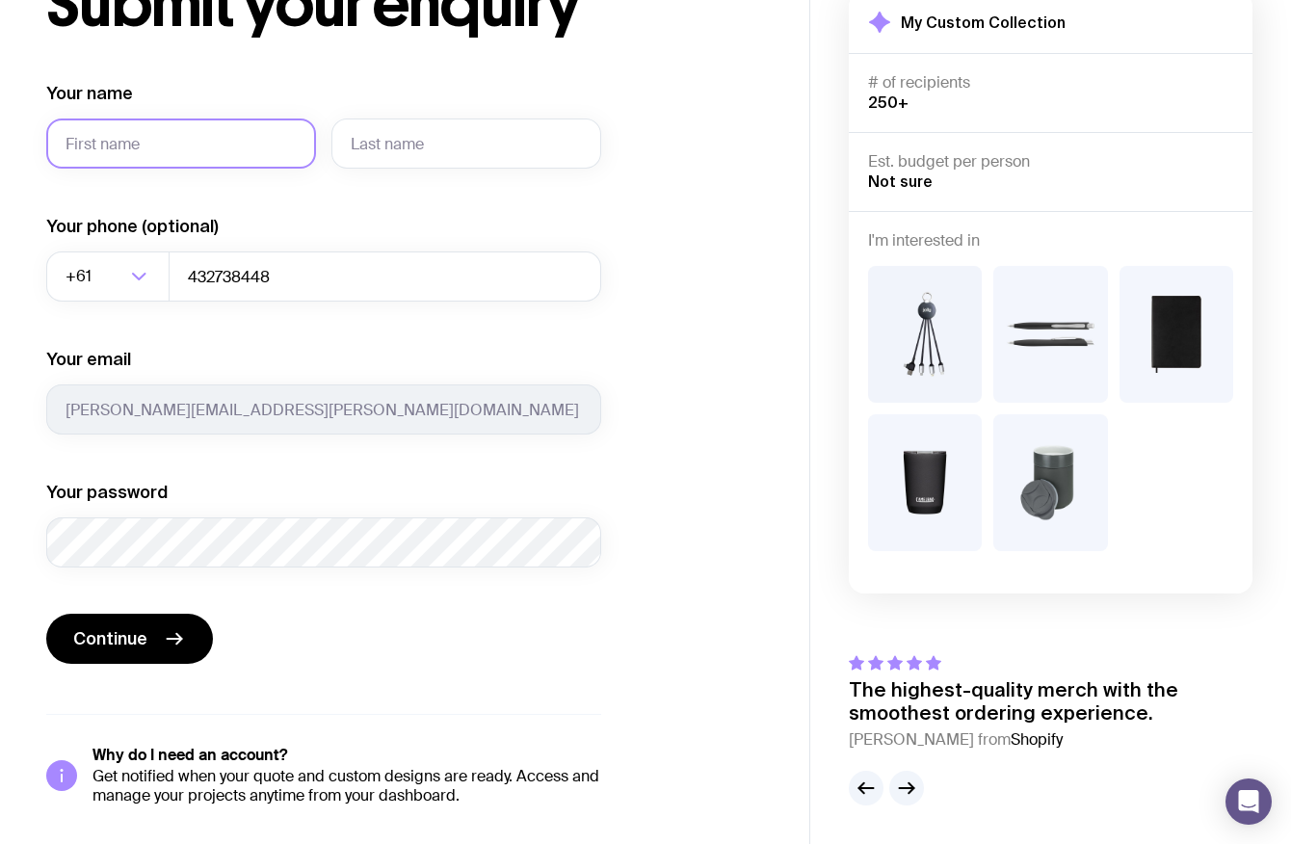
click at [214, 149] on input "Your name" at bounding box center [181, 143] width 270 height 50
type input "Courtney"
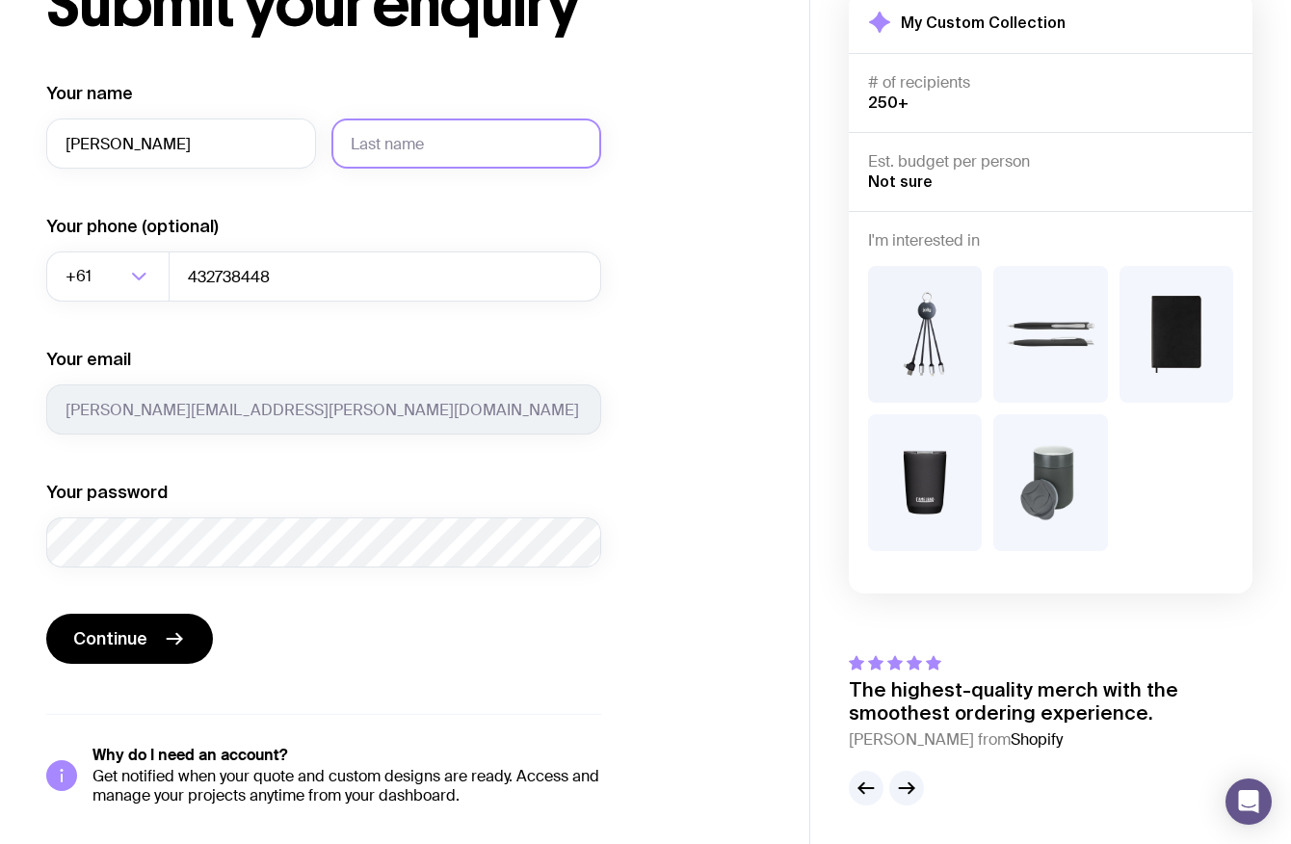
click at [412, 128] on input "text" at bounding box center [466, 143] width 270 height 50
type input "Batchelor"
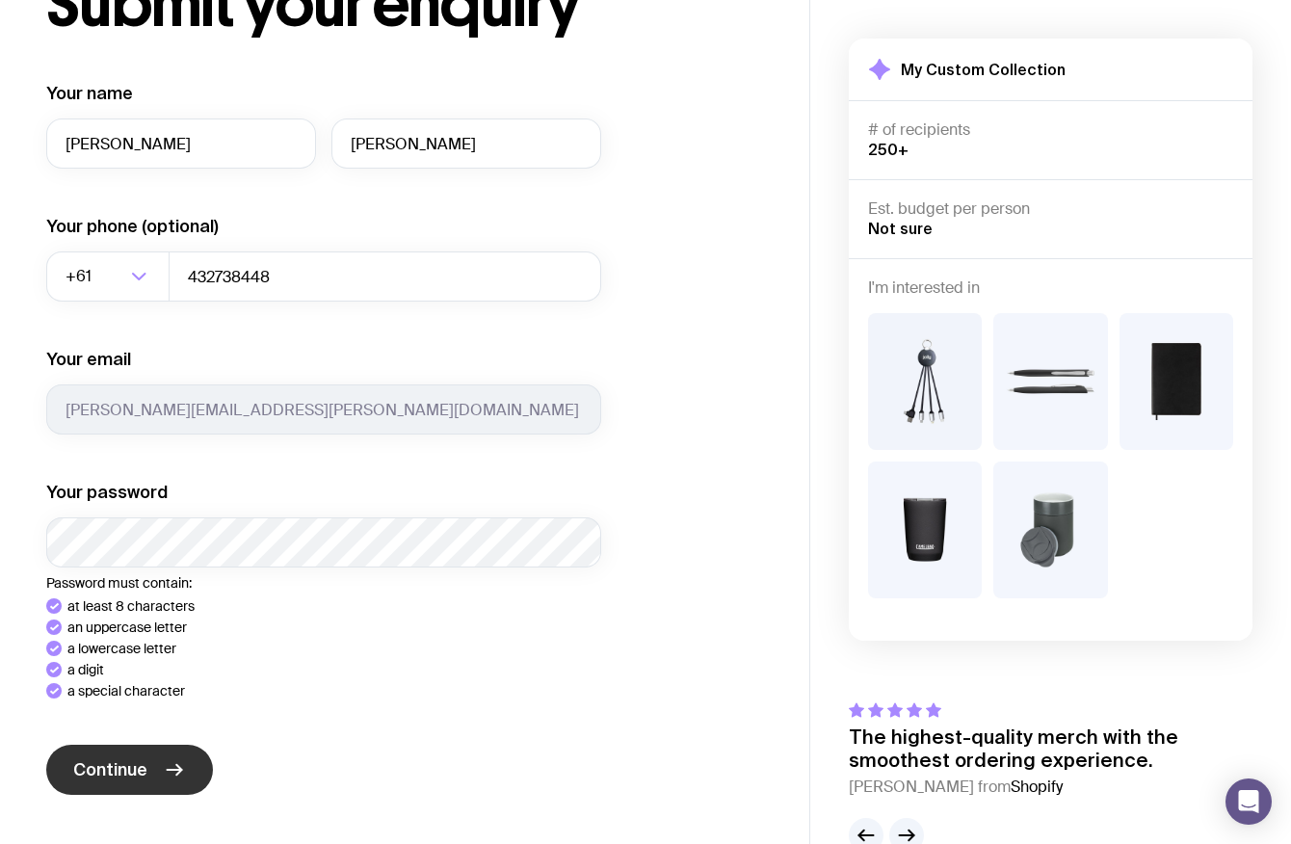
click at [135, 748] on button "Continue" at bounding box center [129, 770] width 167 height 50
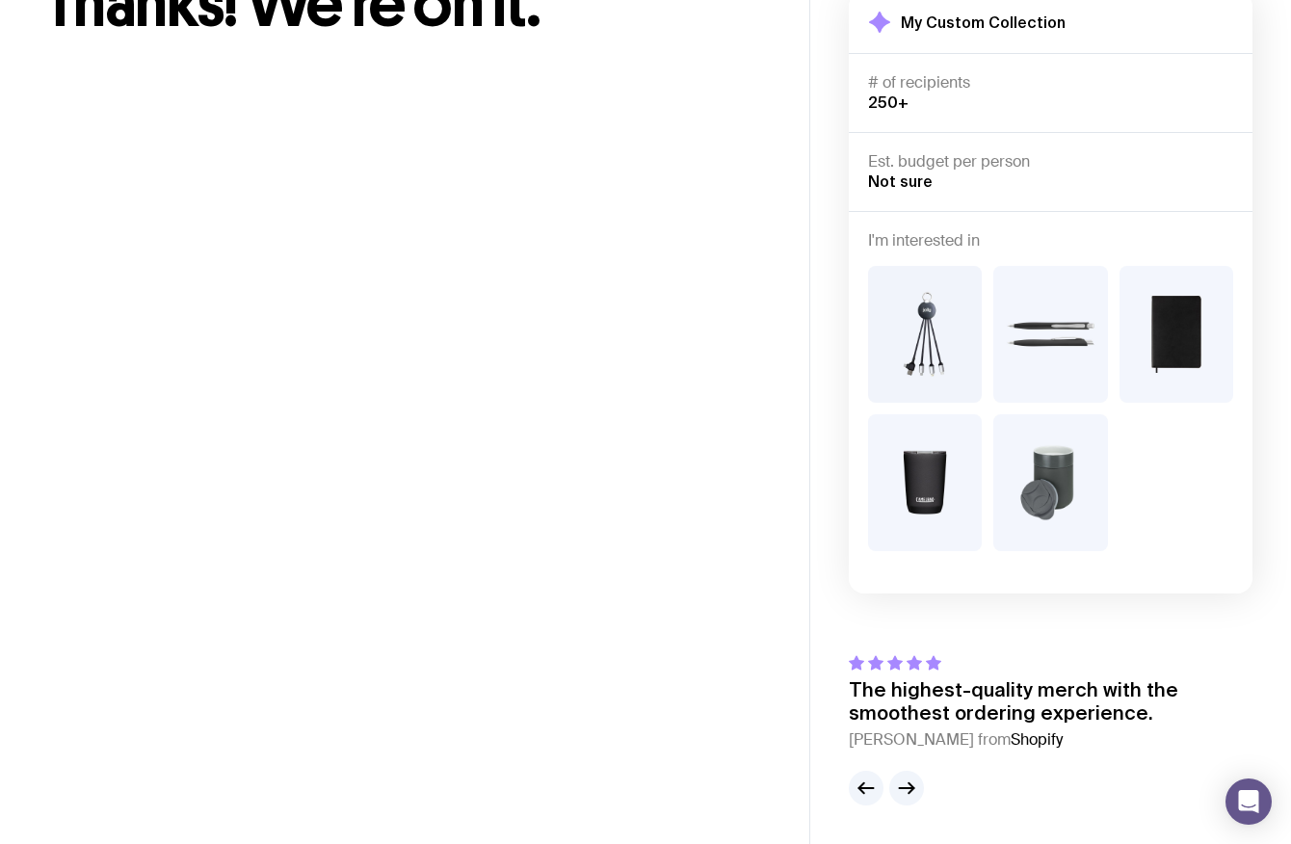
scroll to position [46, 0]
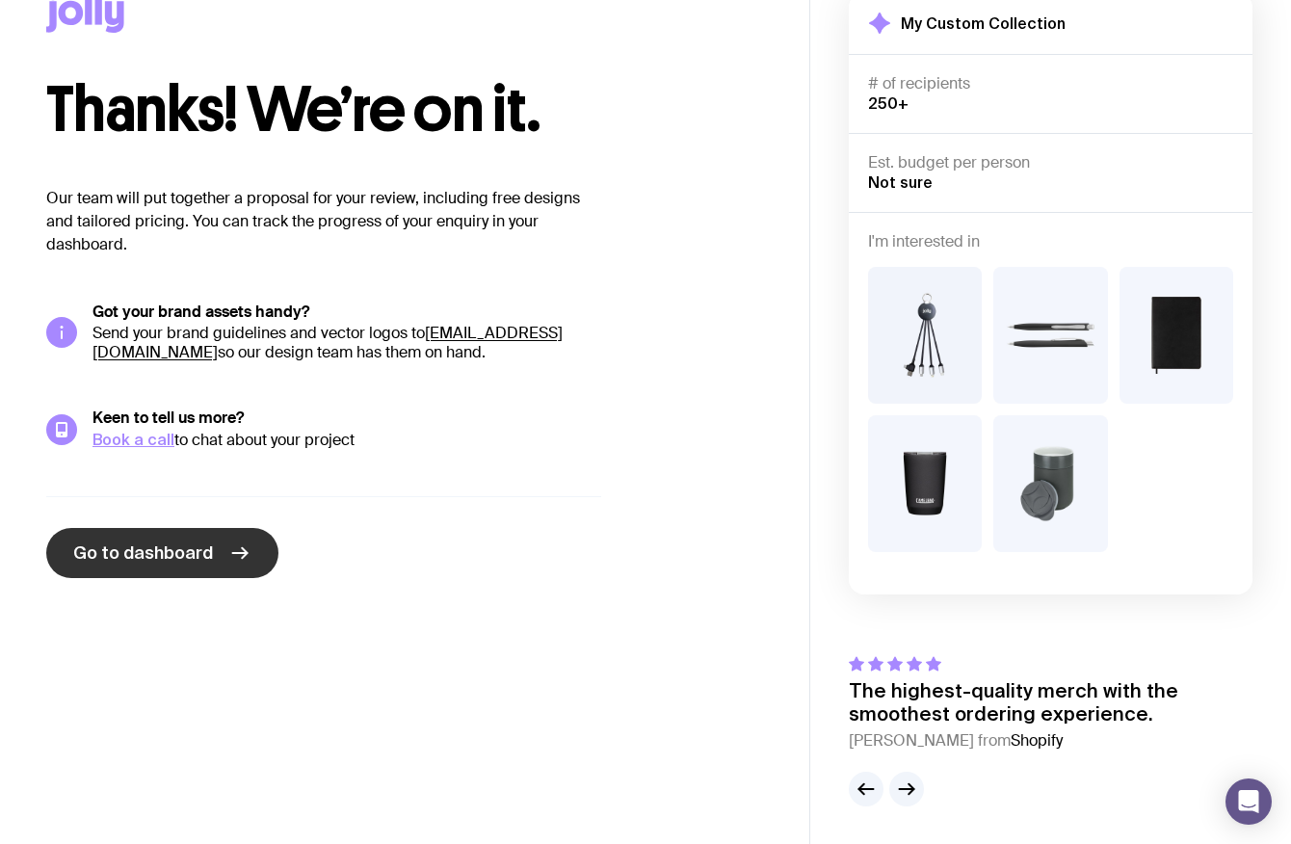
click at [201, 548] on span "Go to dashboard" at bounding box center [143, 552] width 140 height 23
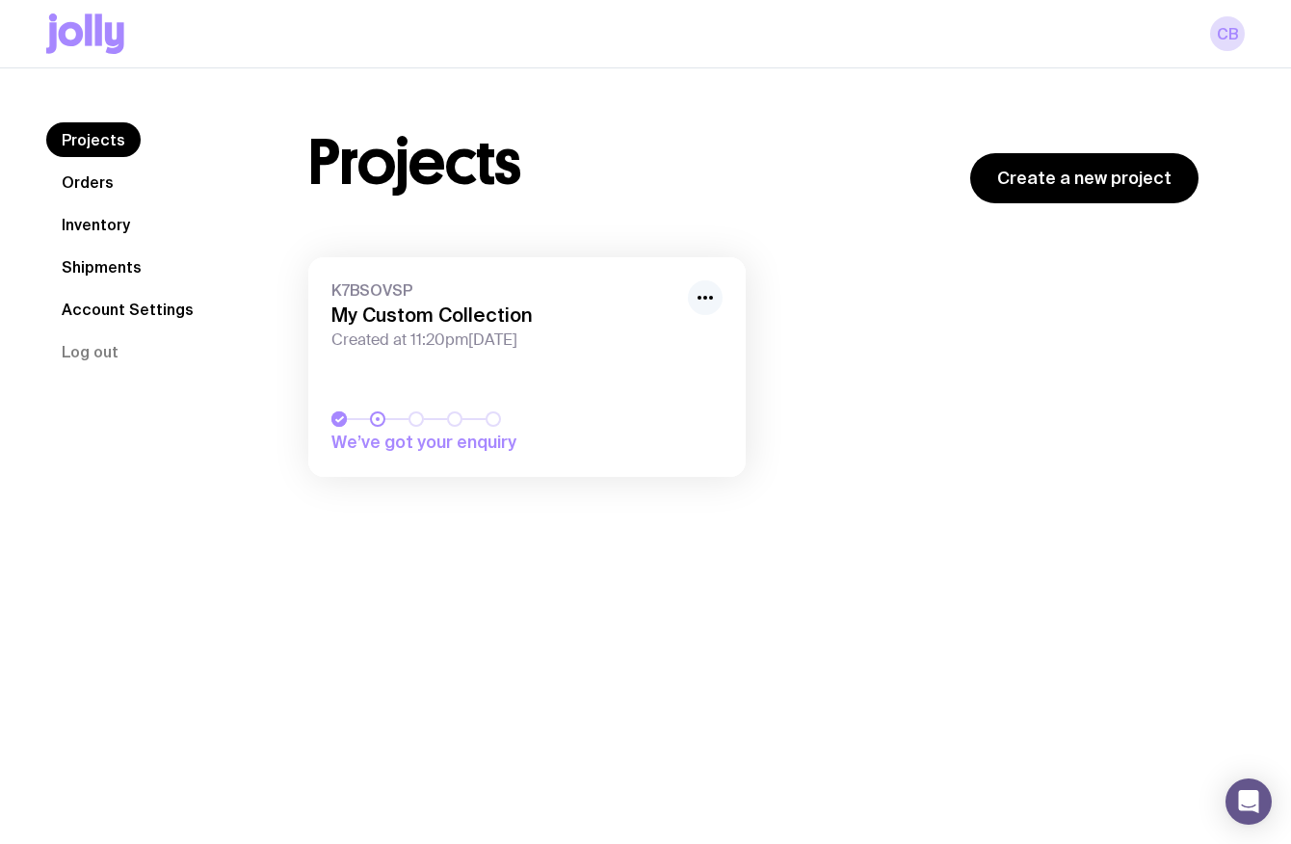
click at [705, 296] on circle "button" at bounding box center [705, 298] width 4 height 4
click at [485, 346] on span "Created at 11:20pm, Sun 7th Sep 2025" at bounding box center [503, 339] width 345 height 19
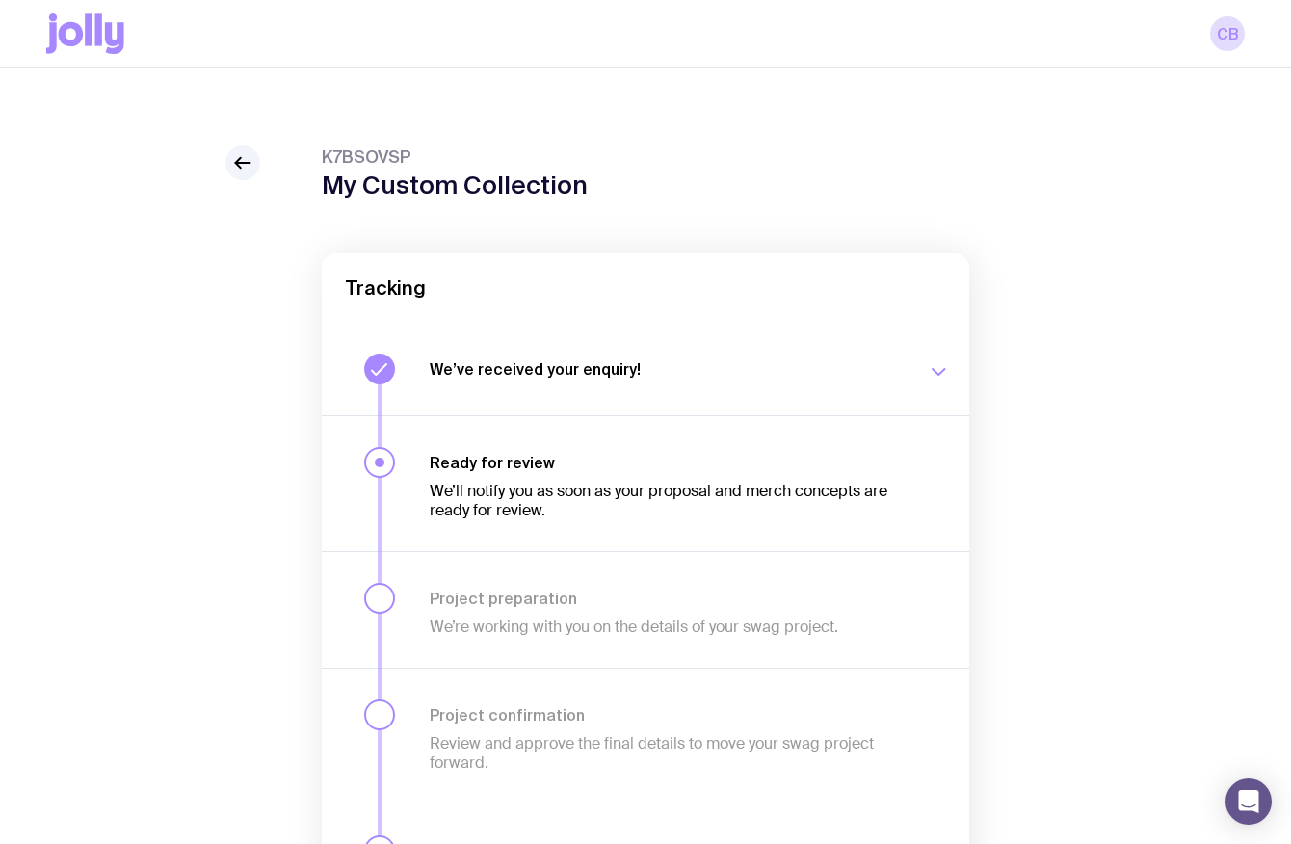
click at [934, 365] on icon "button" at bounding box center [938, 371] width 23 height 23
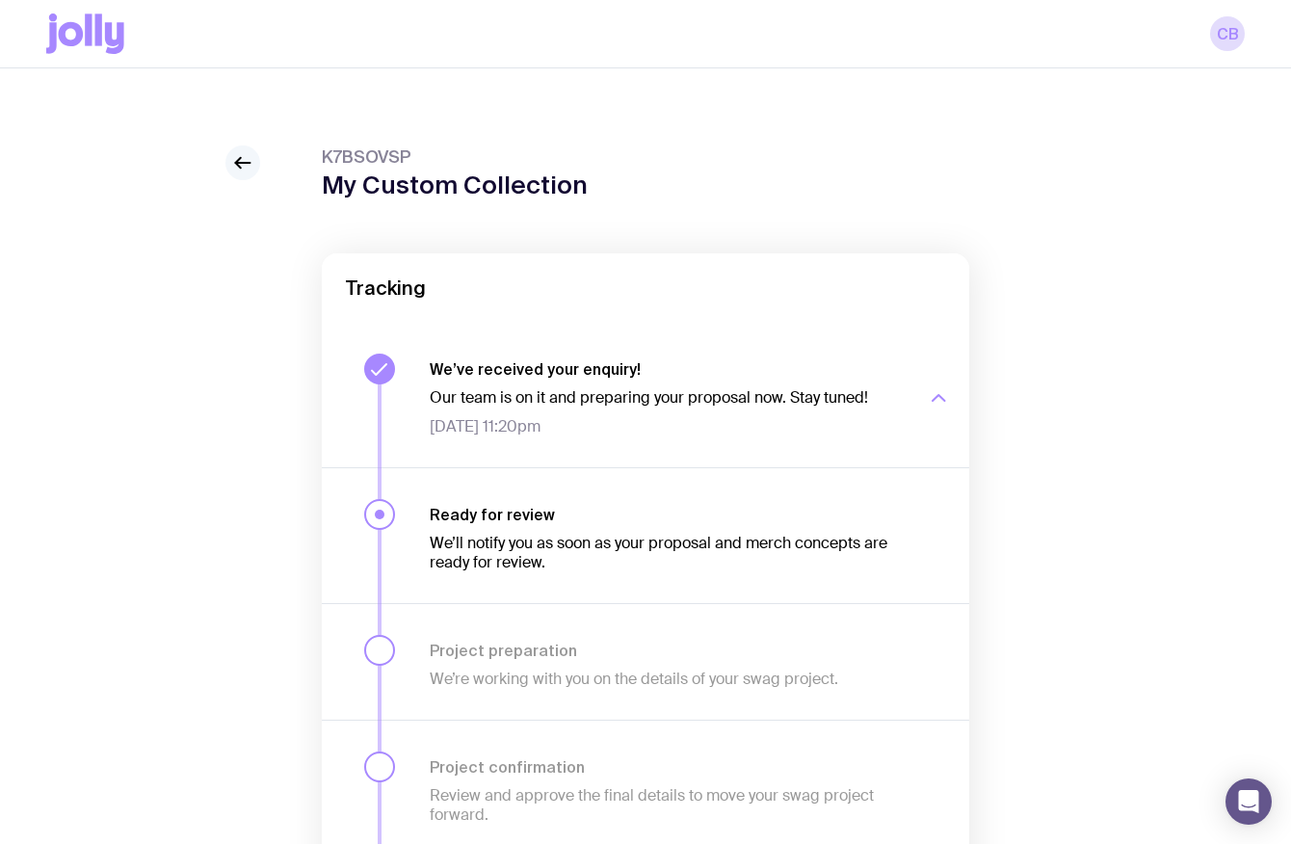
click at [239, 160] on icon at bounding box center [238, 163] width 5 height 11
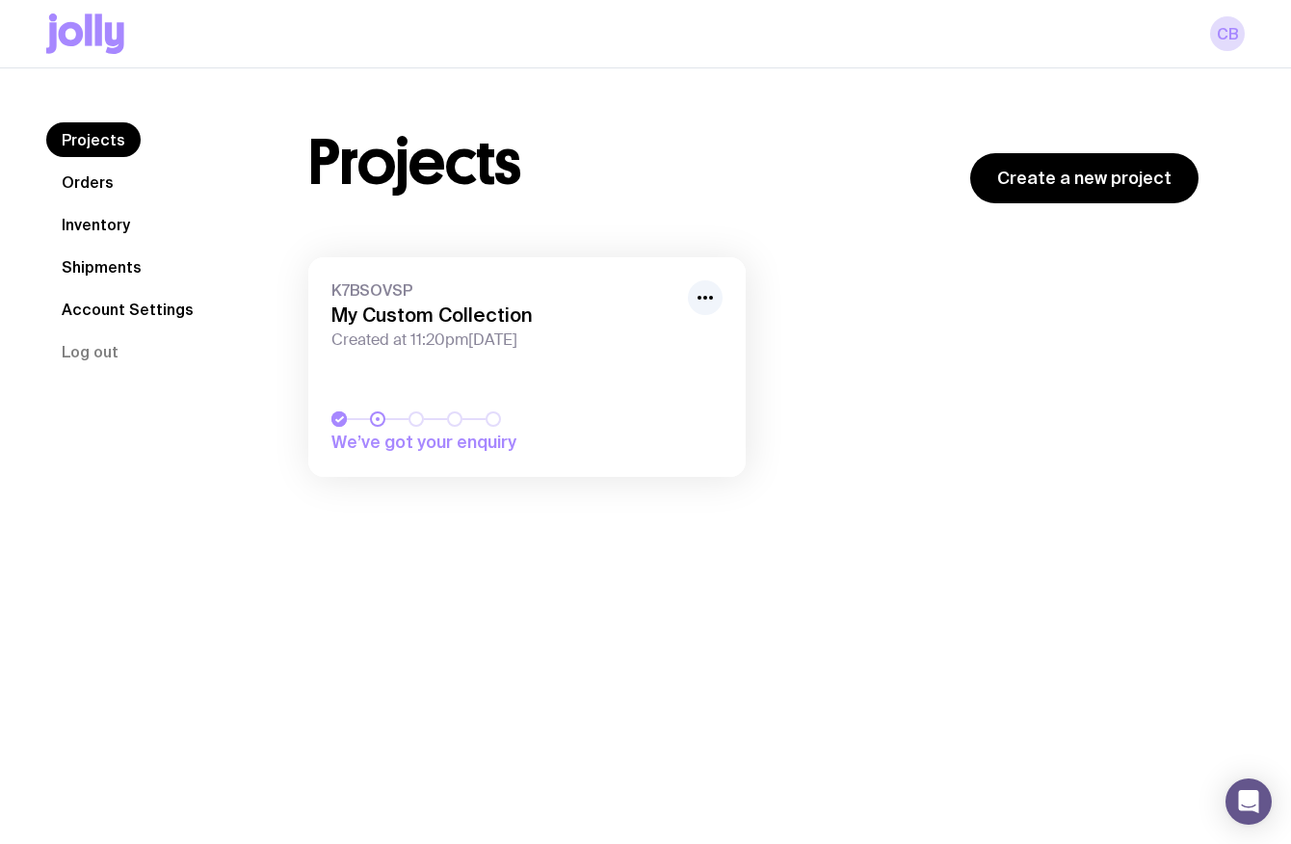
click at [110, 229] on link "Inventory" at bounding box center [95, 224] width 99 height 35
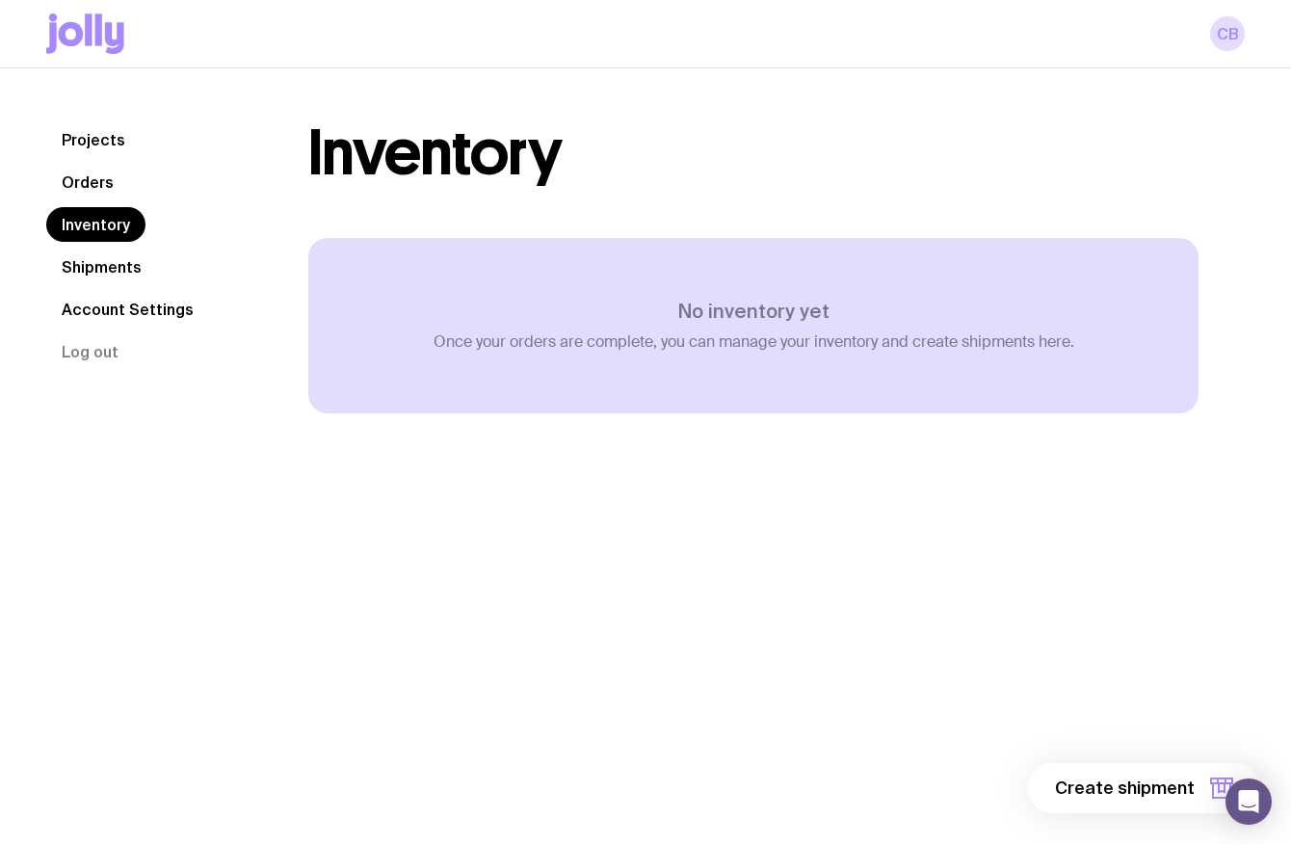
click at [88, 139] on link "Projects" at bounding box center [93, 139] width 94 height 35
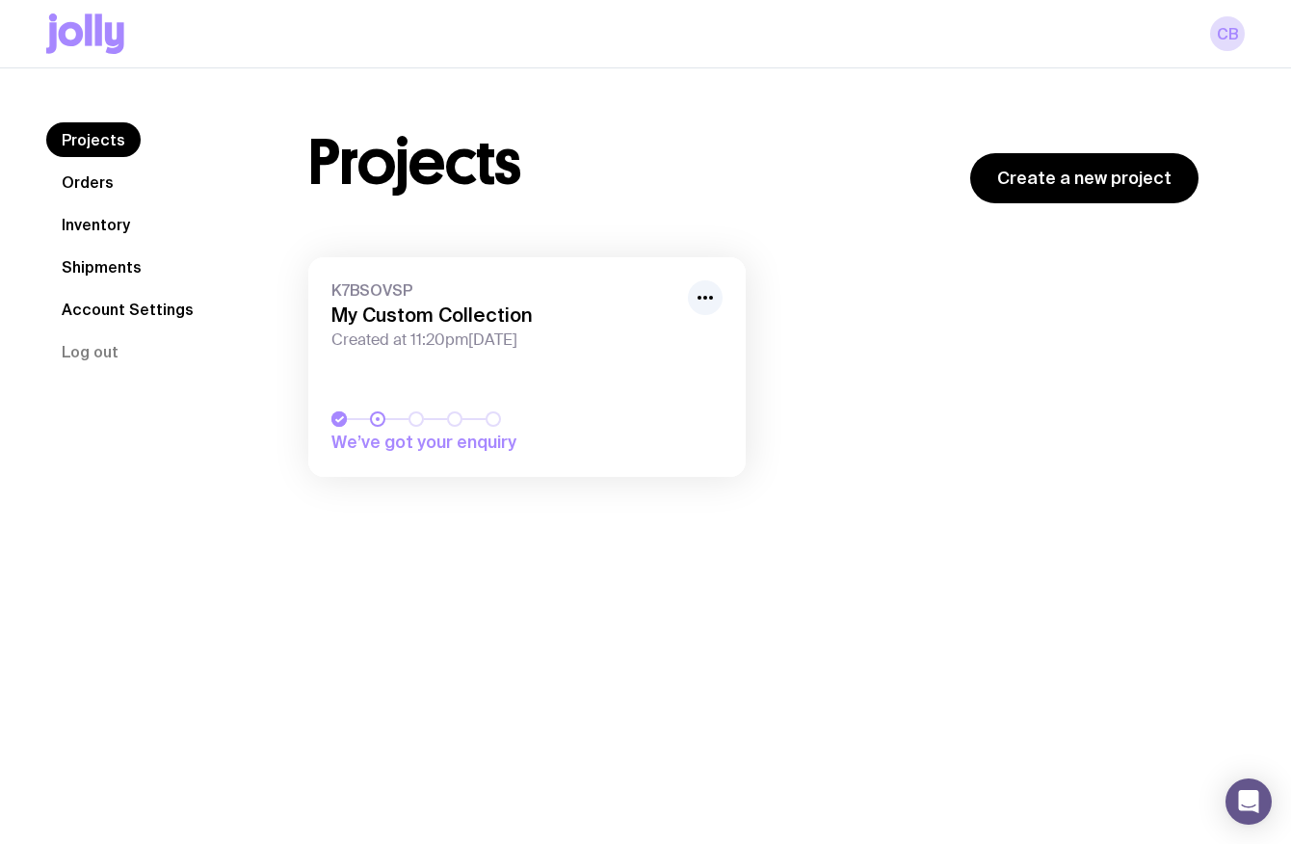
click at [106, 30] on icon at bounding box center [114, 38] width 19 height 32
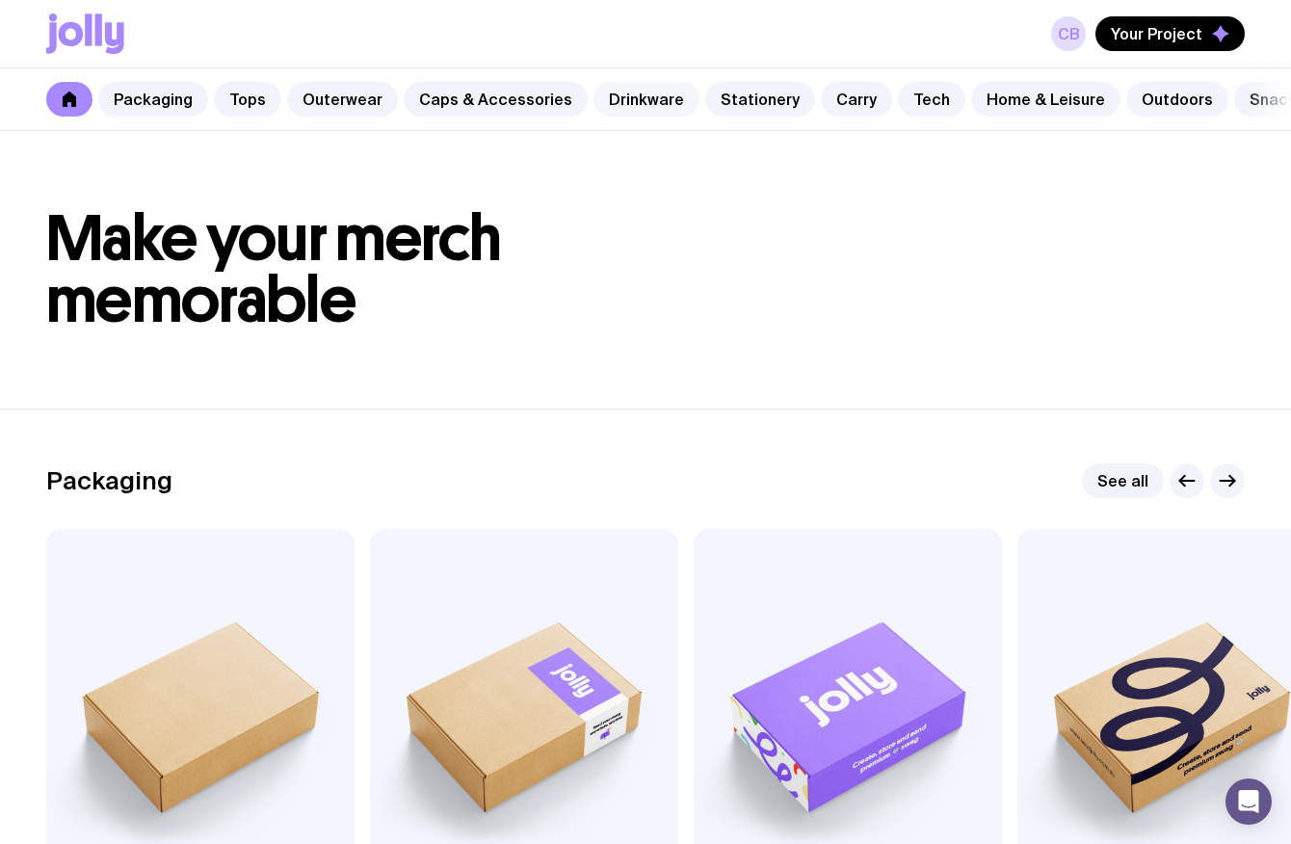
click at [607, 98] on link "Drinkware" at bounding box center [646, 99] width 106 height 35
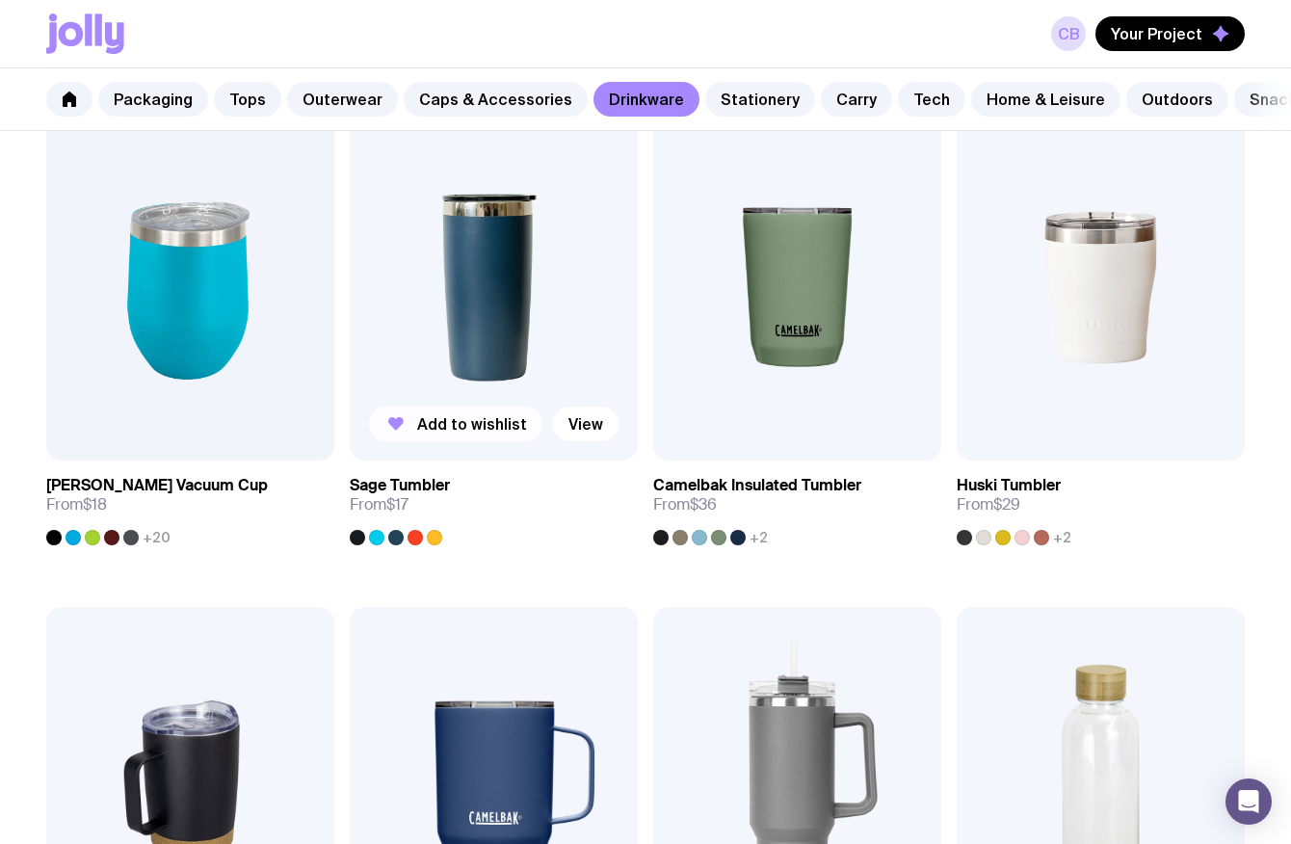
scroll to position [775, 0]
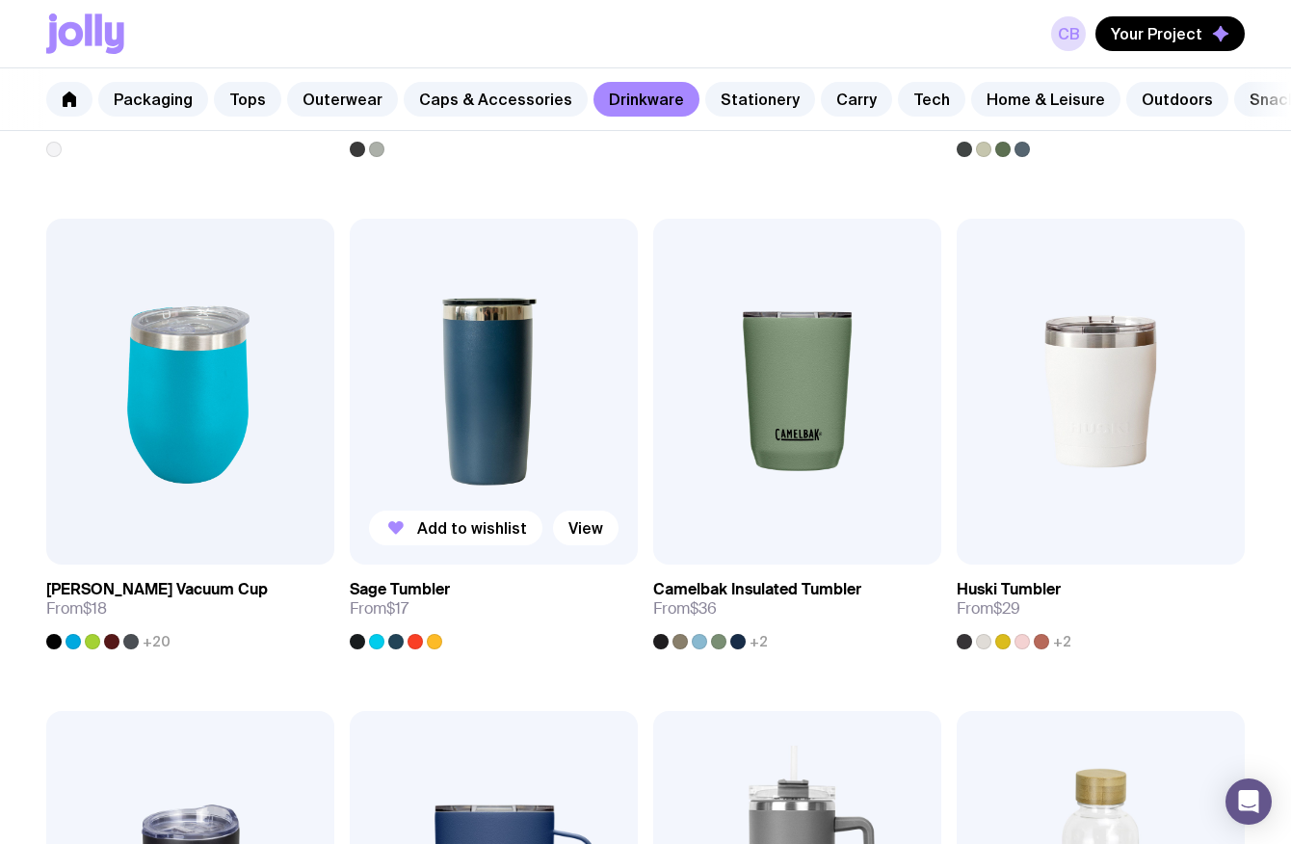
click at [519, 362] on img at bounding box center [494, 392] width 288 height 346
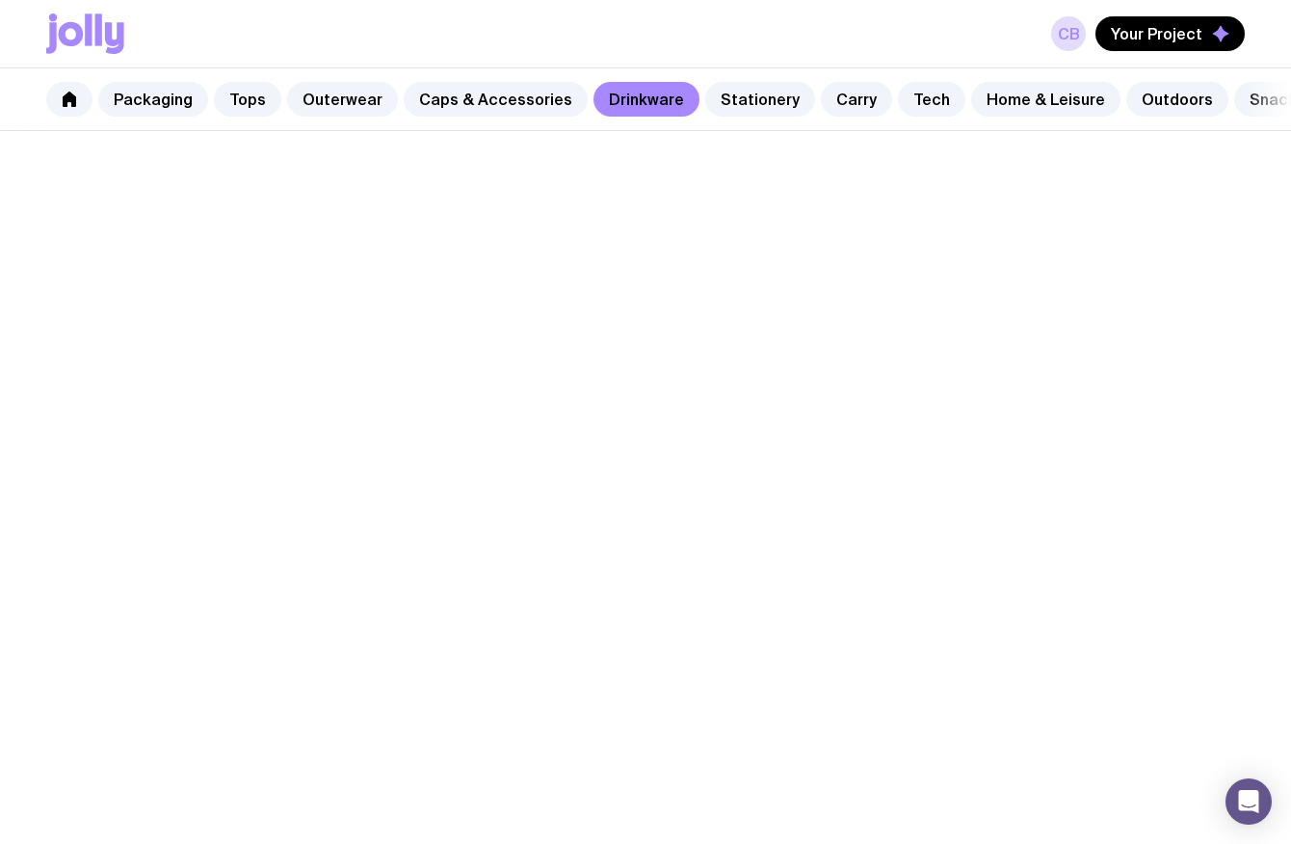
scroll to position [775, 0]
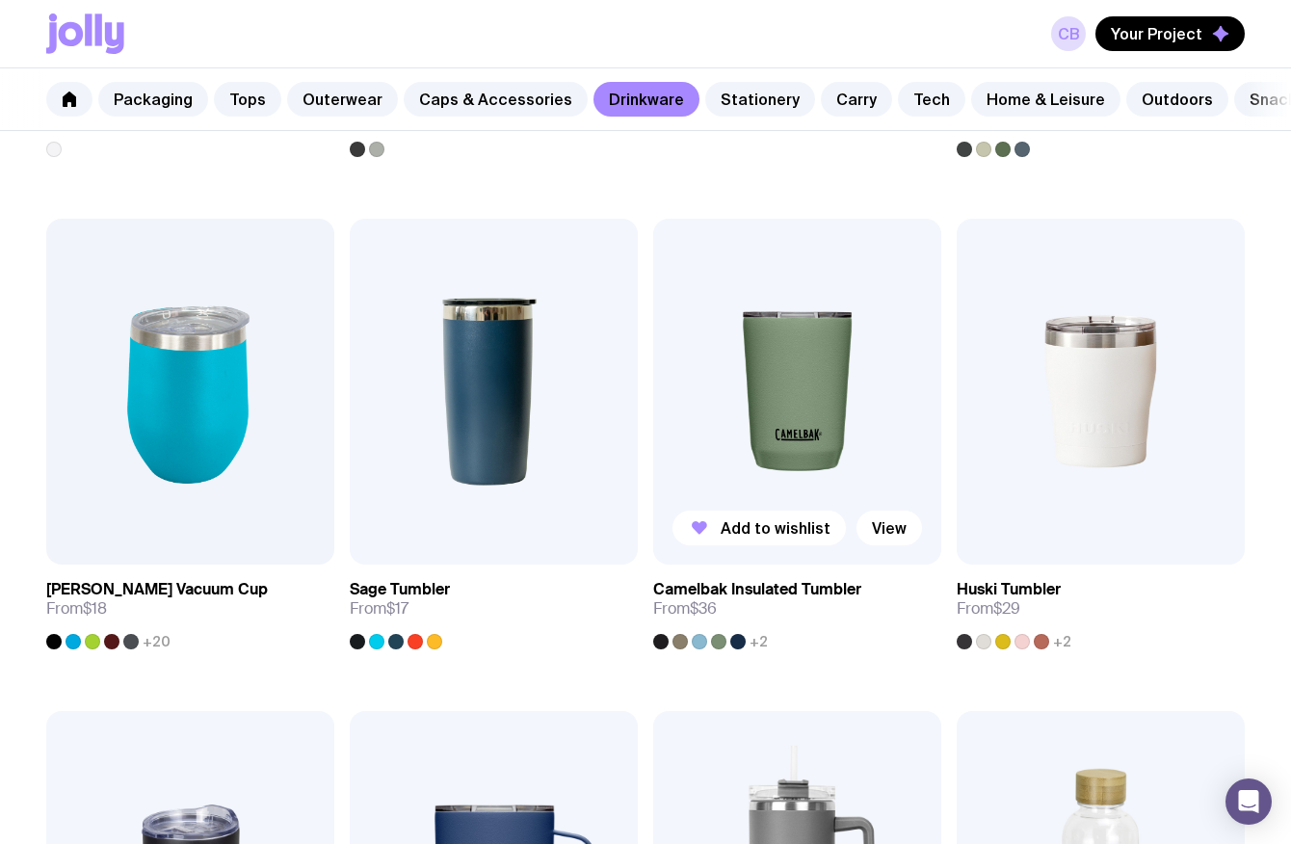
click at [748, 376] on img at bounding box center [797, 392] width 288 height 346
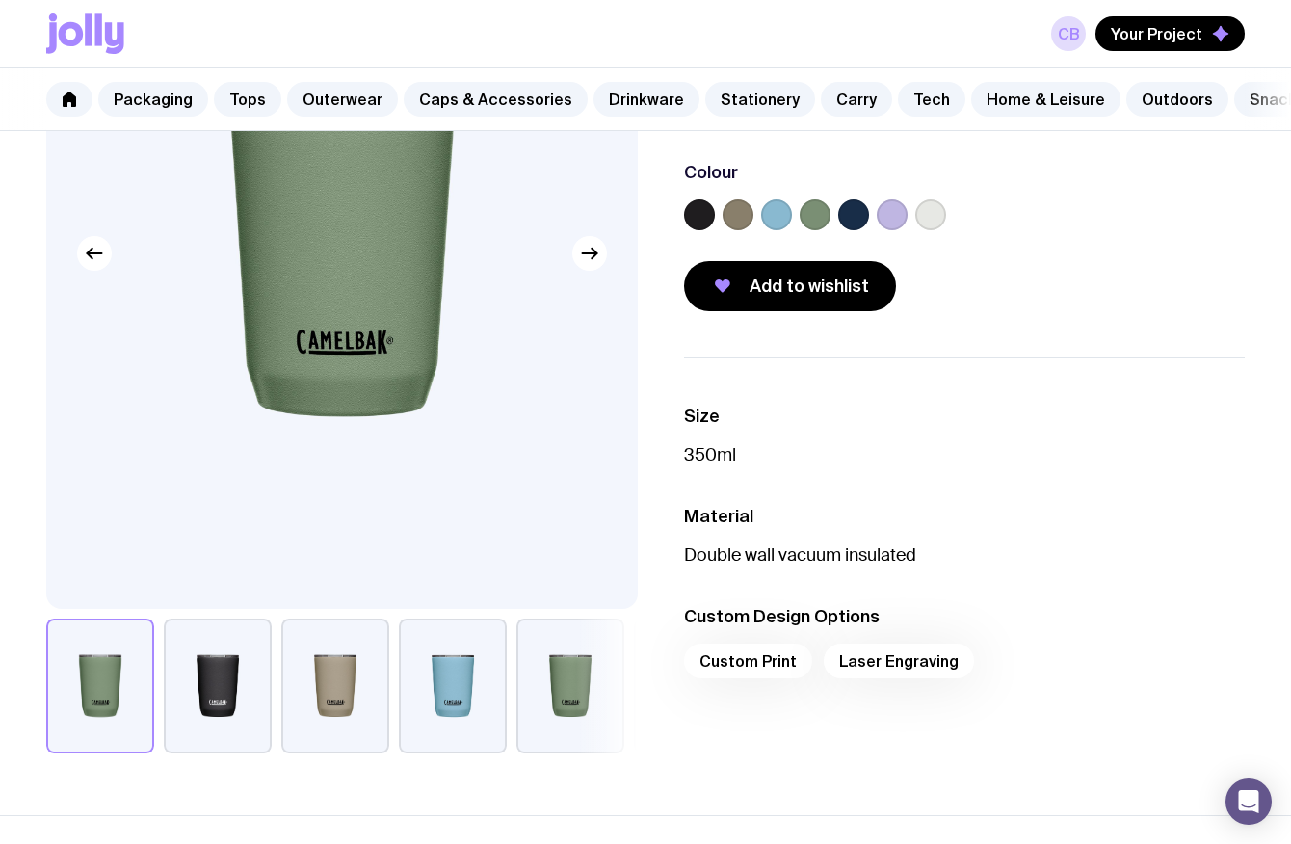
scroll to position [279, 0]
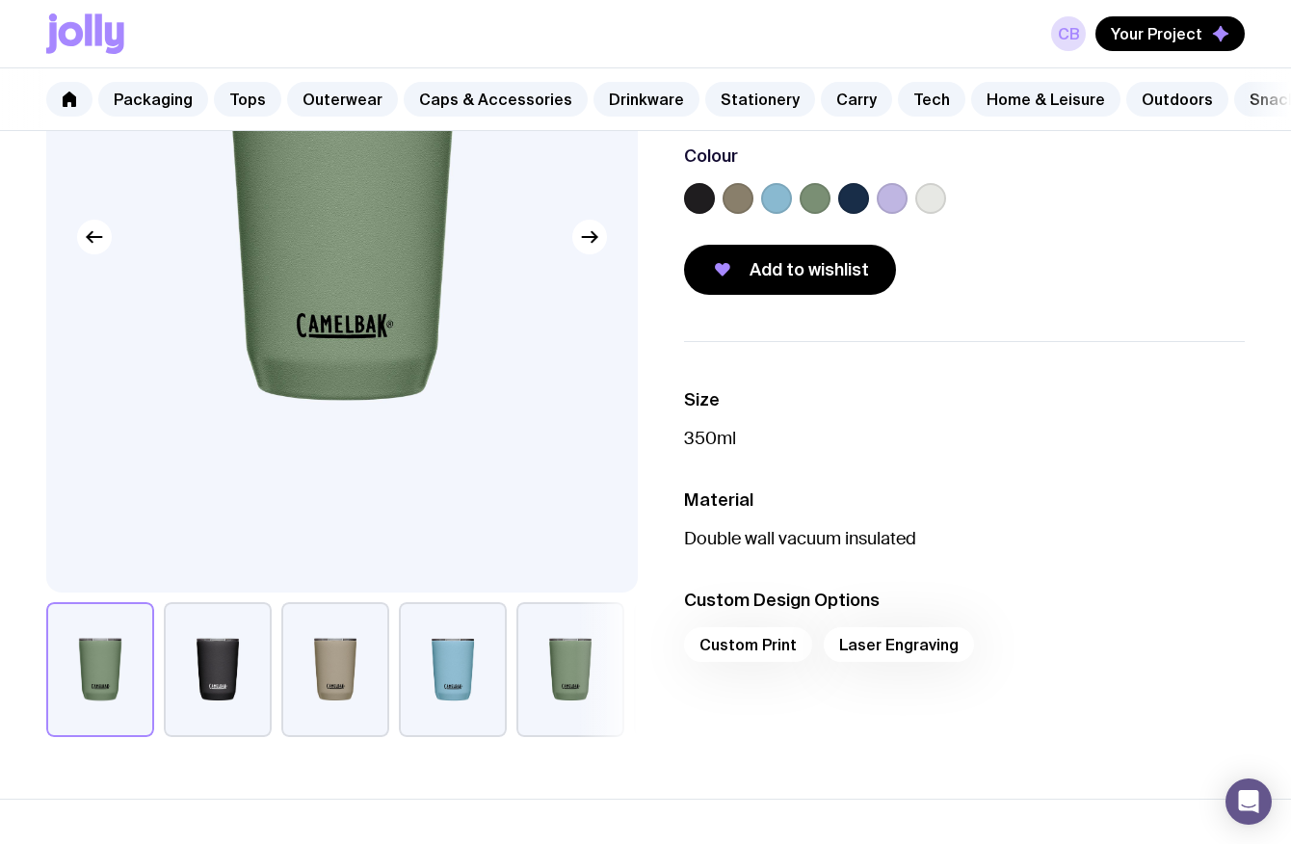
click at [840, 644] on div "Custom Print Laser Engraving" at bounding box center [964, 650] width 561 height 46
click at [756, 637] on div "Custom Print Laser Engraving" at bounding box center [964, 650] width 561 height 46
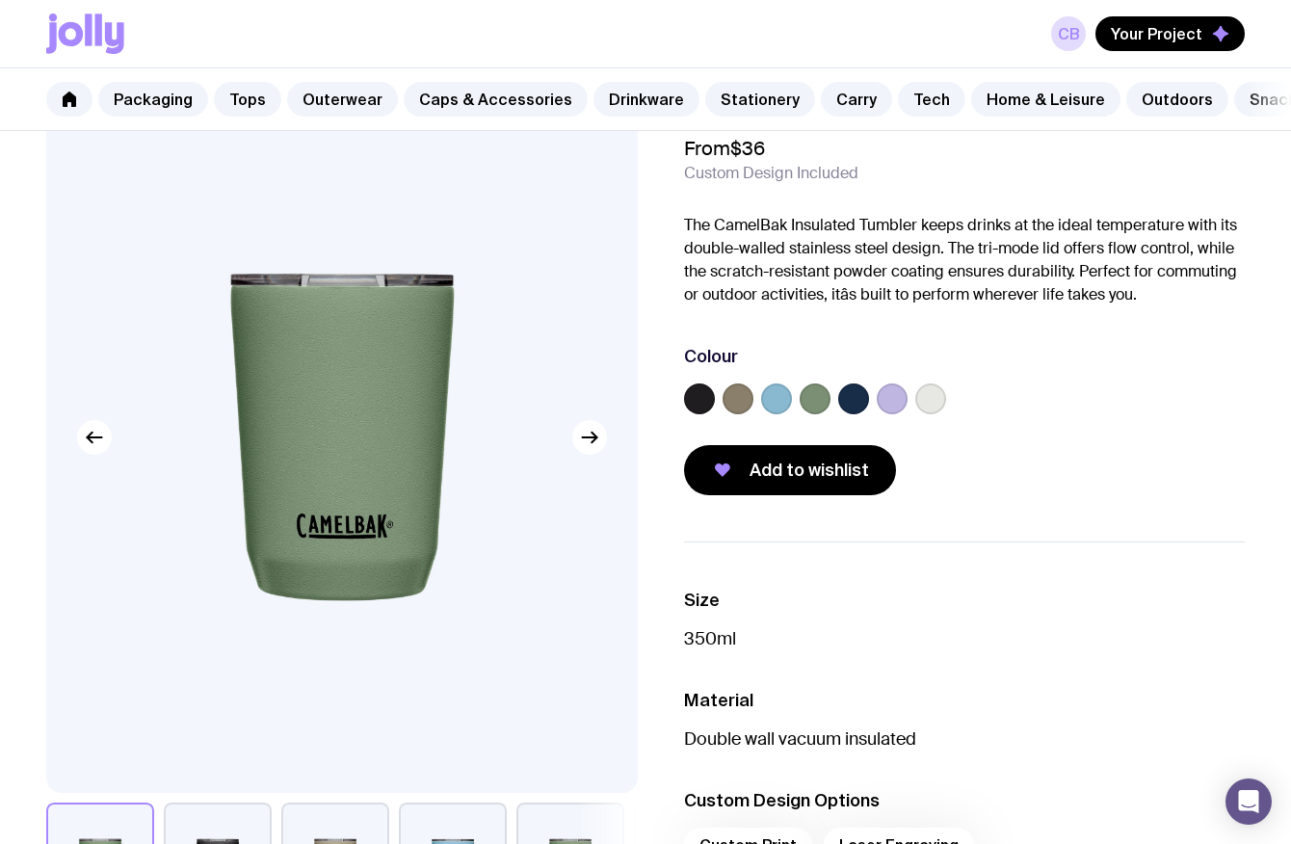
scroll to position [0, 0]
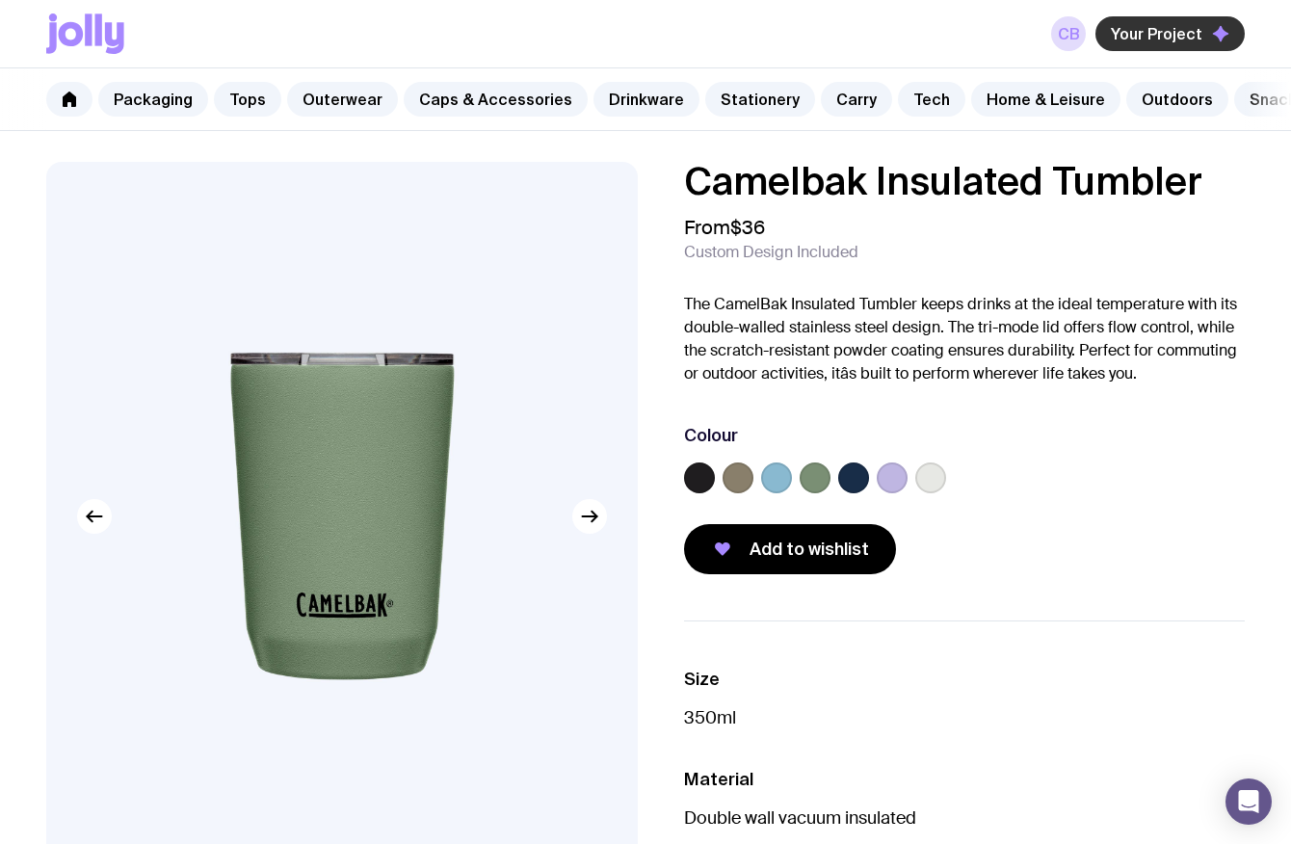
click at [1157, 39] on span "Your Project" at bounding box center [1157, 33] width 92 height 19
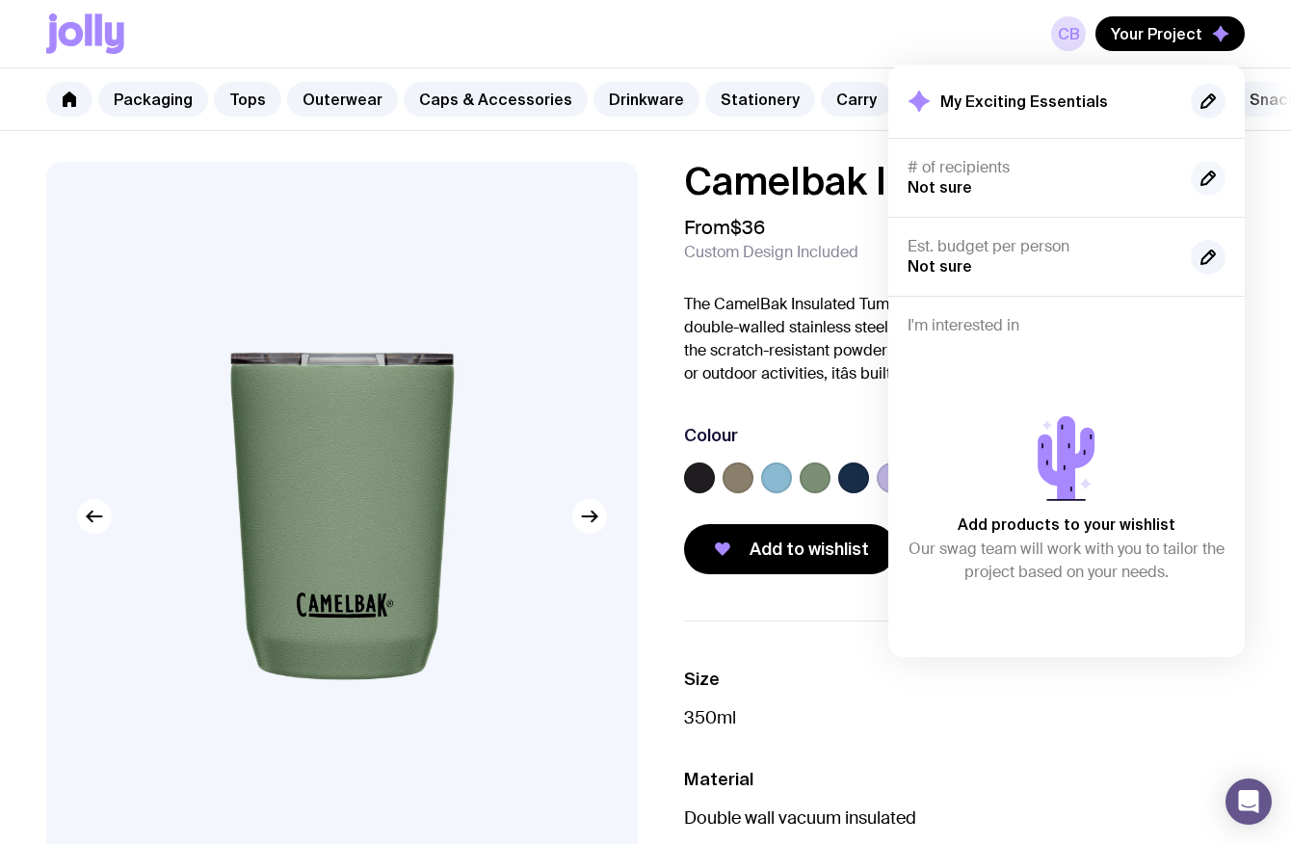
click at [1204, 178] on icon "button" at bounding box center [1207, 177] width 13 height 13
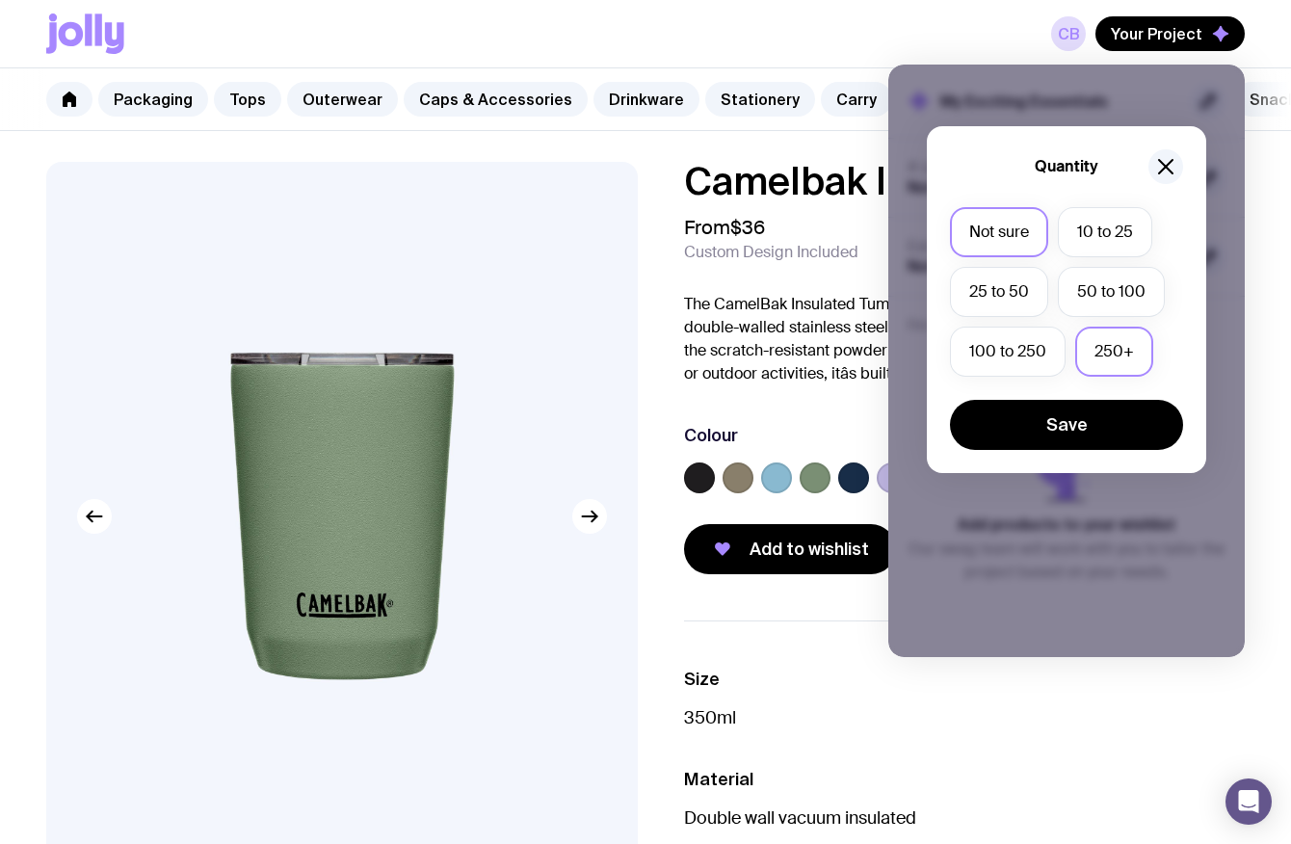
click at [1110, 355] on label "250+" at bounding box center [1114, 352] width 78 height 50
click at [0, 0] on input "250+" at bounding box center [0, 0] width 0 height 0
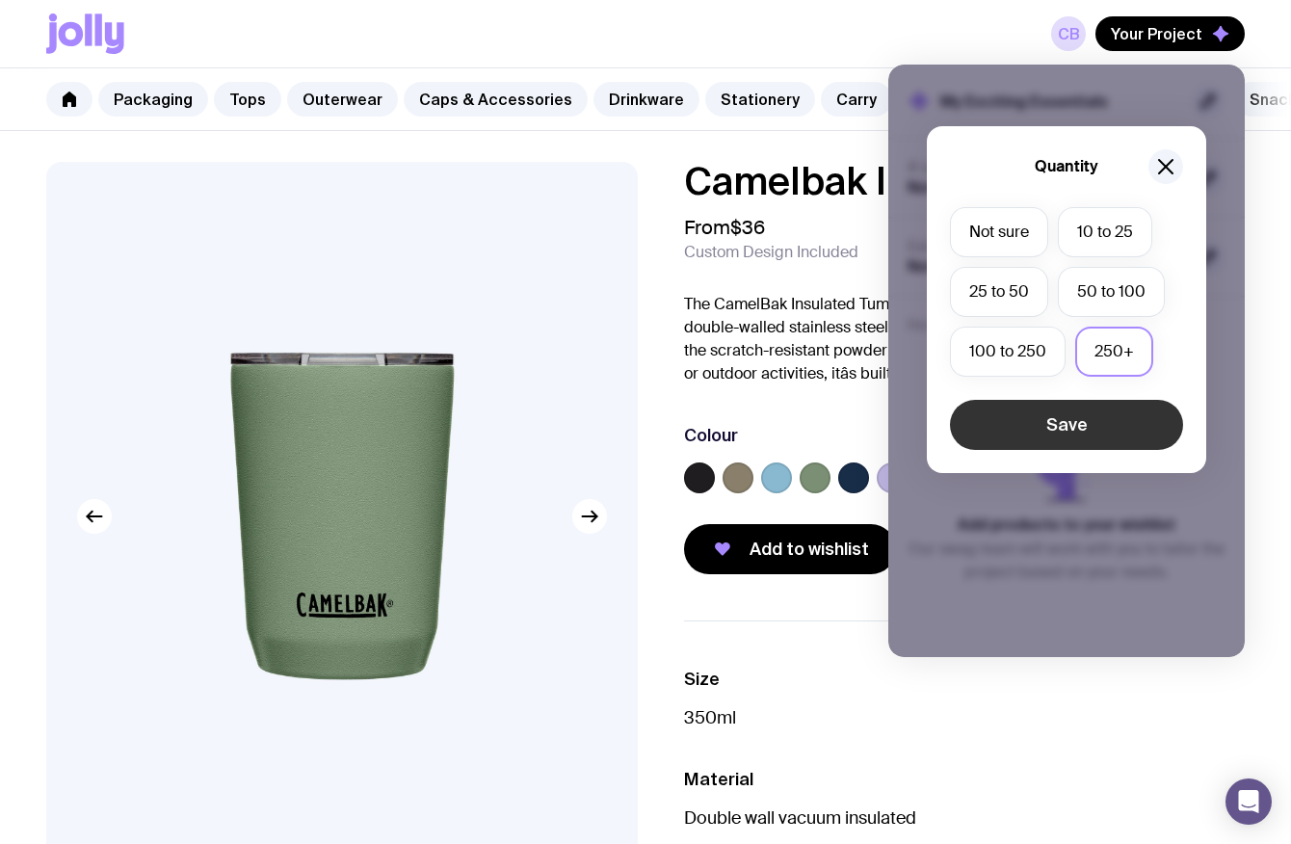
click at [1089, 433] on button "Save" at bounding box center [1066, 425] width 233 height 50
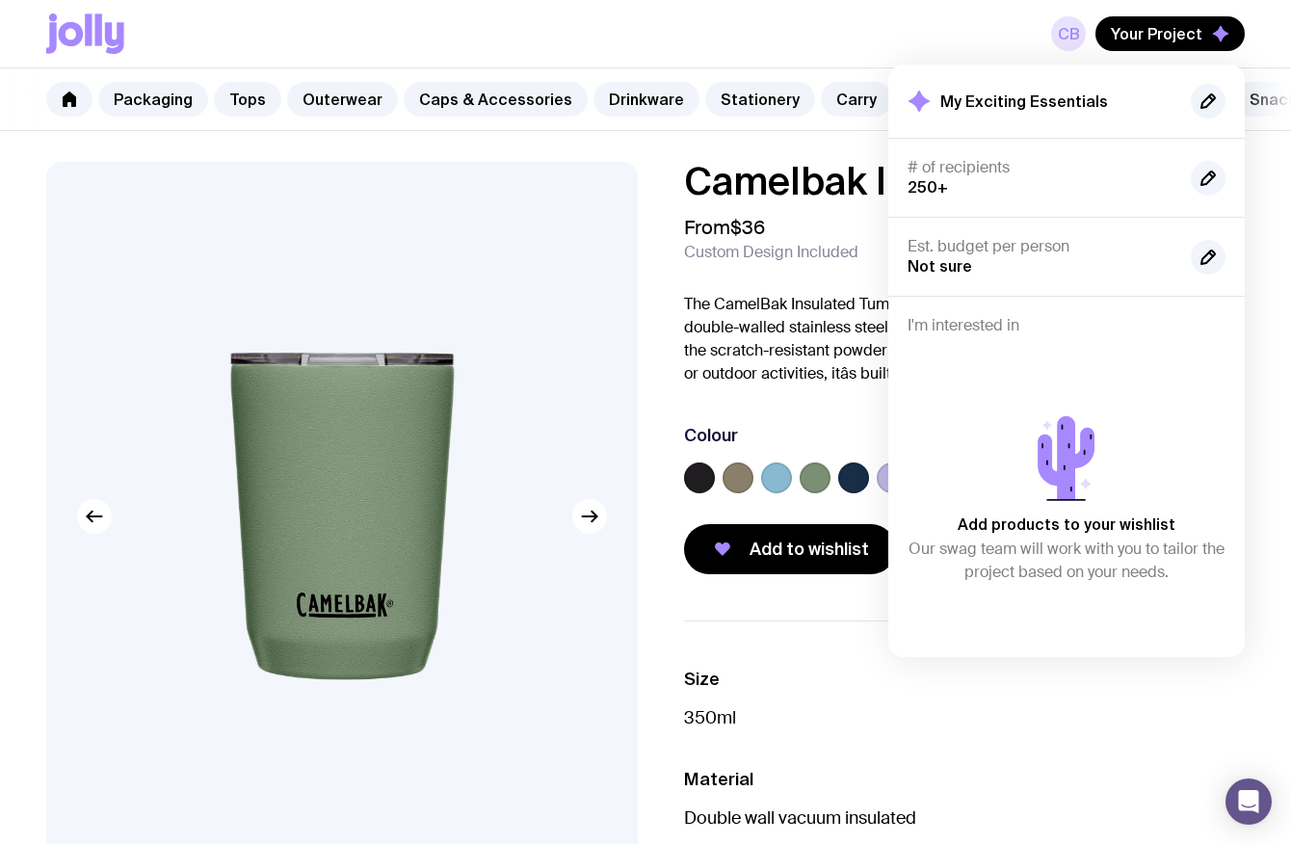
click at [1084, 28] on link "CB" at bounding box center [1068, 33] width 35 height 35
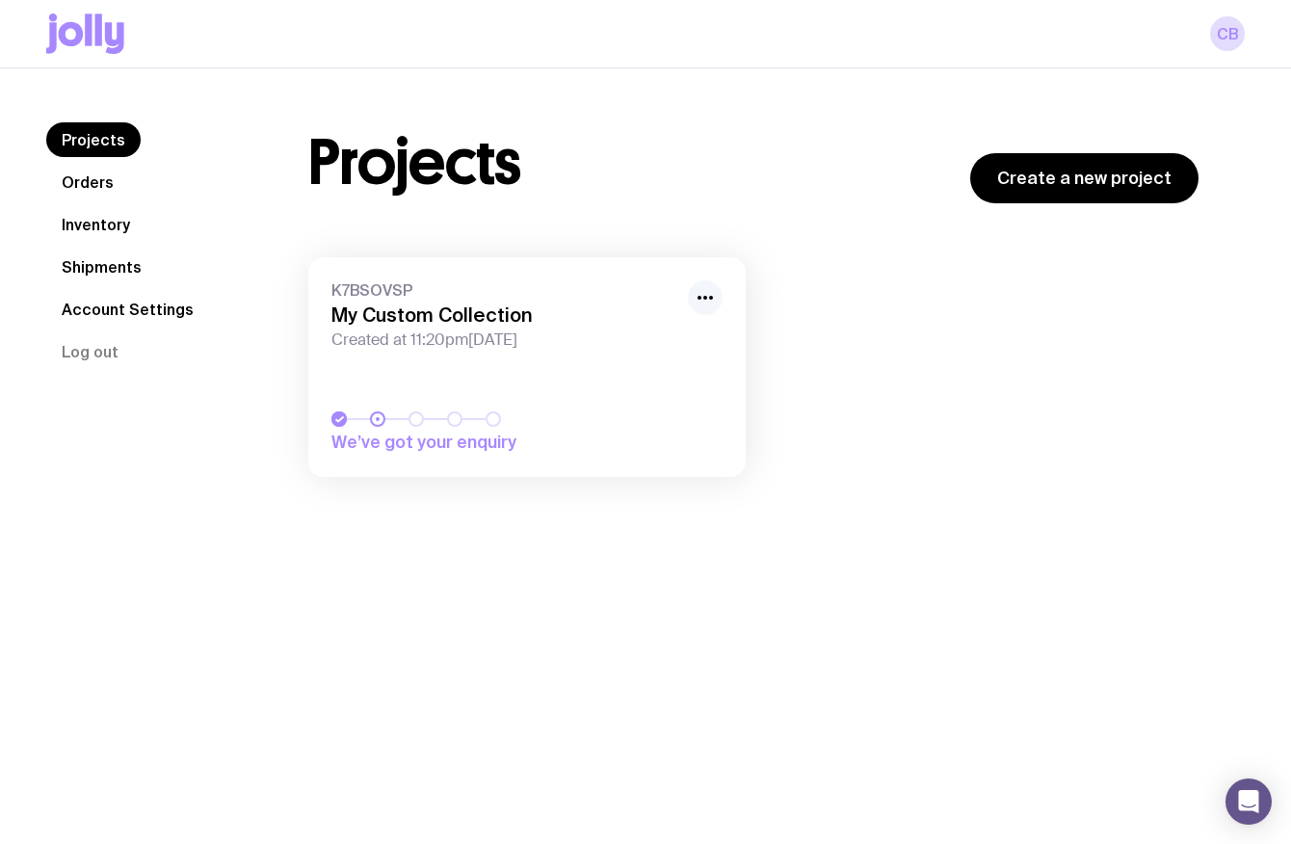
click at [706, 302] on icon "button" at bounding box center [705, 297] width 23 height 23
click at [627, 285] on span "K7BSOVSP" at bounding box center [503, 289] width 345 height 19
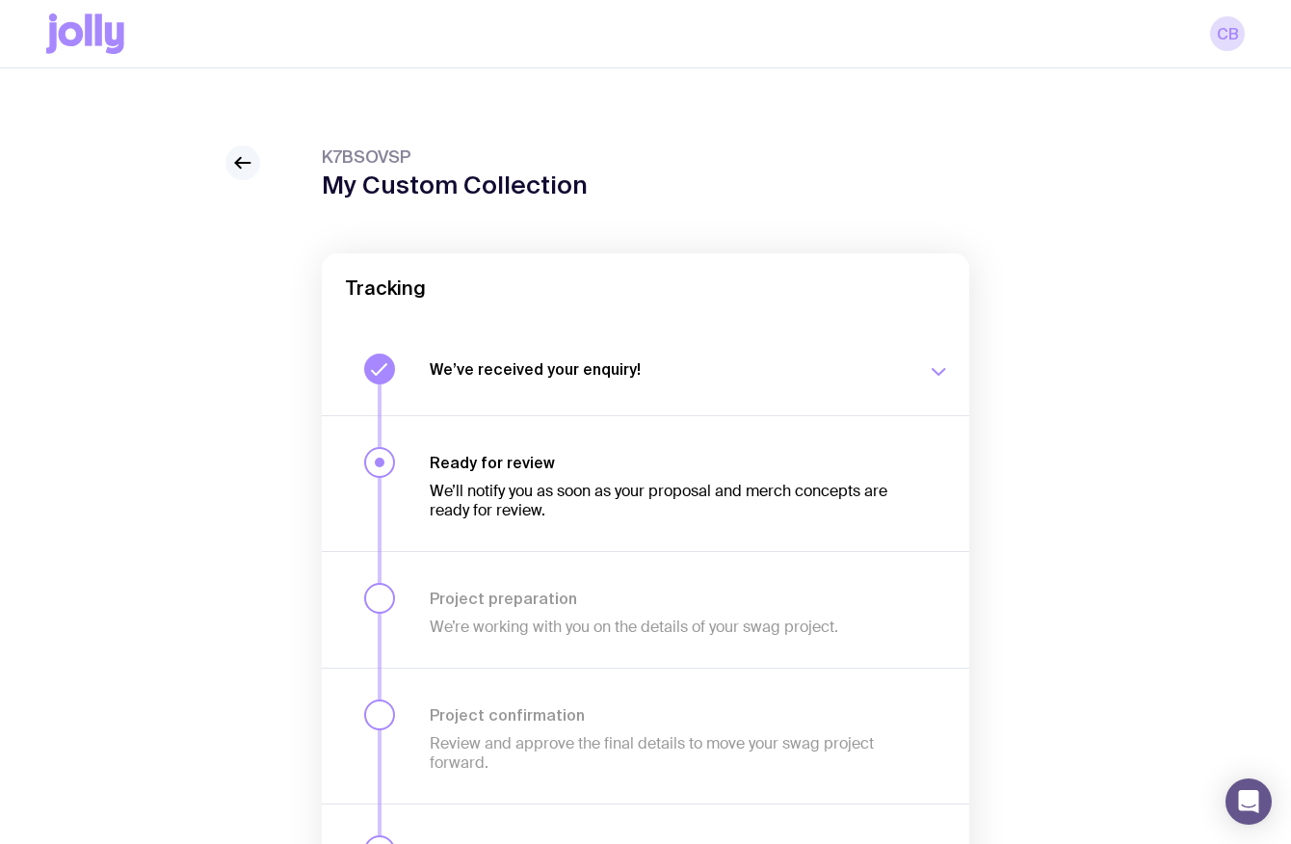
click at [259, 164] on div at bounding box center [242, 162] width 35 height 35
click at [235, 159] on icon at bounding box center [242, 162] width 23 height 23
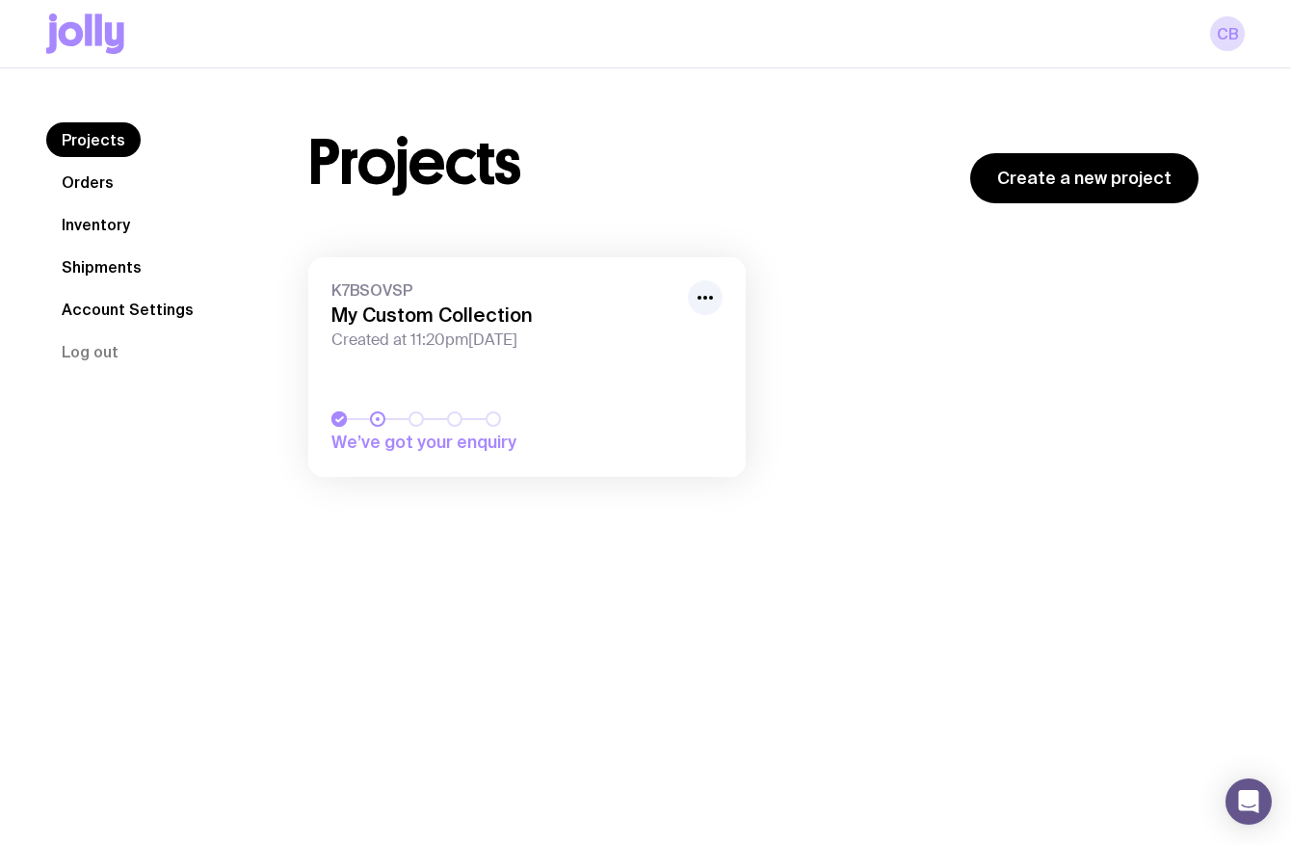
click at [341, 436] on span "We’ve got your enquiry" at bounding box center [465, 442] width 268 height 23
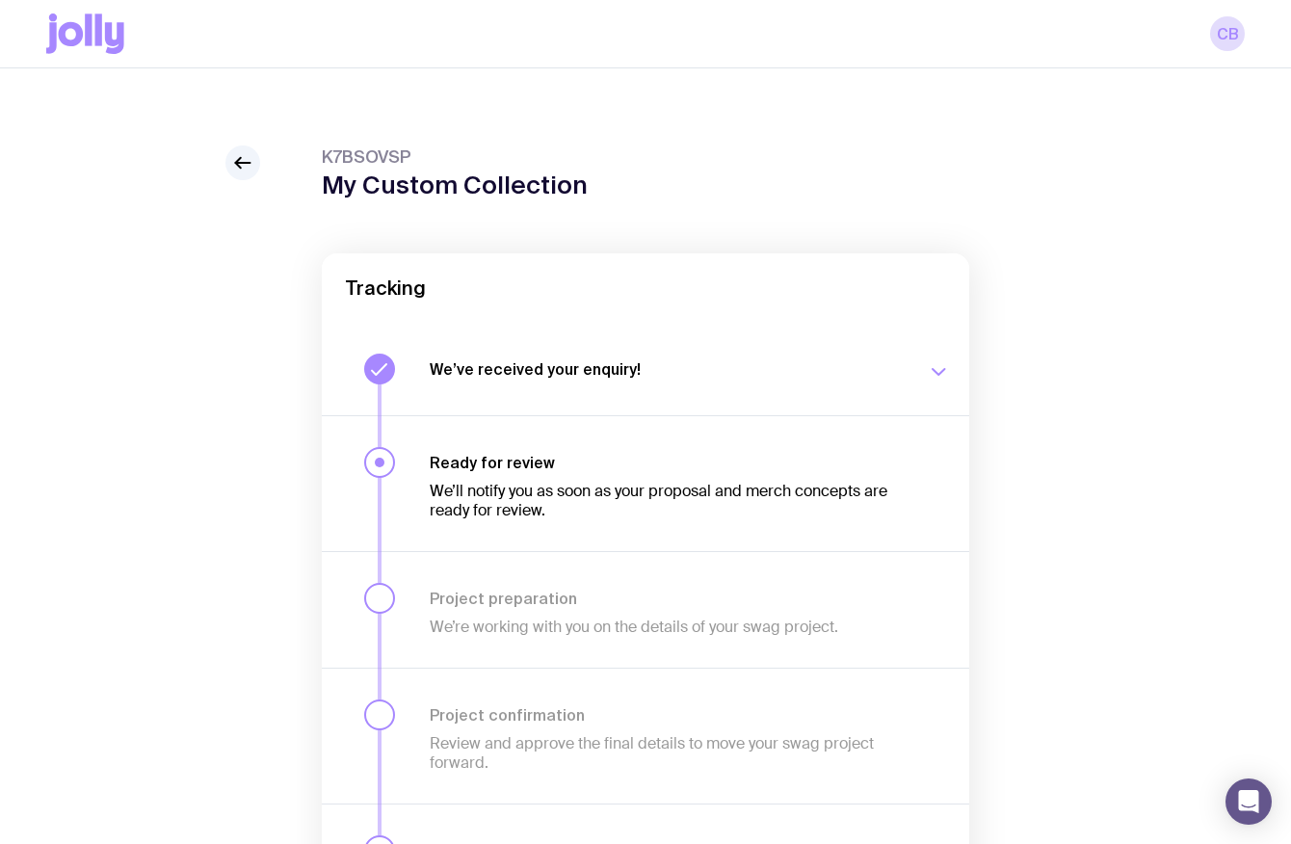
click at [266, 174] on div "K7BSOVSP My Custom Collection Tracking We’ve received your enquiry! Our team is…" at bounding box center [645, 571] width 1198 height 852
click at [250, 166] on icon at bounding box center [242, 162] width 23 height 23
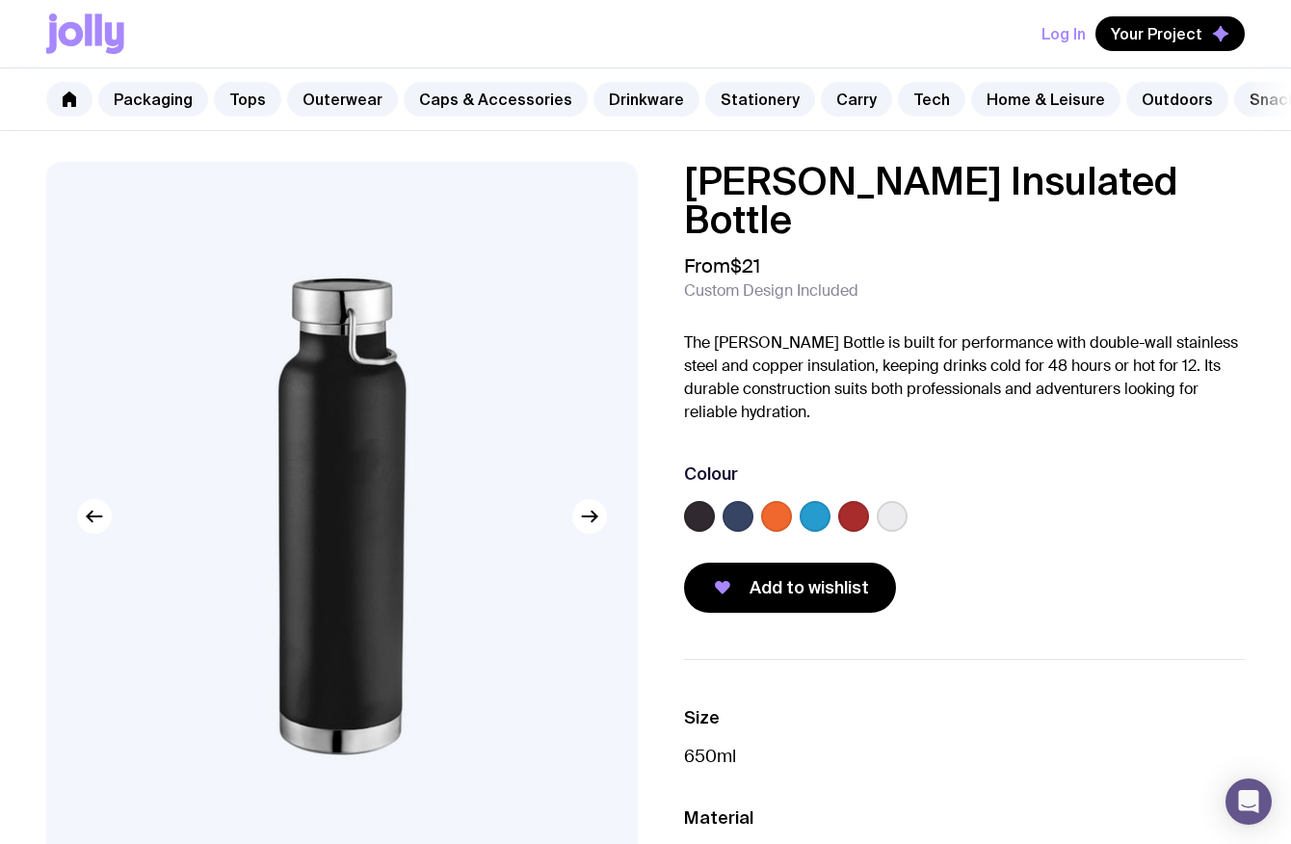
click at [699, 501] on label at bounding box center [699, 516] width 31 height 31
click at [0, 0] on input "radio" at bounding box center [0, 0] width 0 height 0
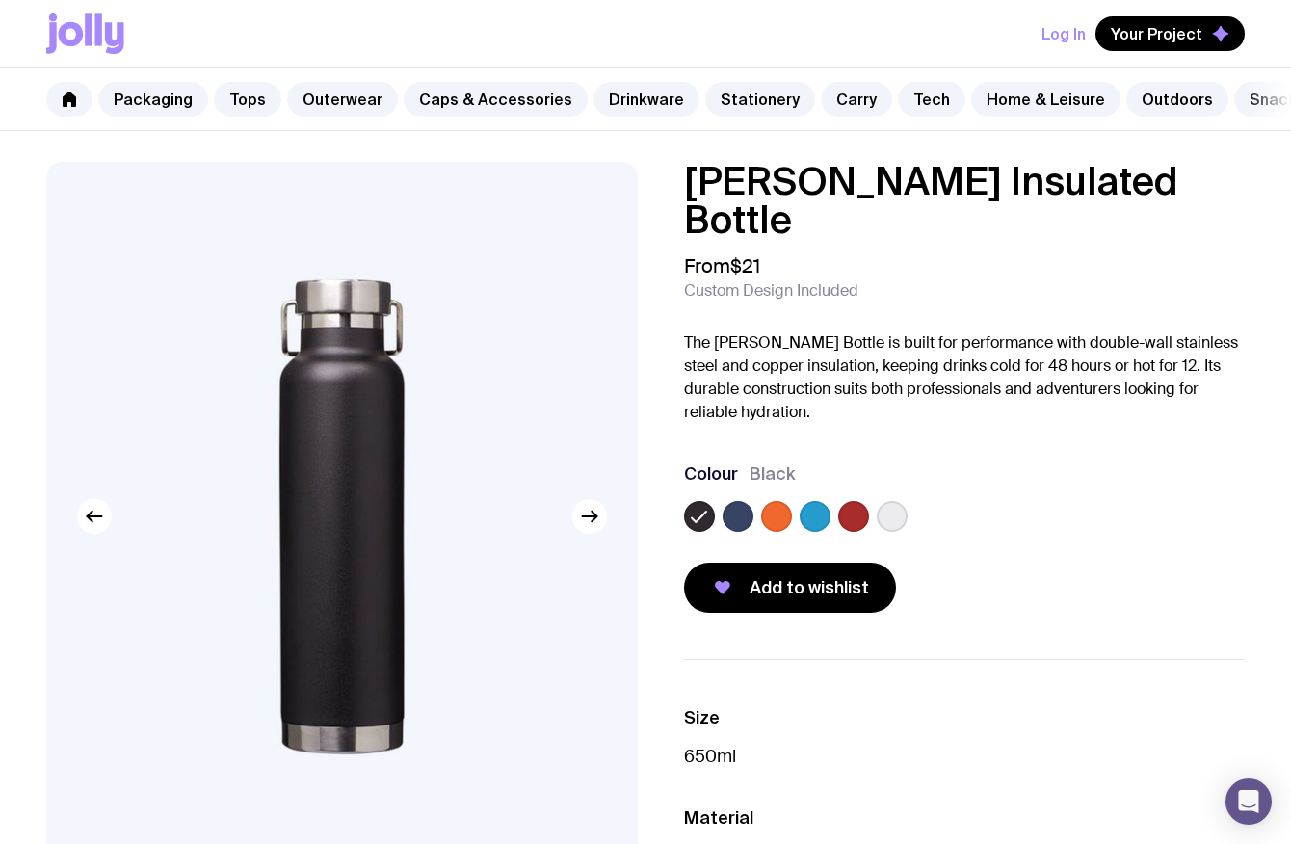
click at [892, 501] on label at bounding box center [892, 516] width 31 height 31
click at [0, 0] on input "radio" at bounding box center [0, 0] width 0 height 0
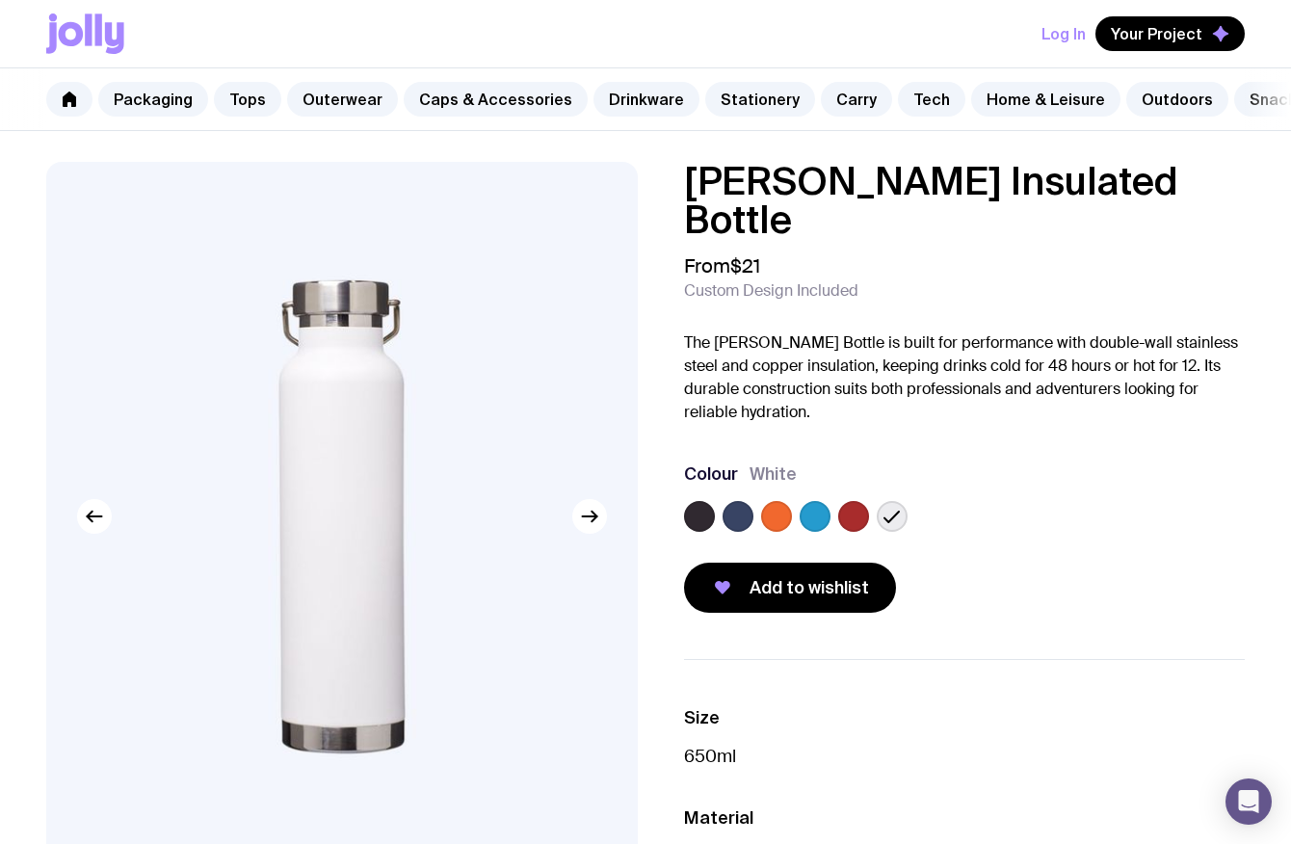
click at [698, 501] on label at bounding box center [699, 516] width 31 height 31
click at [0, 0] on input "radio" at bounding box center [0, 0] width 0 height 0
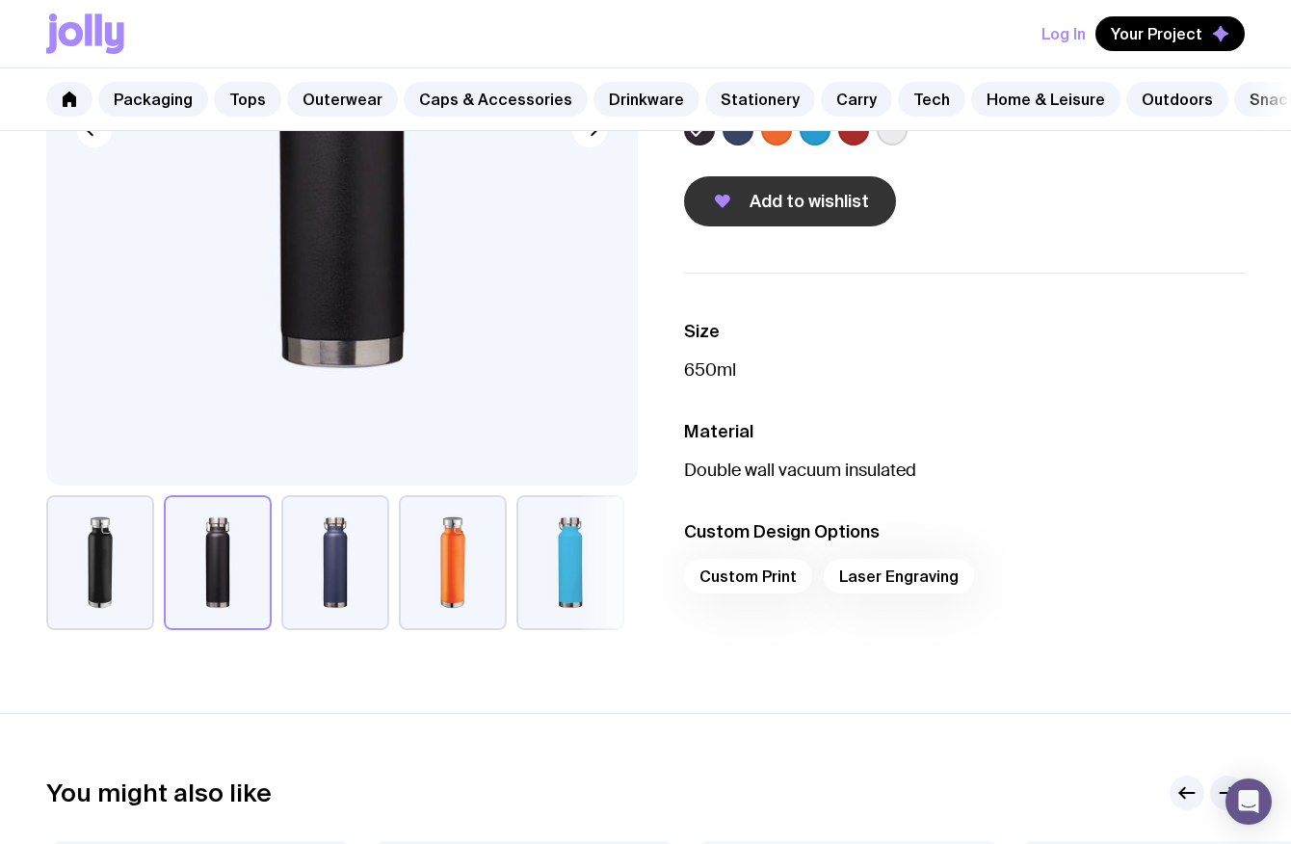
scroll to position [392, 0]
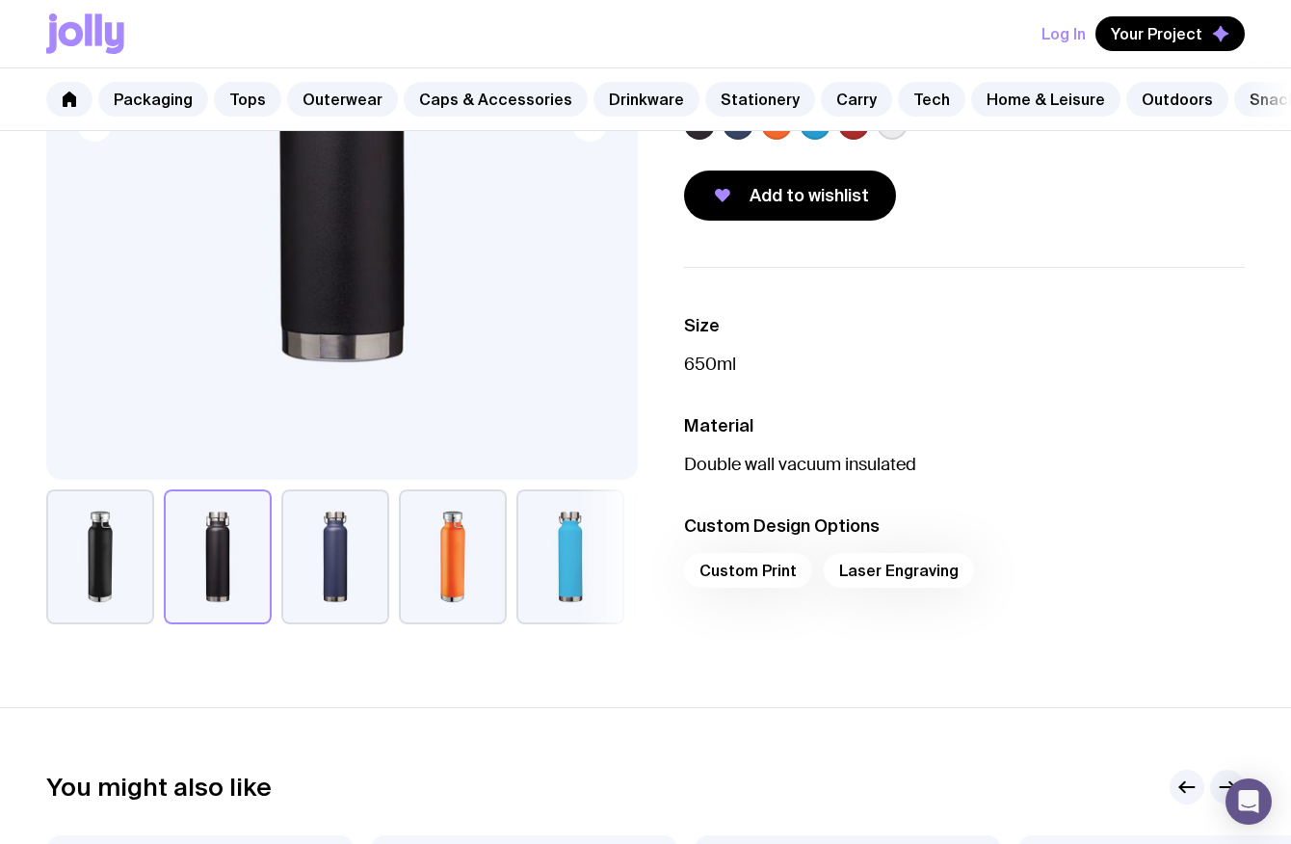
click at [867, 553] on div "Custom Print Laser Engraving" at bounding box center [964, 576] width 561 height 46
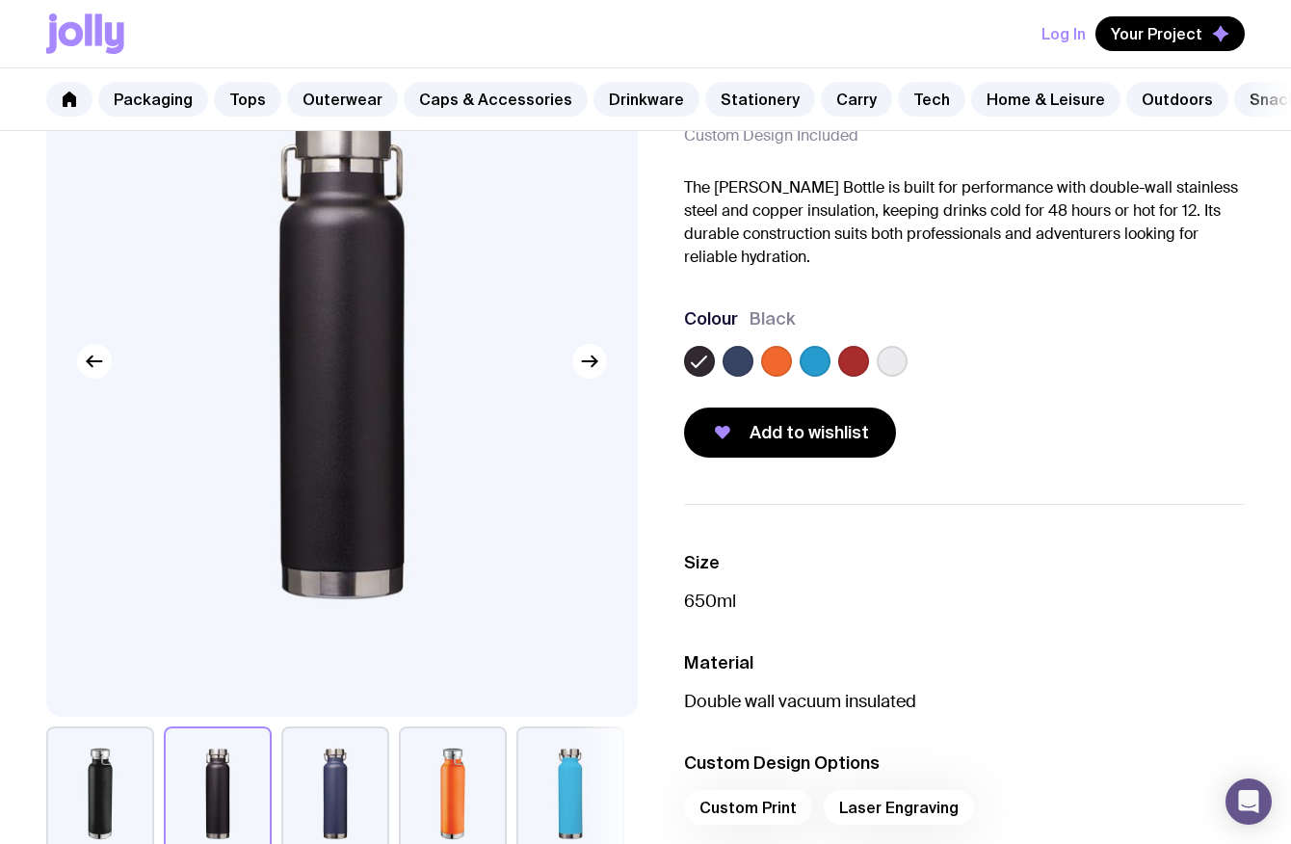
scroll to position [138, 0]
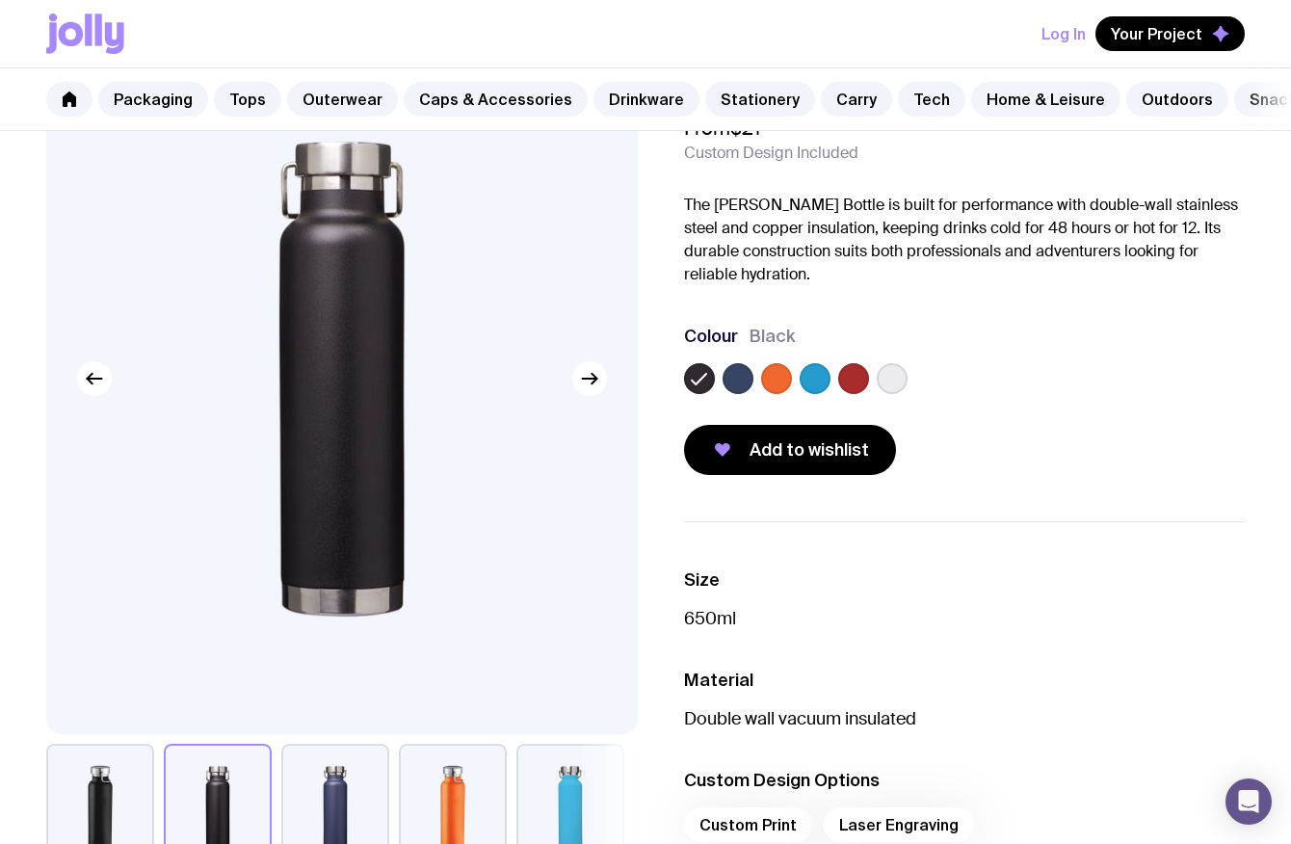
click at [102, 800] on button "button" at bounding box center [100, 811] width 108 height 135
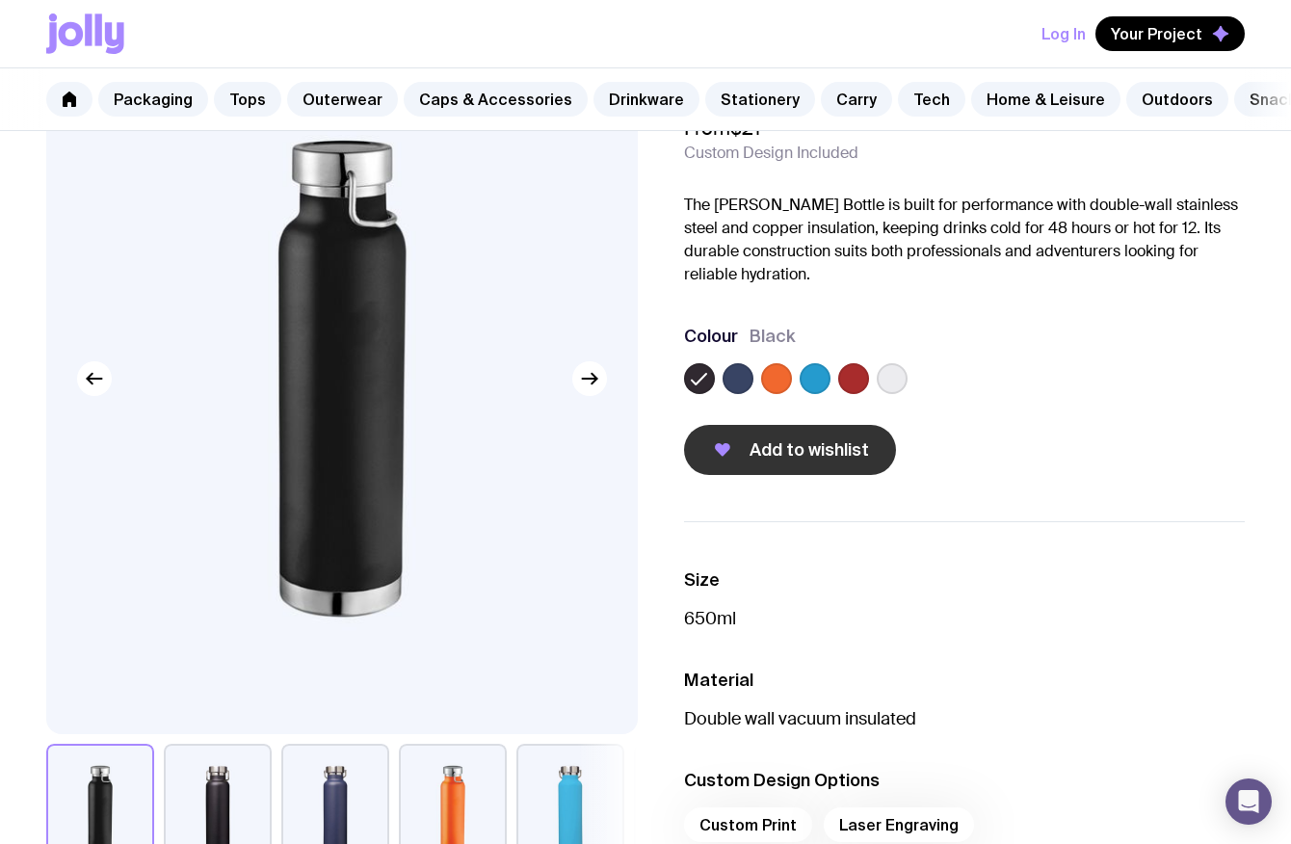
click at [796, 438] on span "Add to wishlist" at bounding box center [808, 449] width 119 height 23
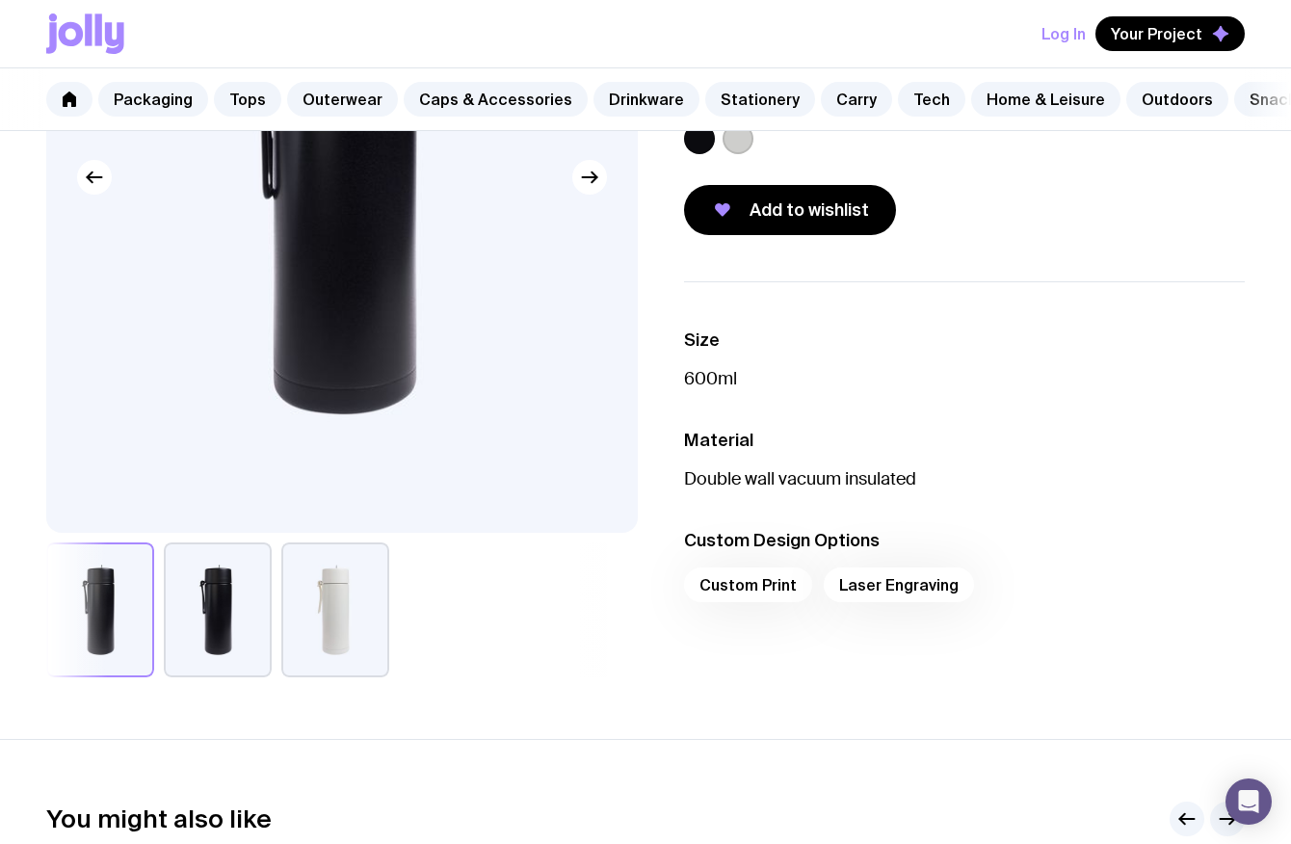
click at [211, 646] on button "button" at bounding box center [218, 609] width 108 height 135
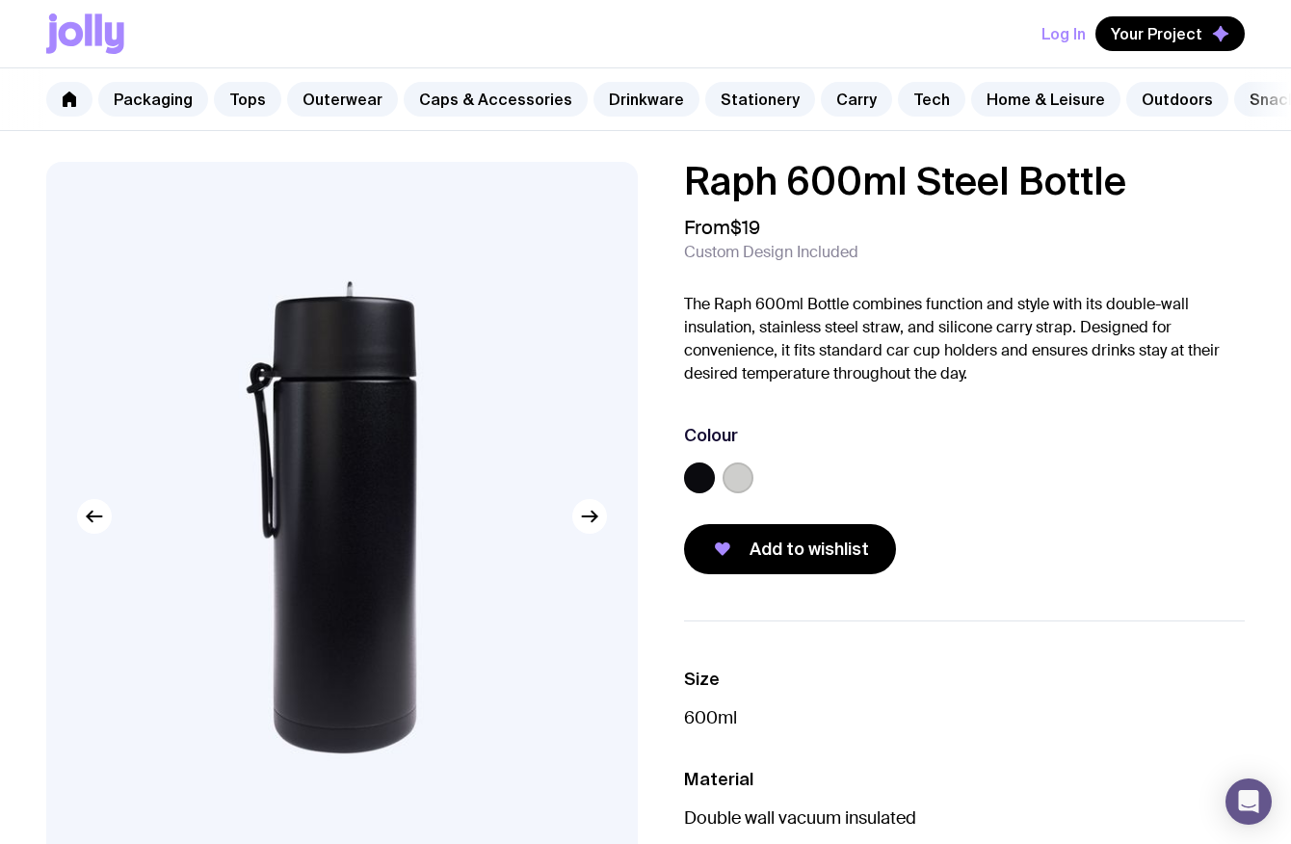
click at [695, 480] on label at bounding box center [699, 477] width 31 height 31
click at [0, 0] on input "radio" at bounding box center [0, 0] width 0 height 0
click at [819, 561] on button "Add to wishlist" at bounding box center [790, 549] width 212 height 50
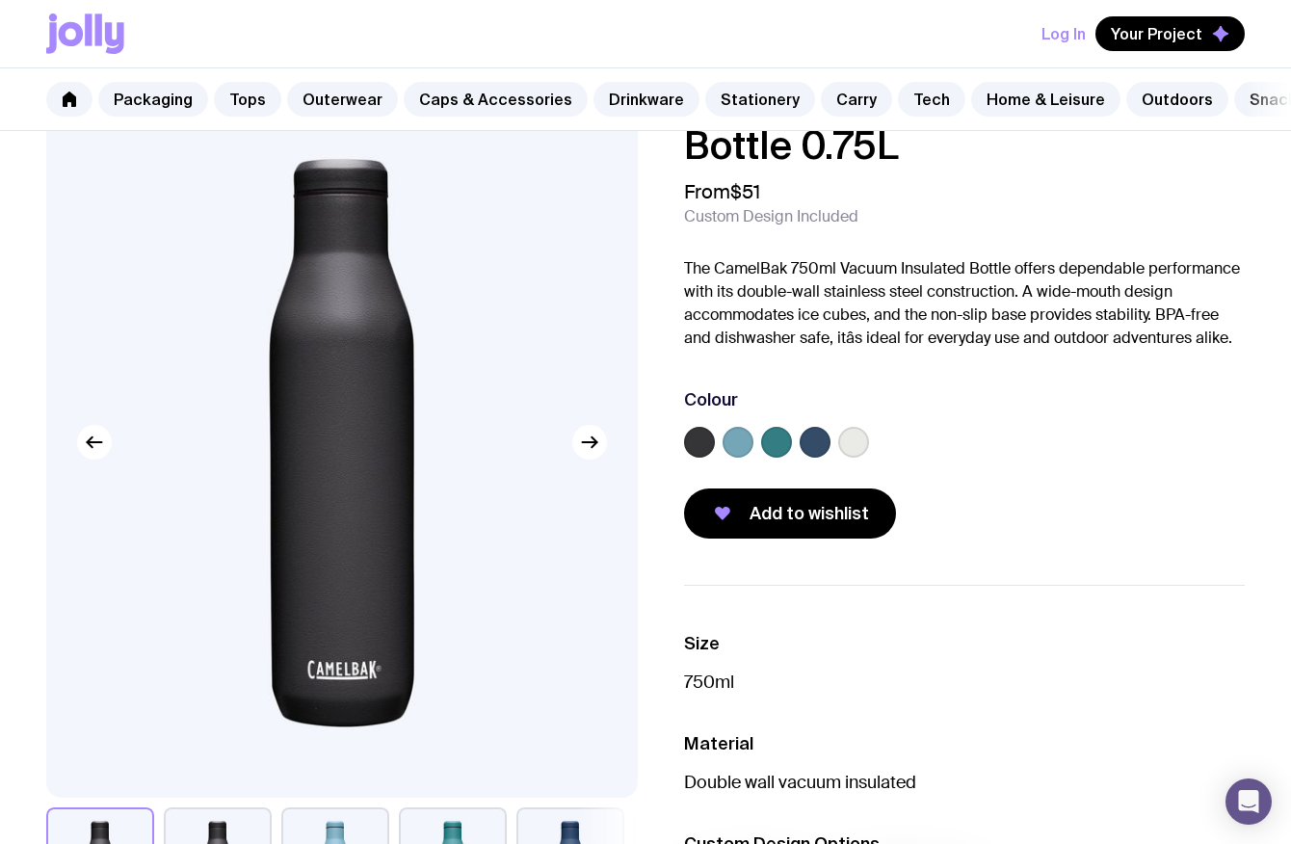
scroll to position [77, 0]
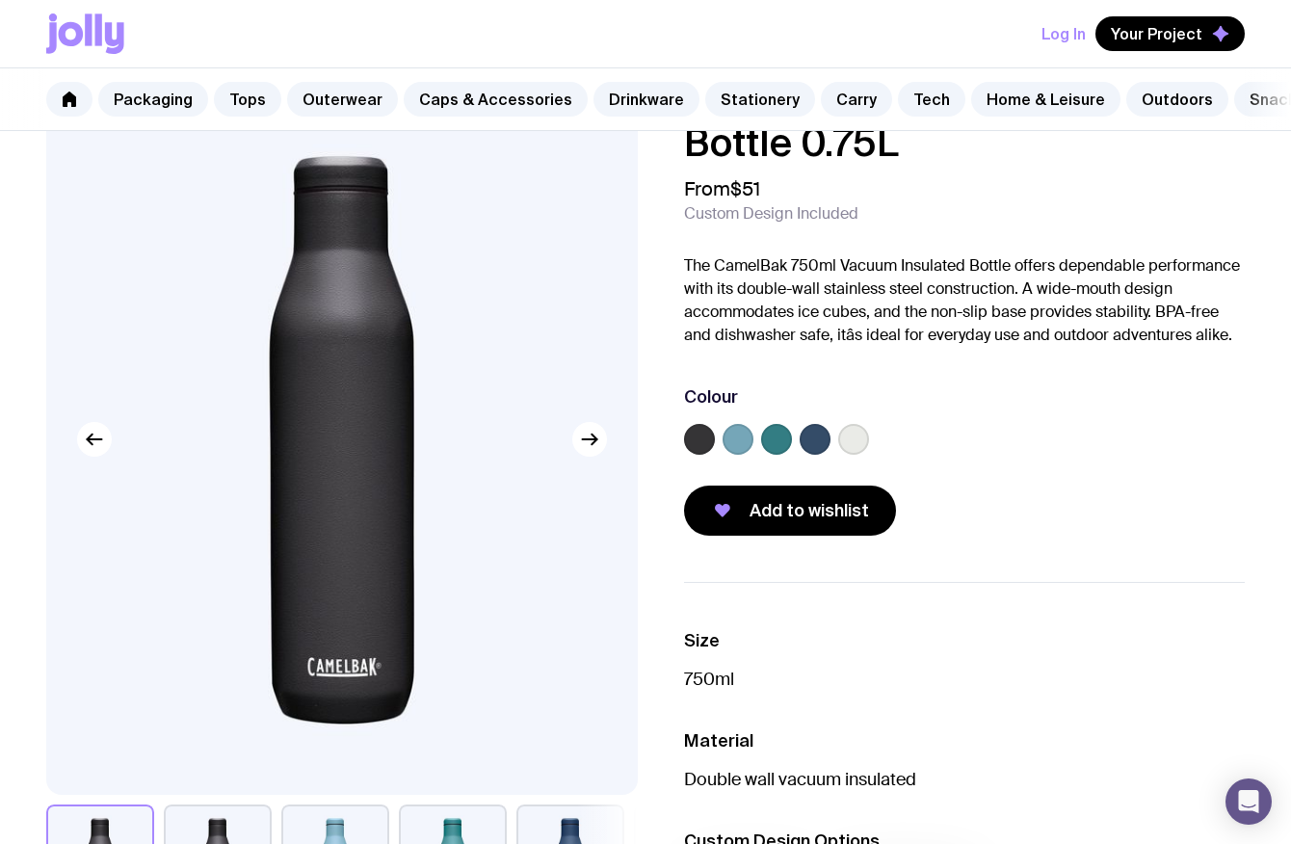
click at [850, 438] on label at bounding box center [853, 439] width 31 height 31
click at [0, 0] on input "radio" at bounding box center [0, 0] width 0 height 0
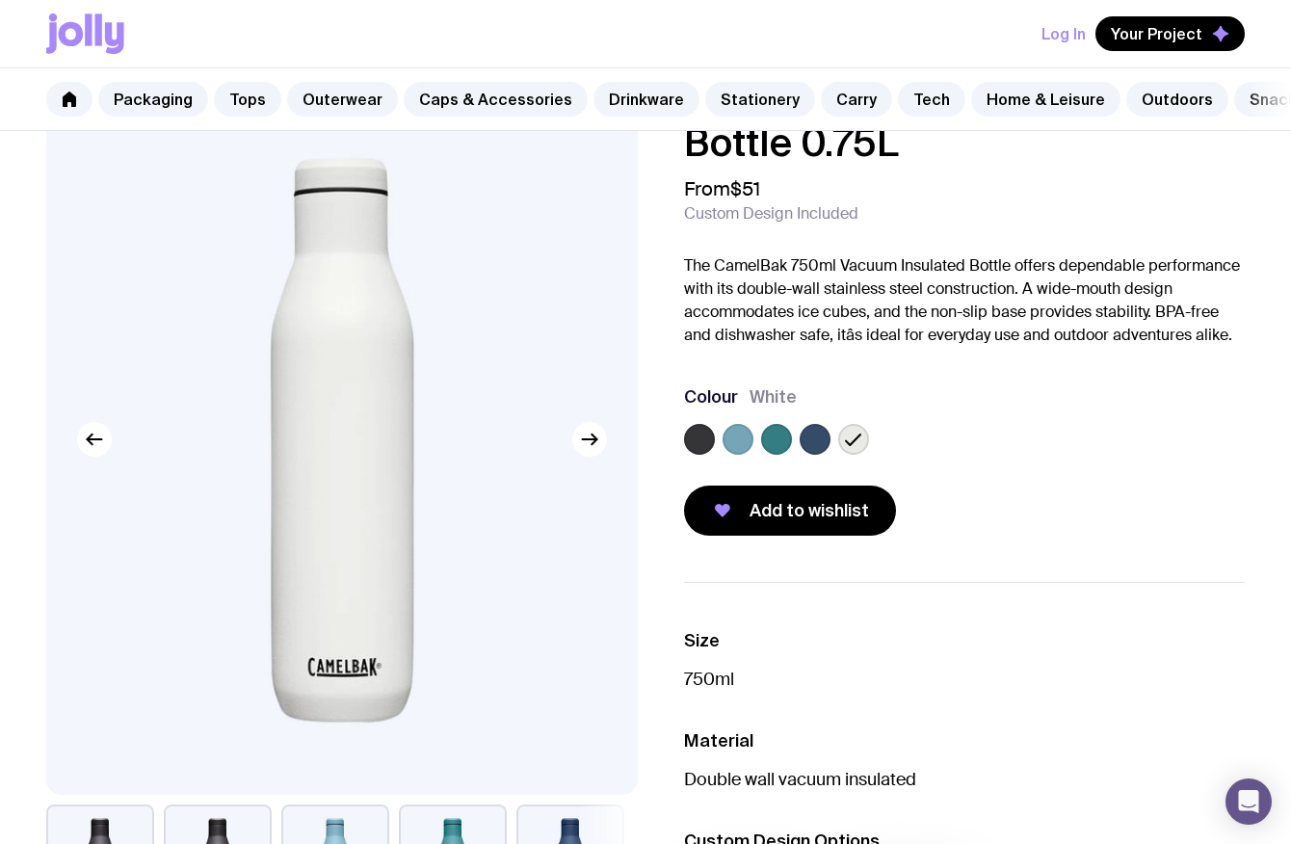
click at [695, 440] on label at bounding box center [699, 439] width 31 height 31
click at [0, 0] on input "radio" at bounding box center [0, 0] width 0 height 0
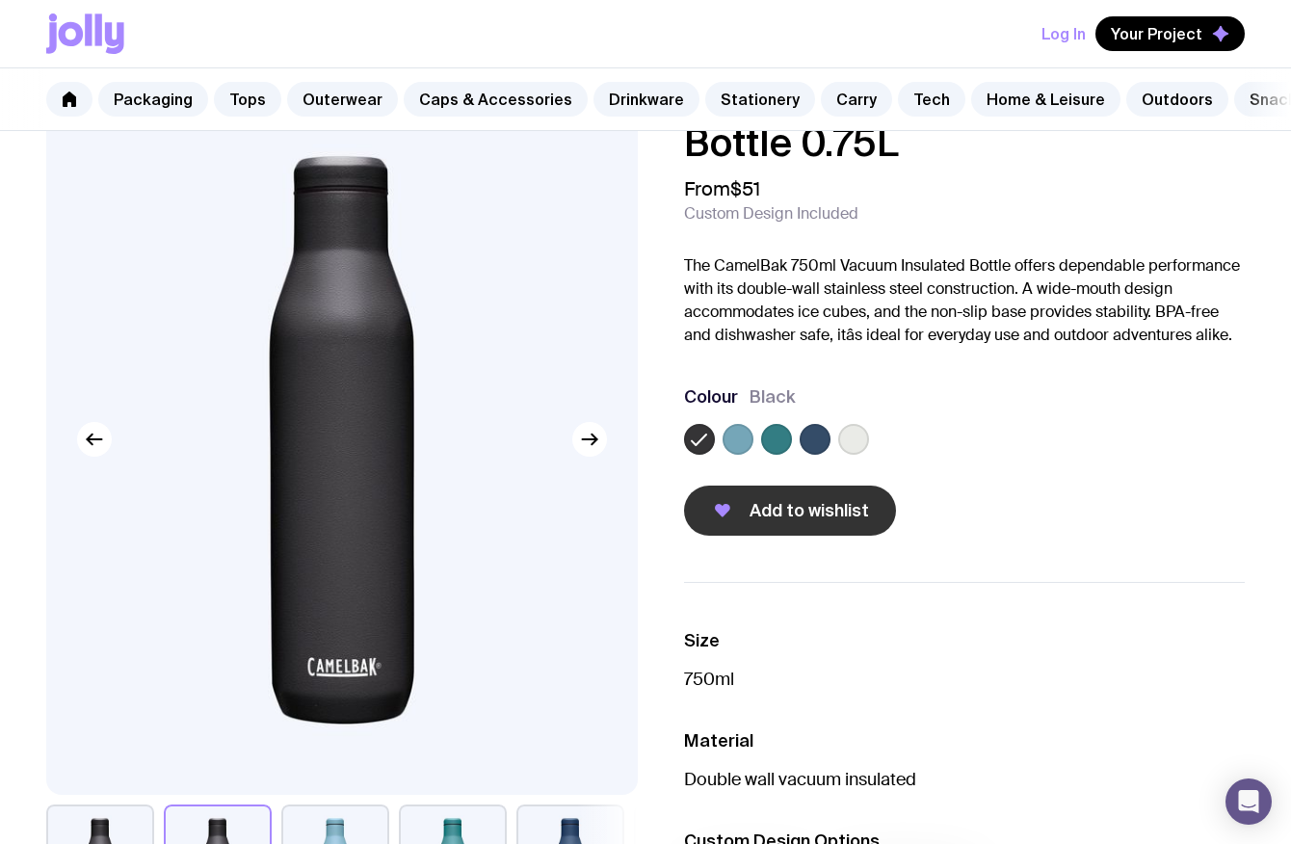
click at [803, 512] on span "Add to wishlist" at bounding box center [808, 510] width 119 height 23
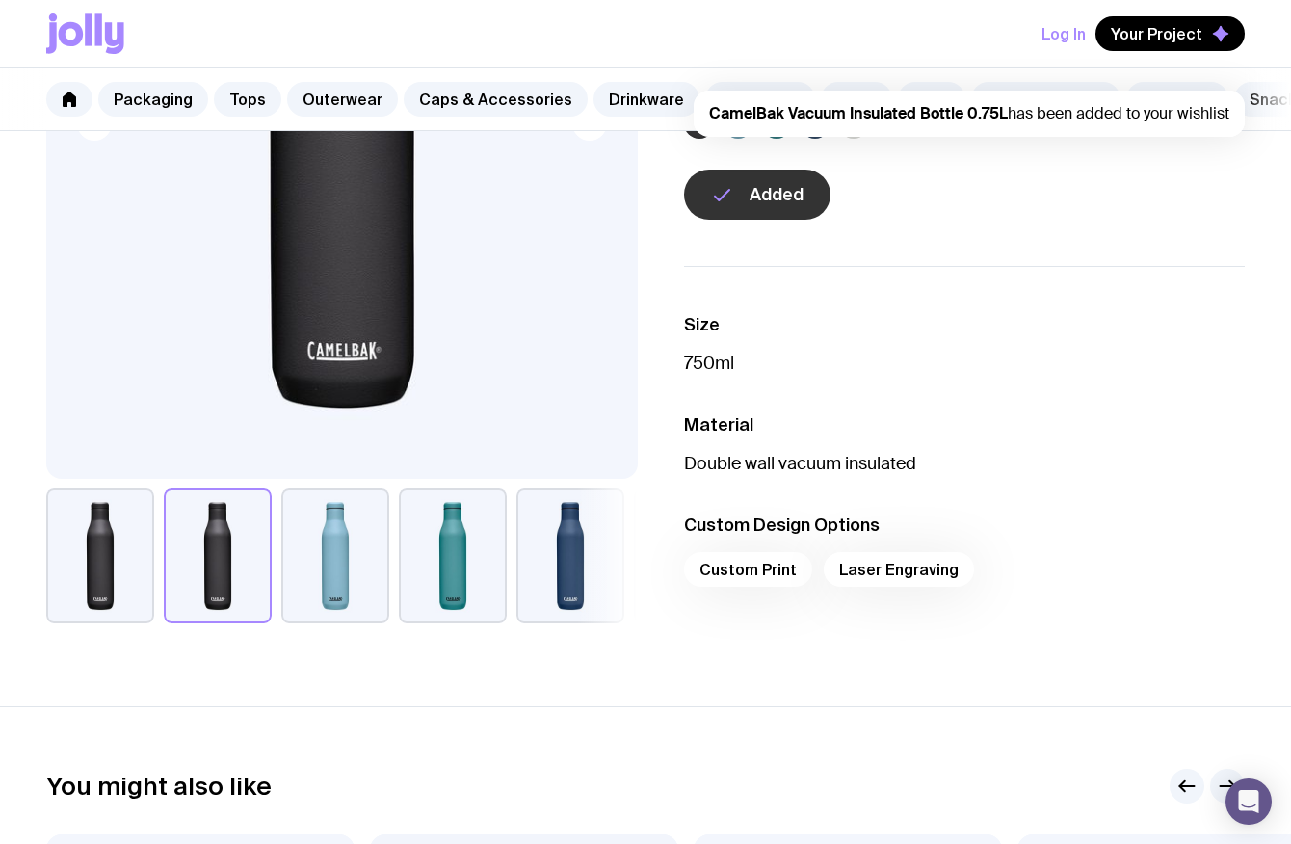
scroll to position [0, 0]
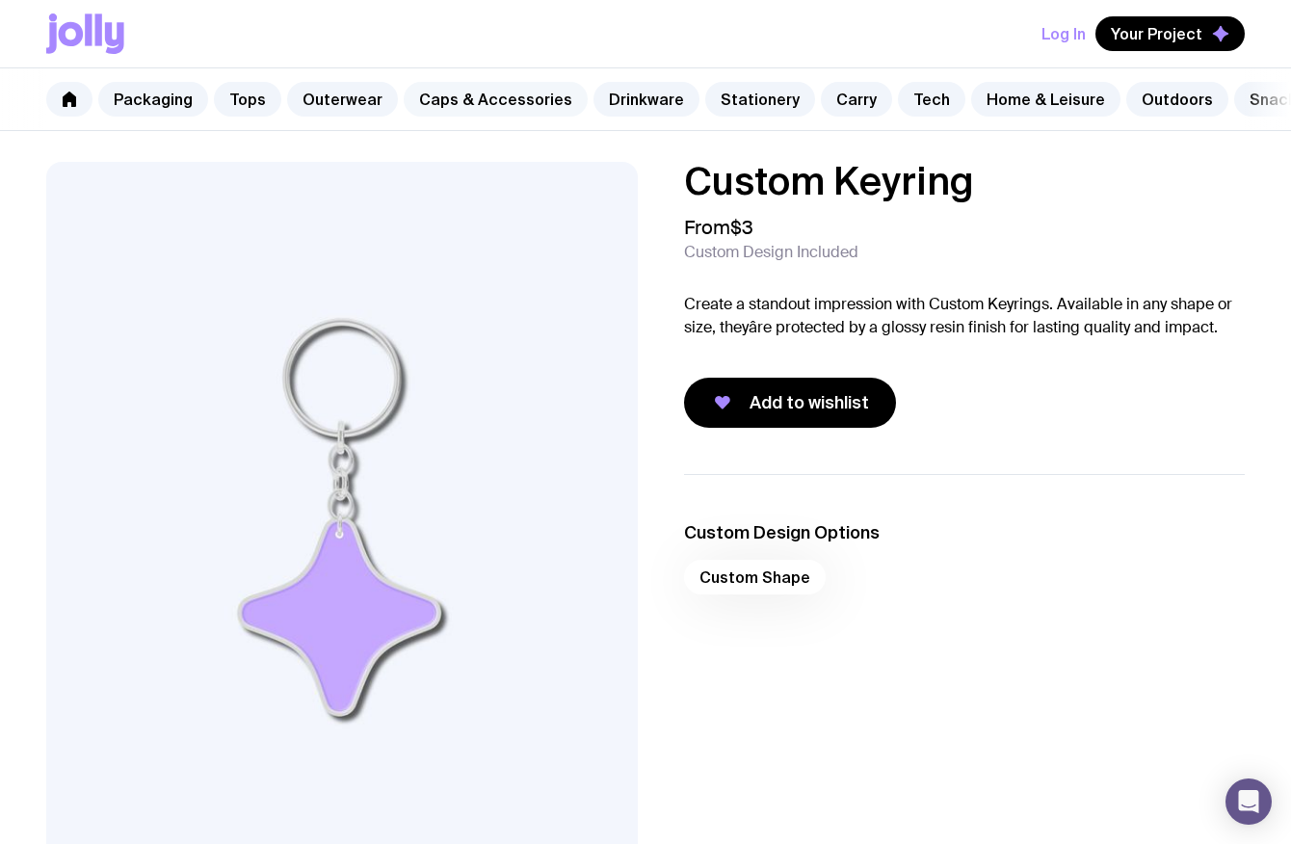
click at [495, 101] on link "Caps & Accessories" at bounding box center [496, 99] width 184 height 35
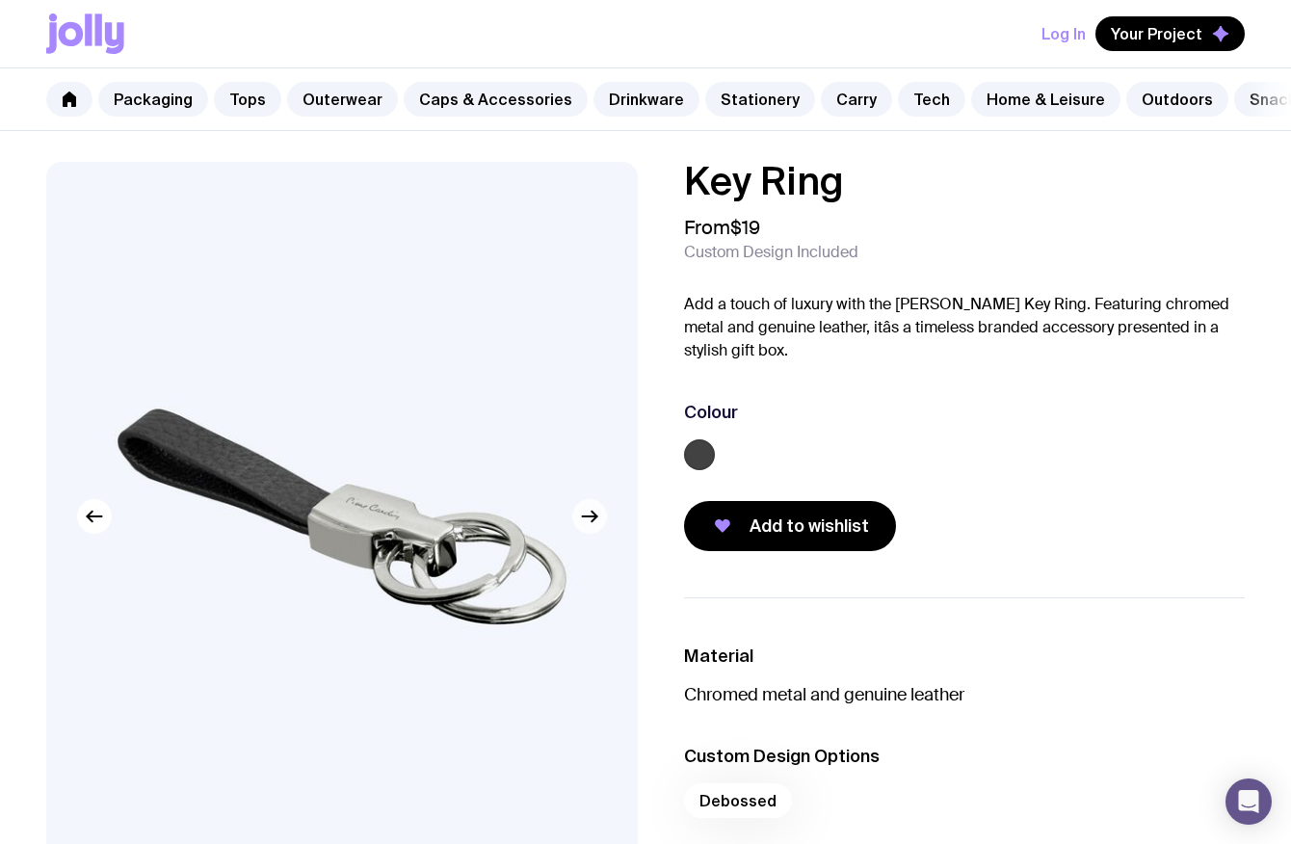
click at [593, 523] on icon "button" at bounding box center [589, 516] width 23 height 23
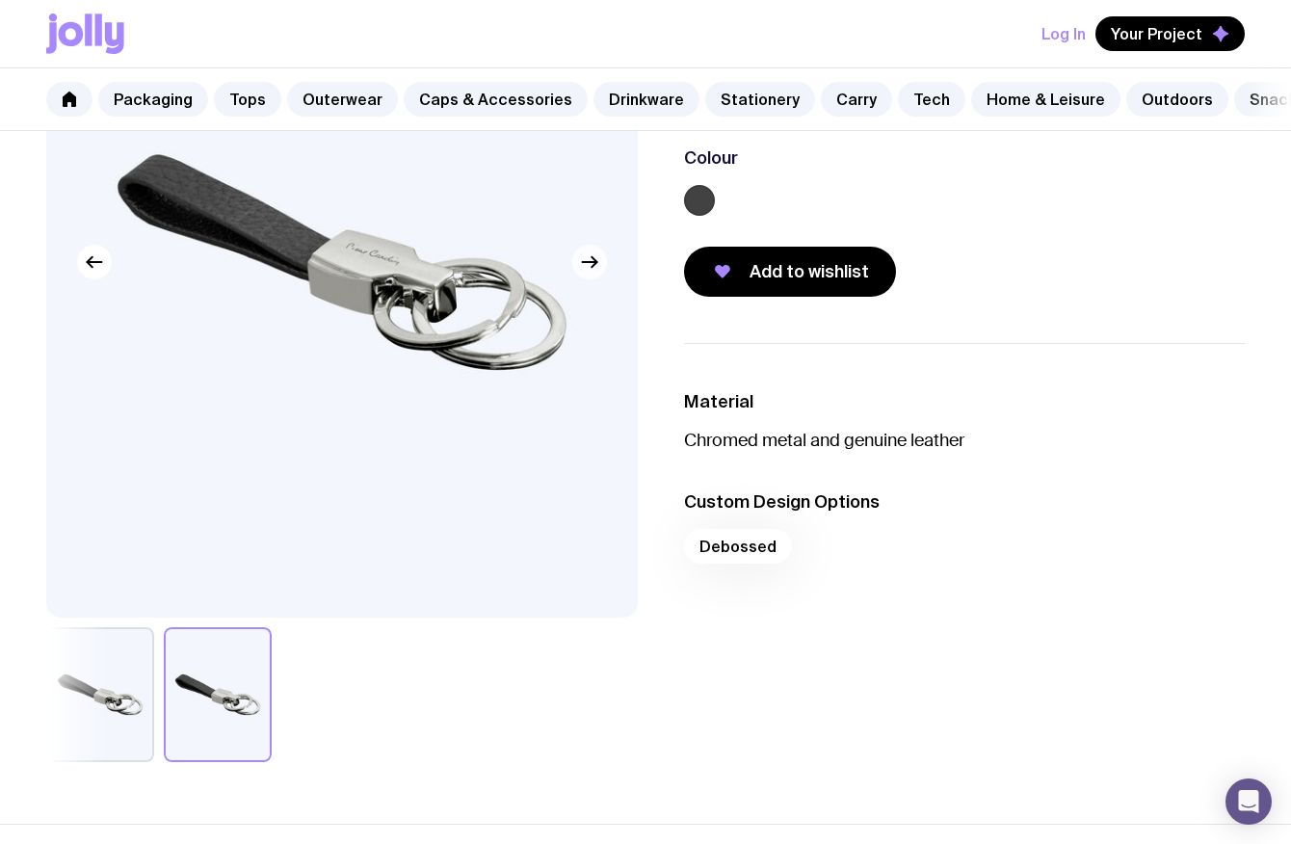
scroll to position [255, 0]
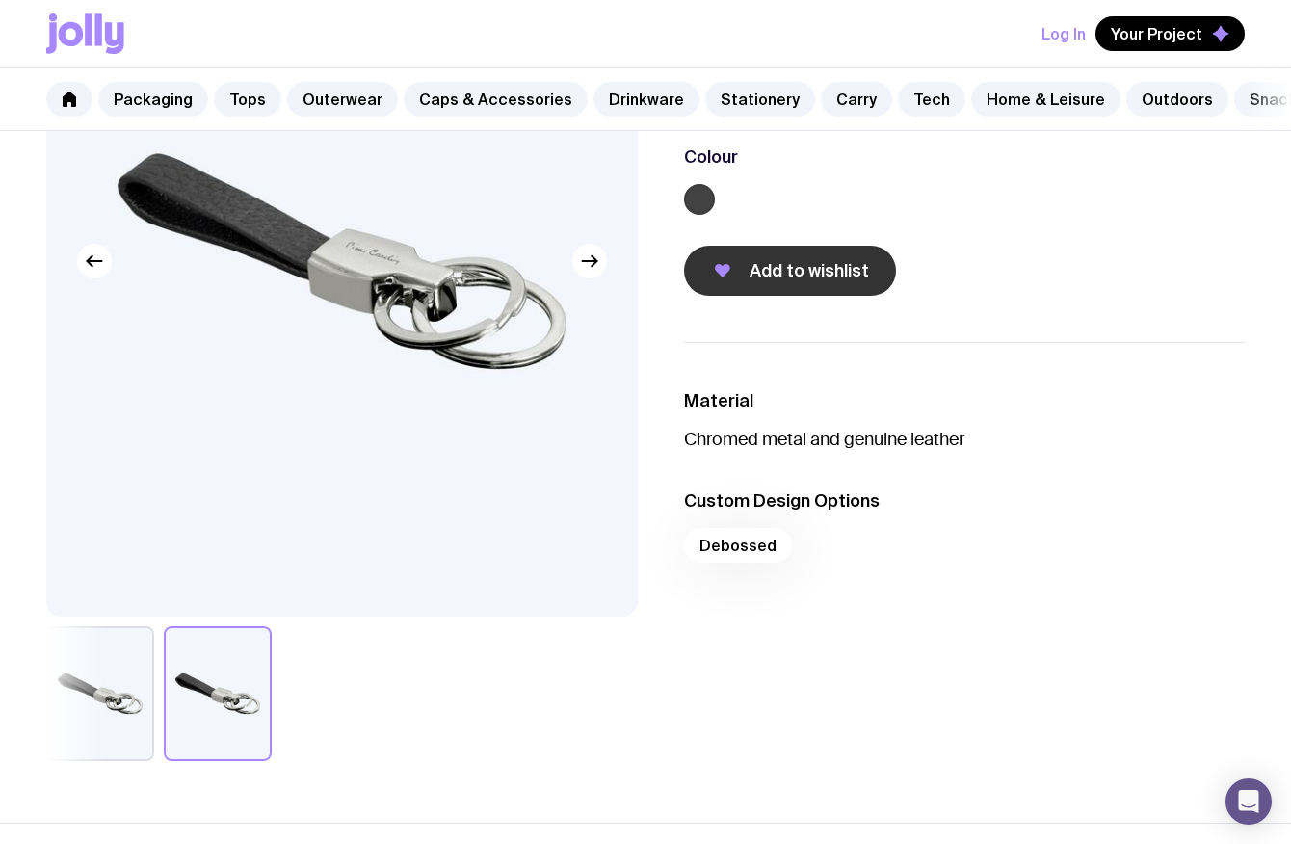
click at [799, 259] on span "Add to wishlist" at bounding box center [808, 270] width 119 height 23
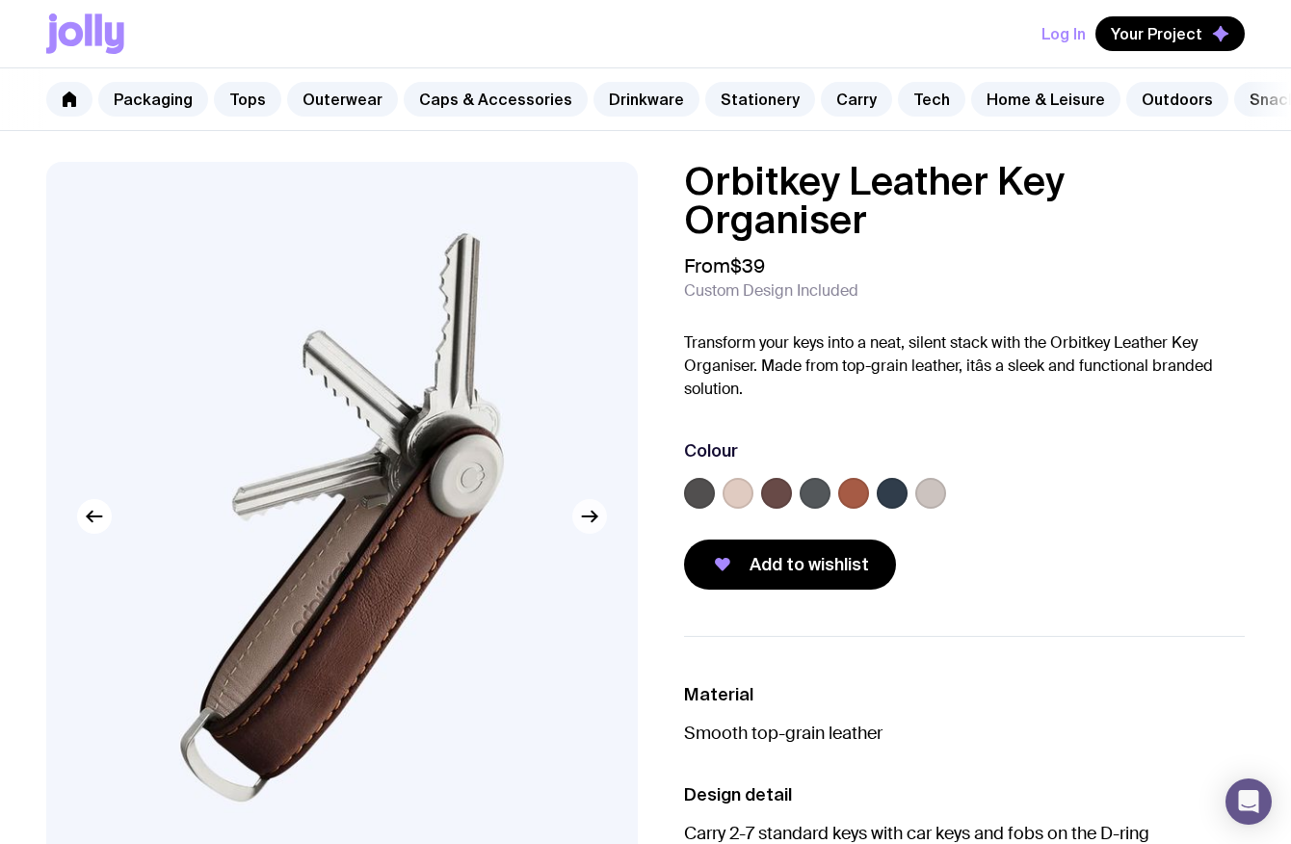
click at [585, 528] on button "button" at bounding box center [589, 516] width 35 height 35
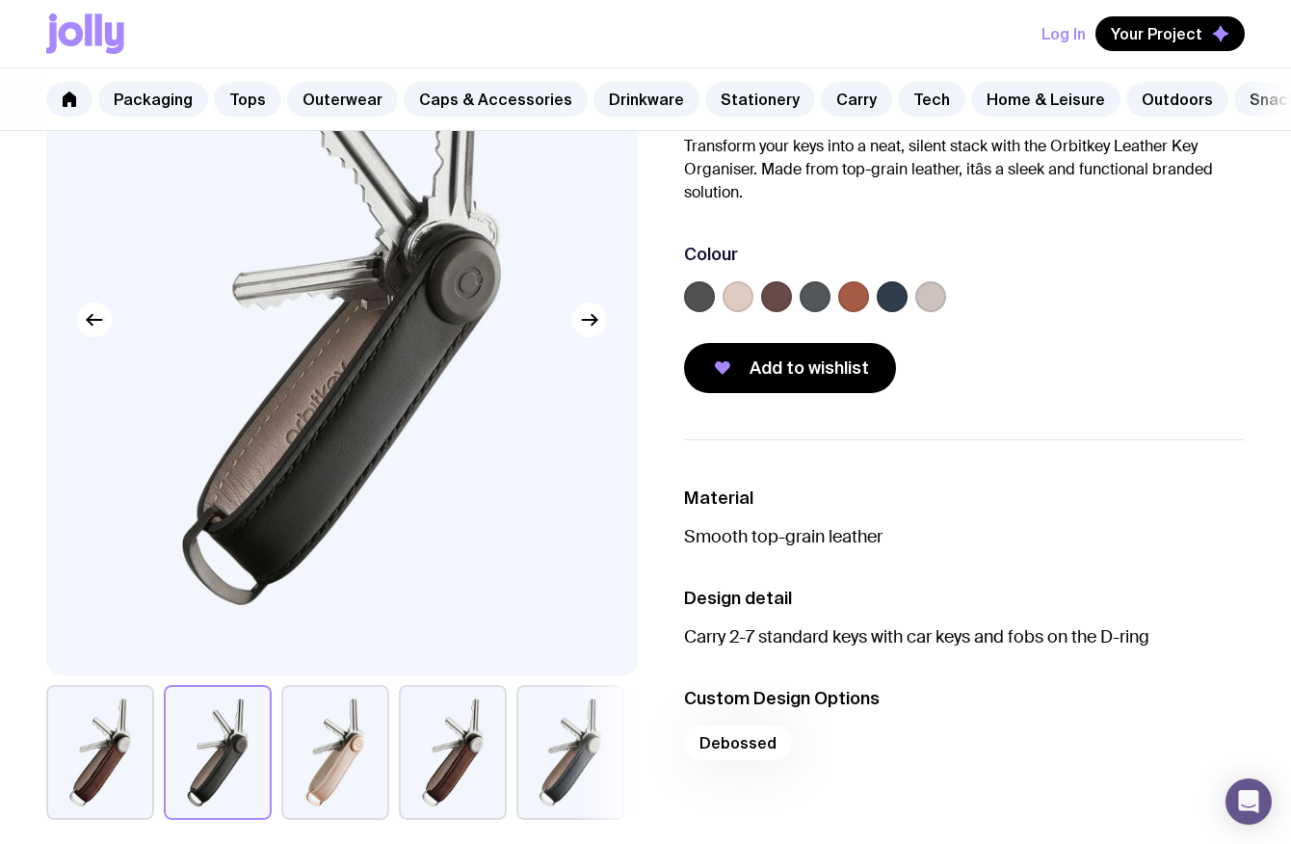
scroll to position [185, 0]
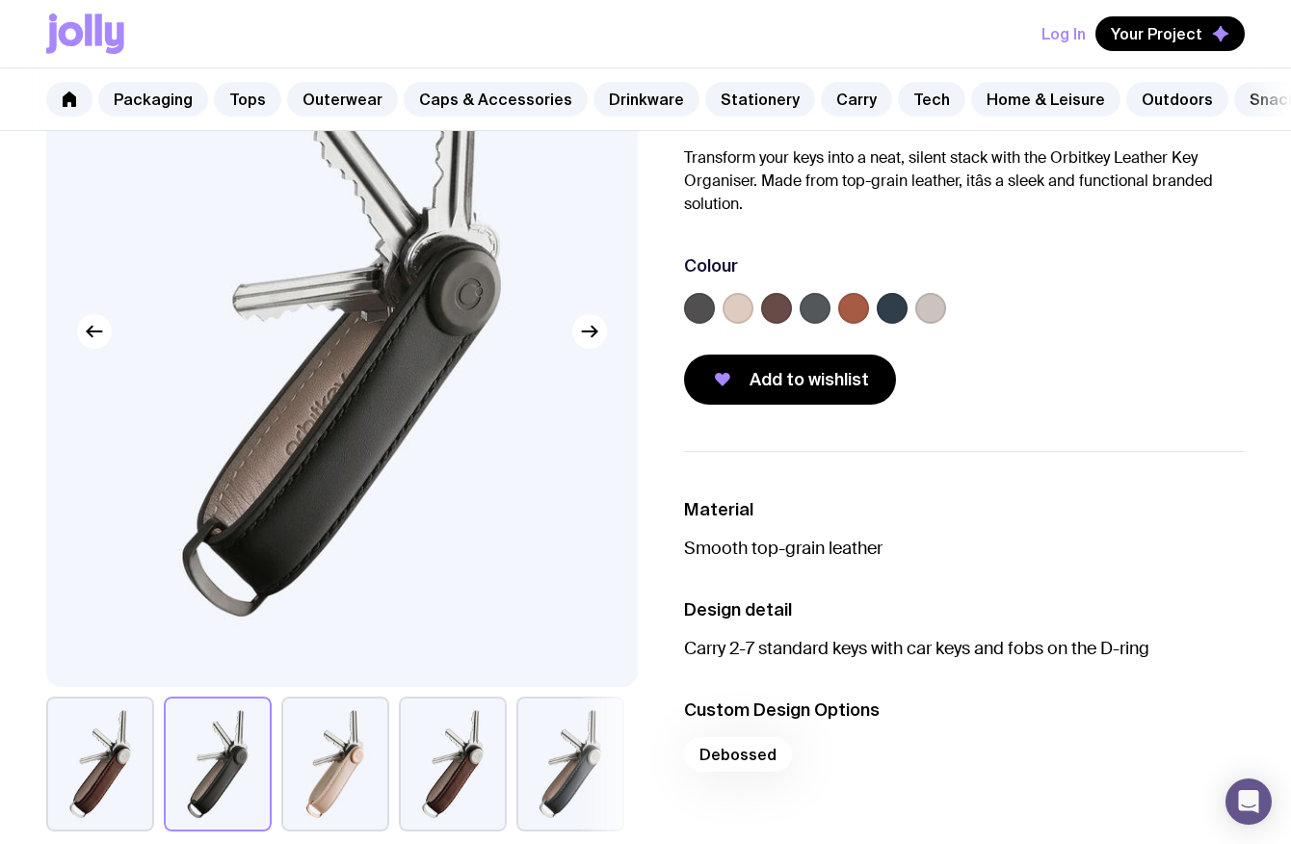
click at [699, 307] on label at bounding box center [699, 308] width 31 height 31
click at [0, 0] on input "radio" at bounding box center [0, 0] width 0 height 0
click at [793, 368] on span "Add to wishlist" at bounding box center [808, 379] width 119 height 23
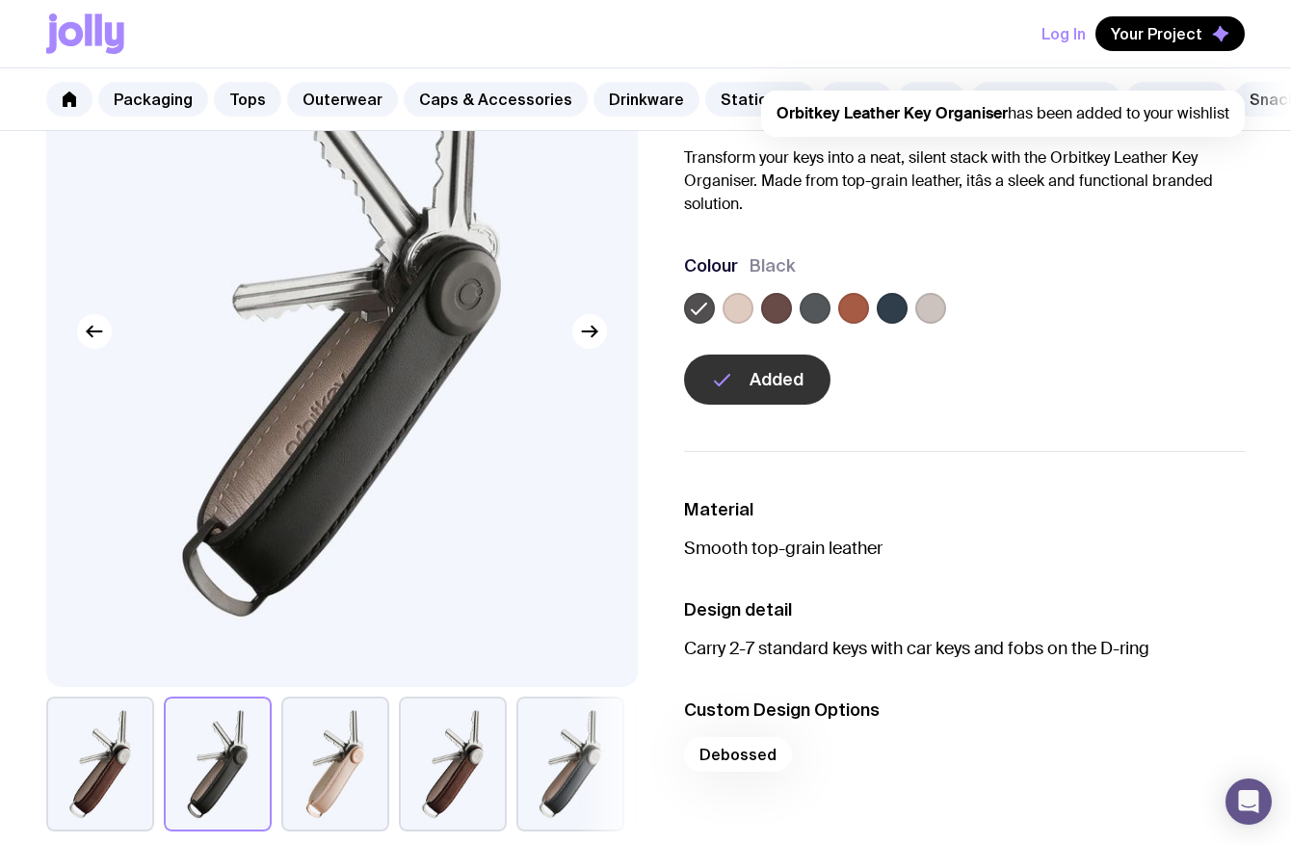
scroll to position [0, 0]
click at [765, 314] on label at bounding box center [776, 308] width 31 height 31
click at [0, 0] on input "radio" at bounding box center [0, 0] width 0 height 0
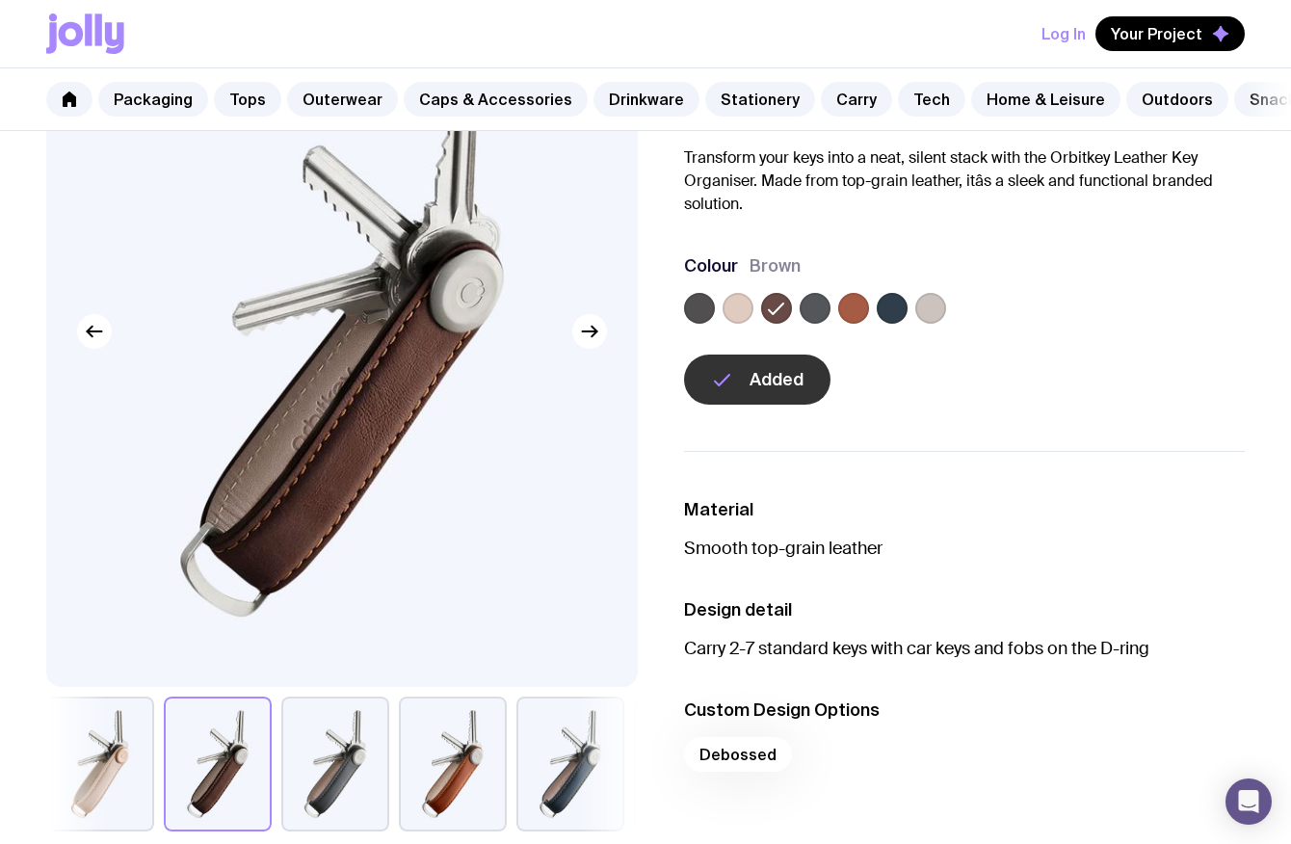
click at [861, 306] on label at bounding box center [853, 308] width 31 height 31
click at [0, 0] on input "radio" at bounding box center [0, 0] width 0 height 0
